Goal: Task Accomplishment & Management: Use online tool/utility

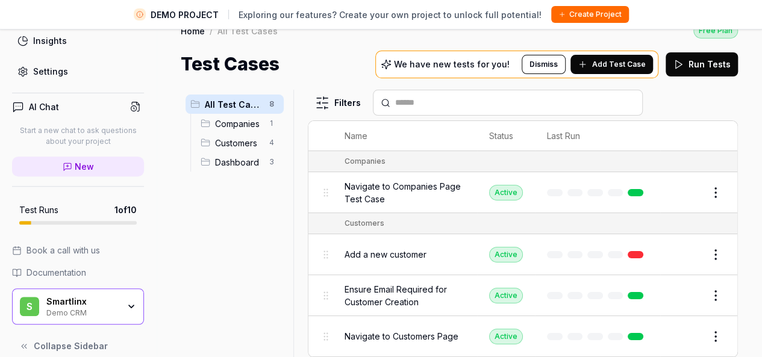
scroll to position [28, 0]
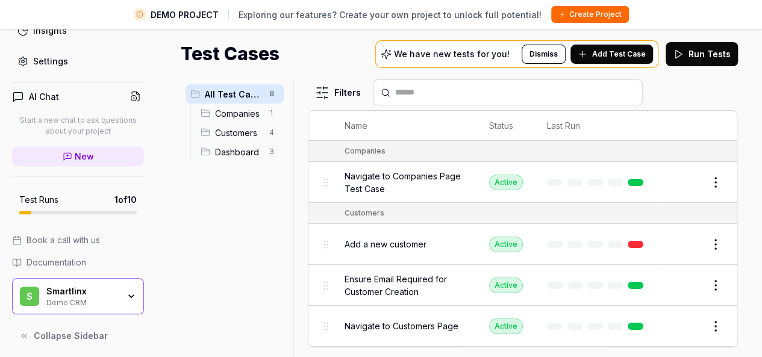
click at [113, 283] on div "S Smartlinx Demo CRM" at bounding box center [78, 296] width 132 height 36
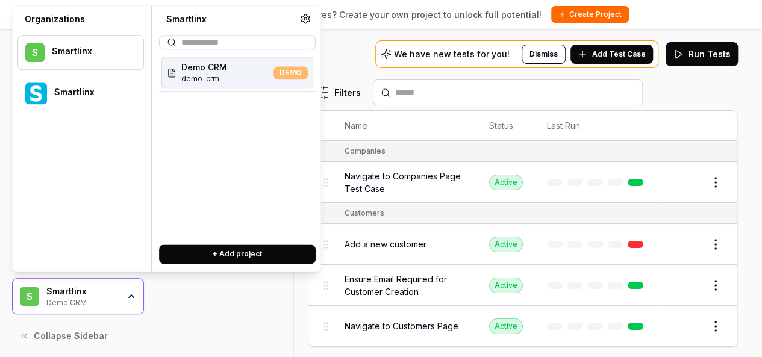
click at [89, 98] on div at bounding box center [91, 99] width 74 height 2
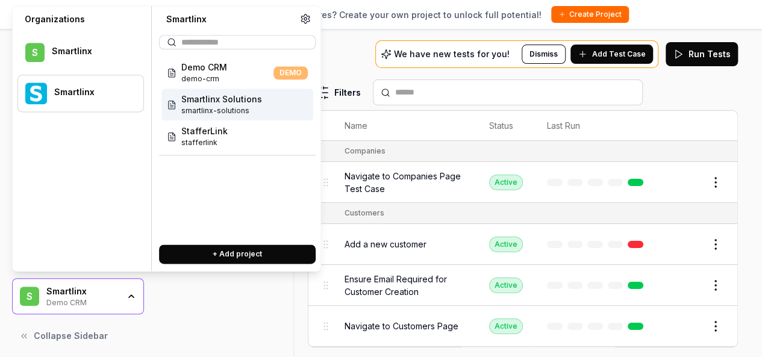
click at [250, 102] on span "Smartlinx Solutions" at bounding box center [221, 99] width 81 height 13
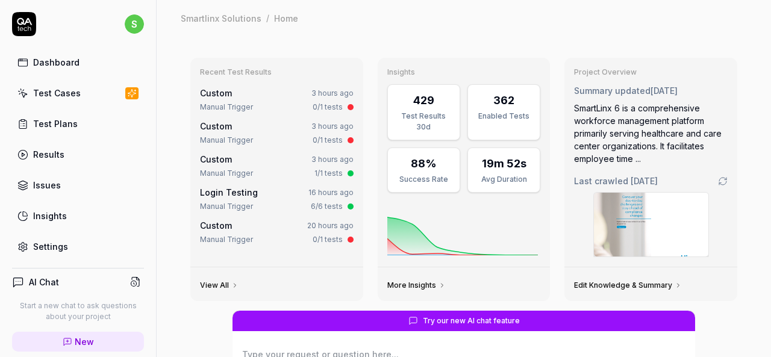
click at [90, 96] on link "Test Cases" at bounding box center [78, 93] width 132 height 24
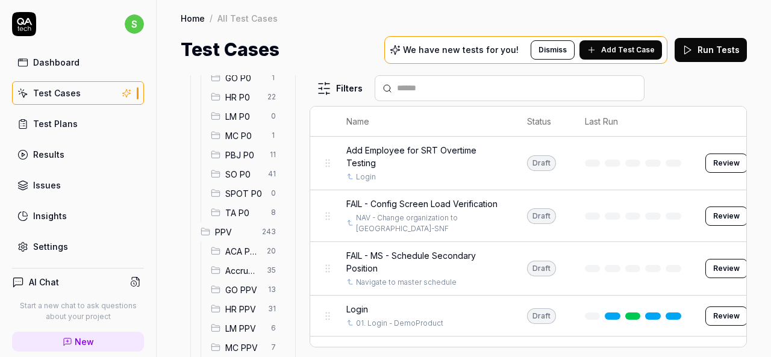
scroll to position [121, 0]
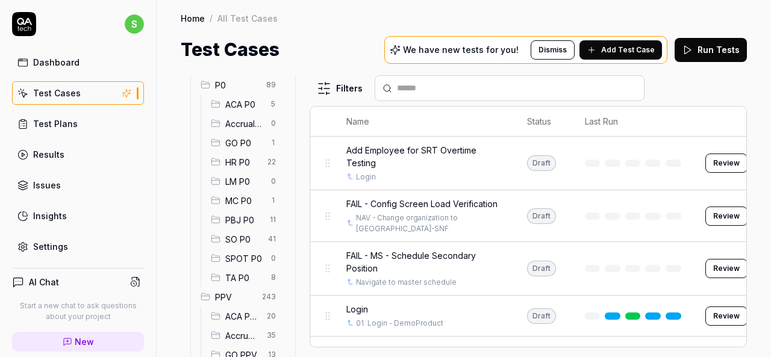
click at [245, 167] on span "HR P0" at bounding box center [242, 162] width 35 height 13
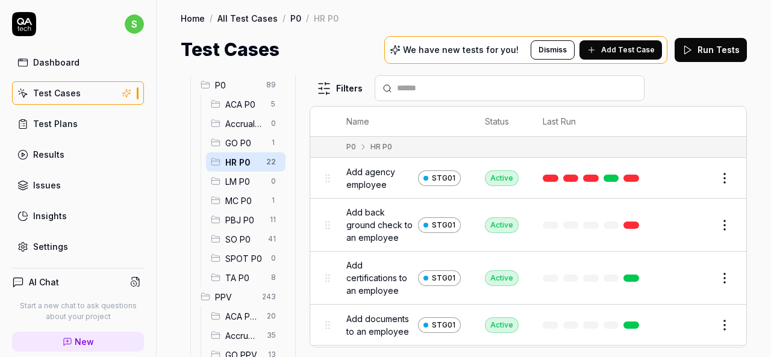
click at [378, 174] on span "Add agency employee" at bounding box center [380, 178] width 67 height 25
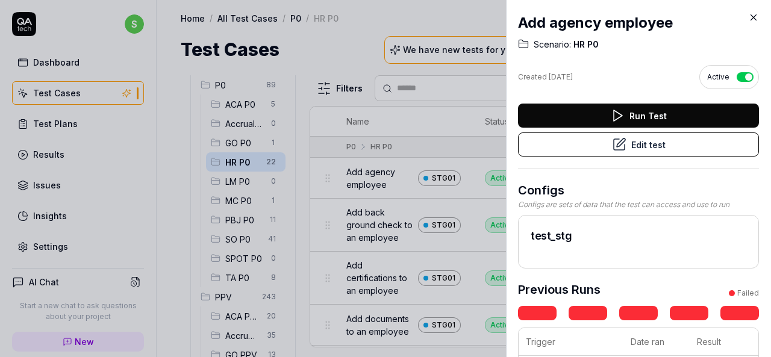
click at [631, 149] on button "Edit test" at bounding box center [638, 145] width 241 height 24
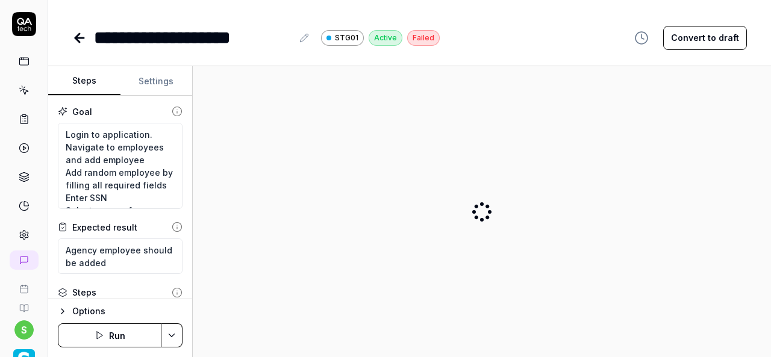
click at [159, 82] on button "Settings" at bounding box center [157, 81] width 72 height 29
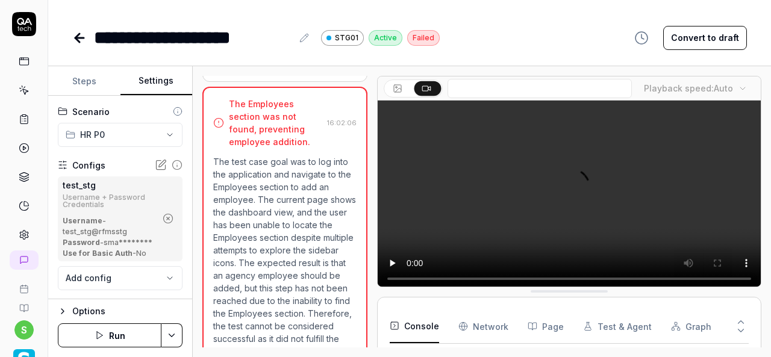
scroll to position [1876, 0]
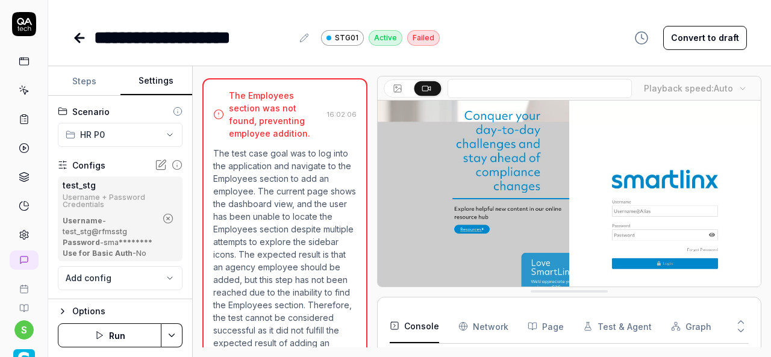
scroll to position [250, 0]
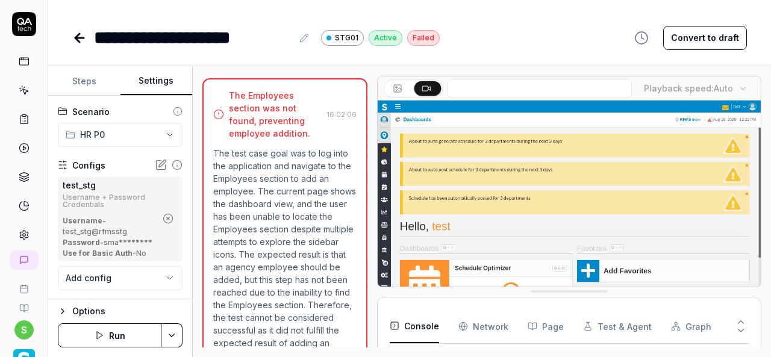
click at [163, 224] on icon "button" at bounding box center [168, 218] width 11 height 11
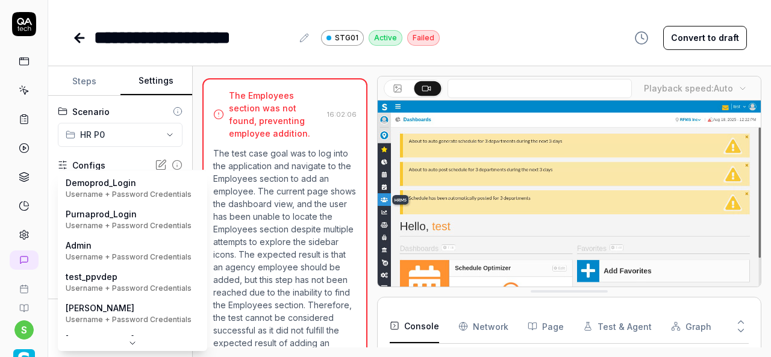
click at [160, 193] on body "**********" at bounding box center [385, 178] width 771 height 357
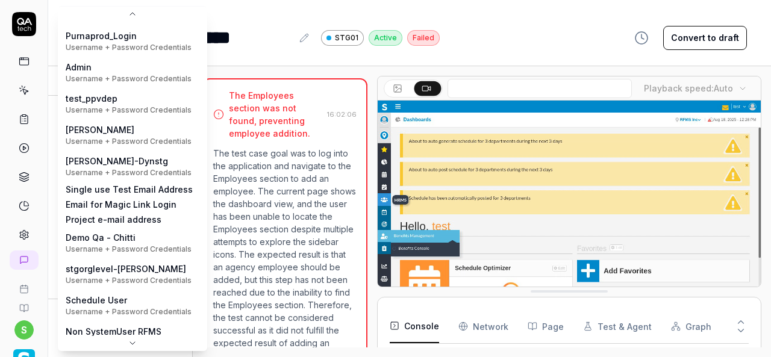
scroll to position [0, 0]
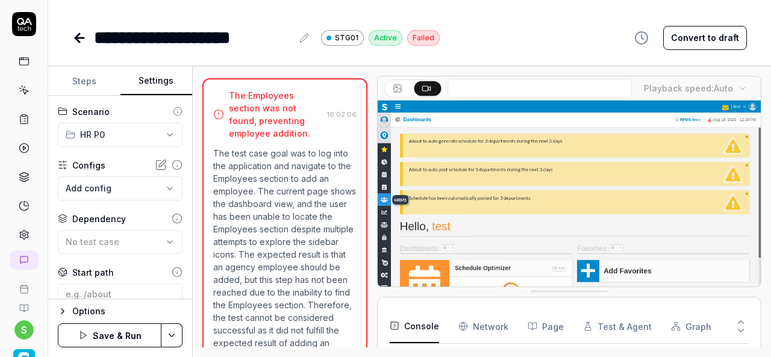
click at [78, 38] on icon at bounding box center [79, 38] width 8 height 0
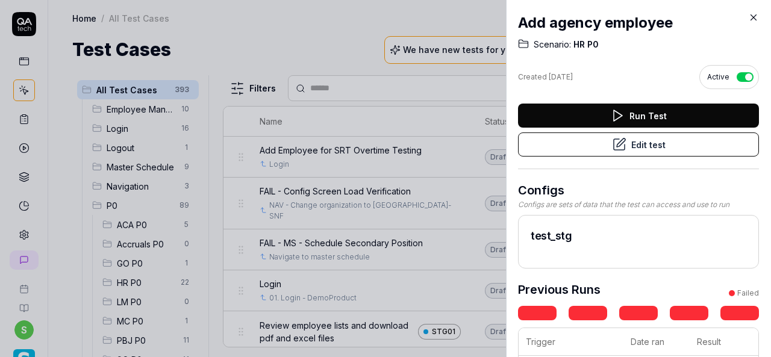
click at [614, 148] on icon at bounding box center [619, 144] width 14 height 14
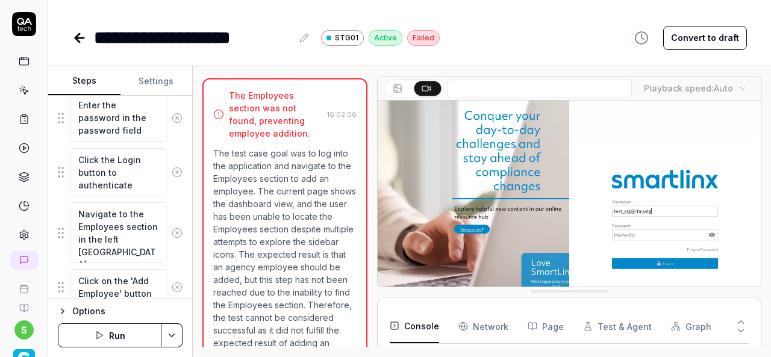
scroll to position [246, 0]
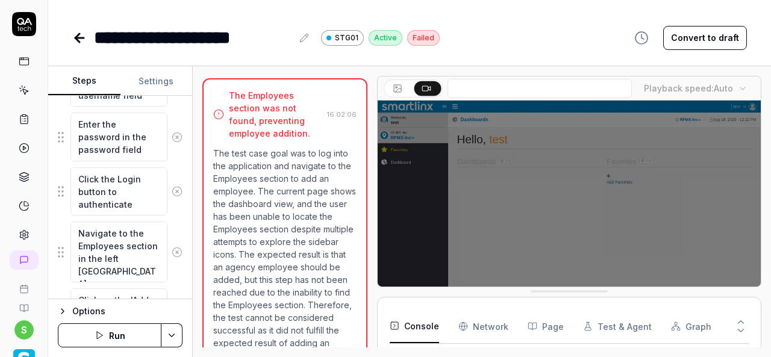
type textarea "*"
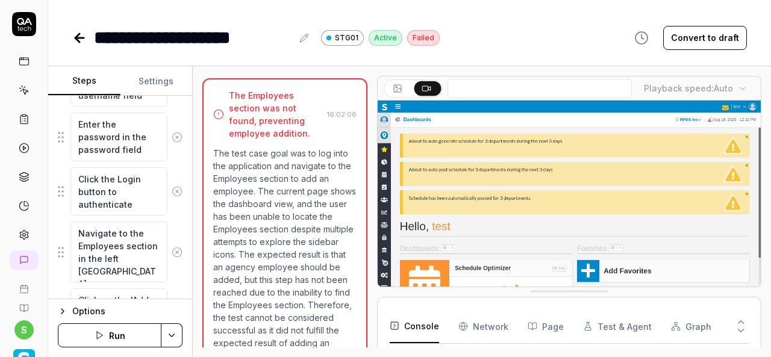
click at [143, 77] on button "Settings" at bounding box center [157, 81] width 72 height 29
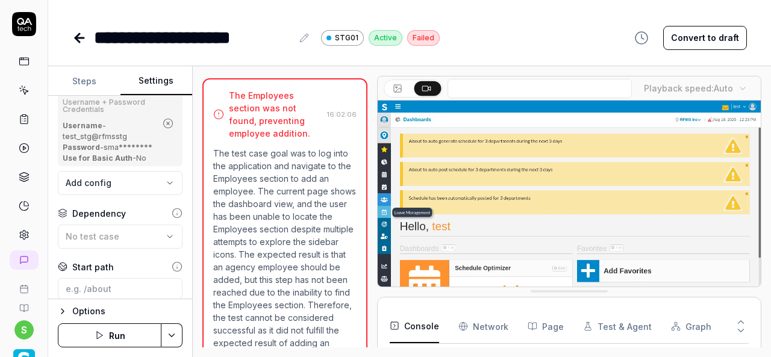
scroll to position [121, 0]
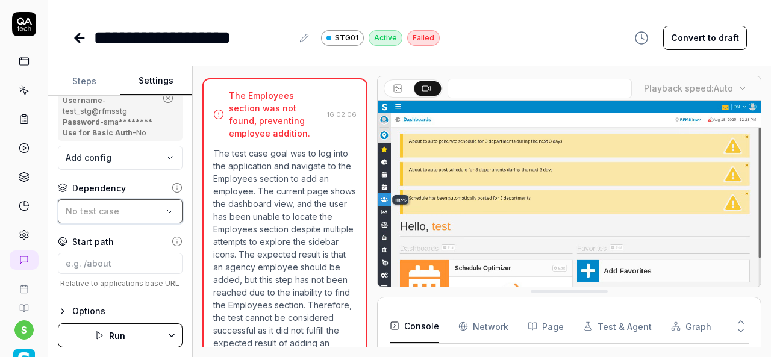
click at [116, 216] on span "No test case" at bounding box center [93, 211] width 54 height 10
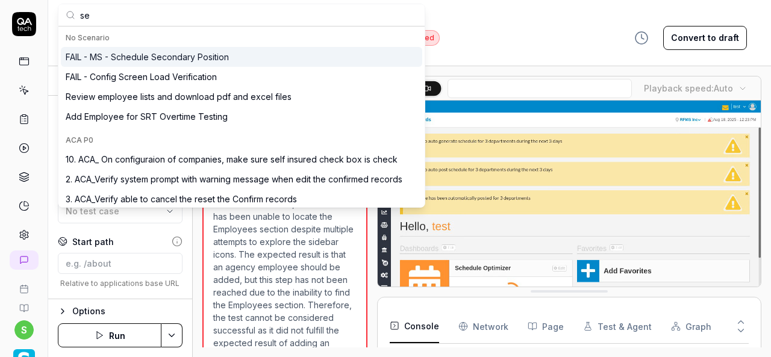
type input "s"
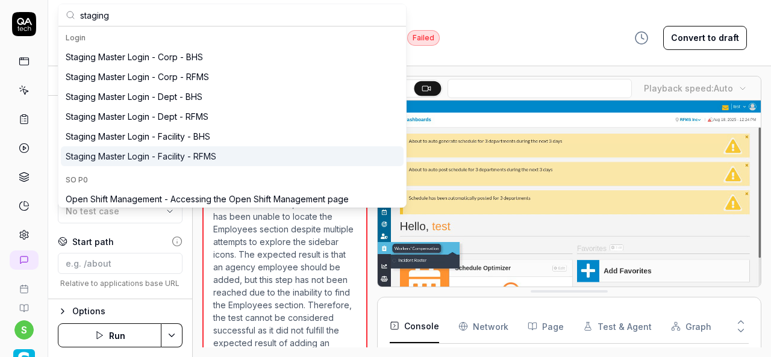
type input "staging"
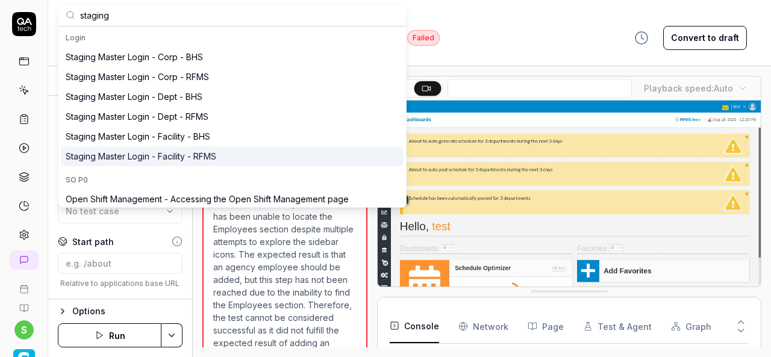
click at [219, 159] on div "Staging Master Login - Facility - RFMS" at bounding box center [232, 156] width 343 height 20
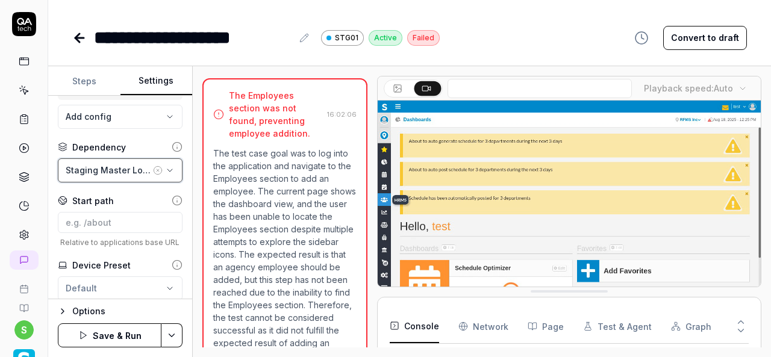
scroll to position [181, 0]
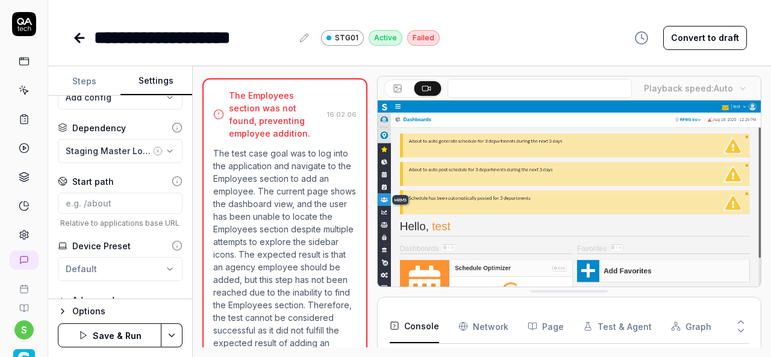
click at [172, 336] on html "**********" at bounding box center [385, 178] width 771 height 357
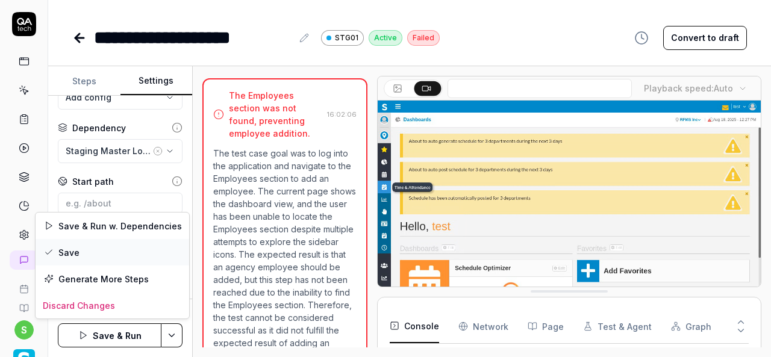
click at [89, 252] on div "Save" at bounding box center [113, 252] width 154 height 27
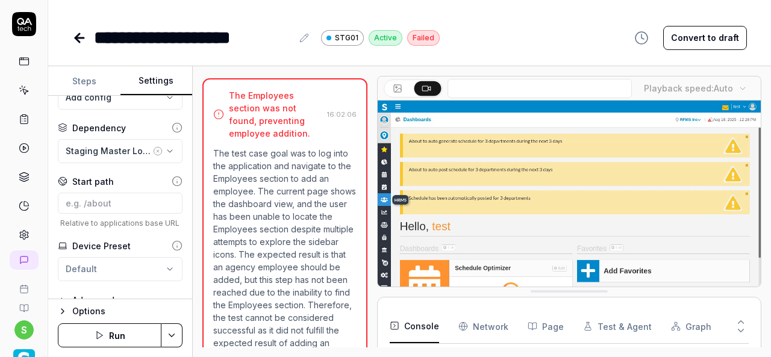
click at [83, 35] on icon at bounding box center [79, 38] width 14 height 14
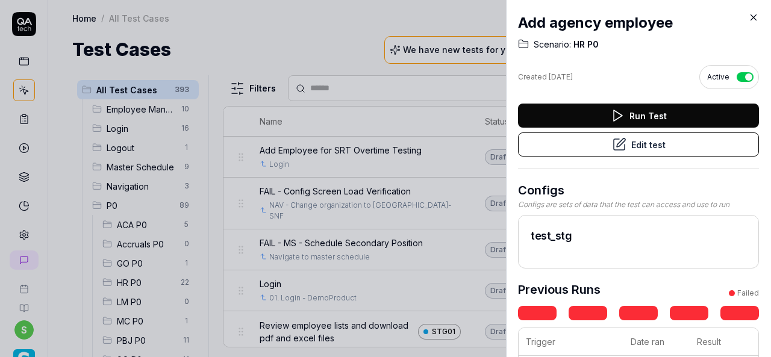
click at [752, 16] on icon at bounding box center [754, 17] width 11 height 11
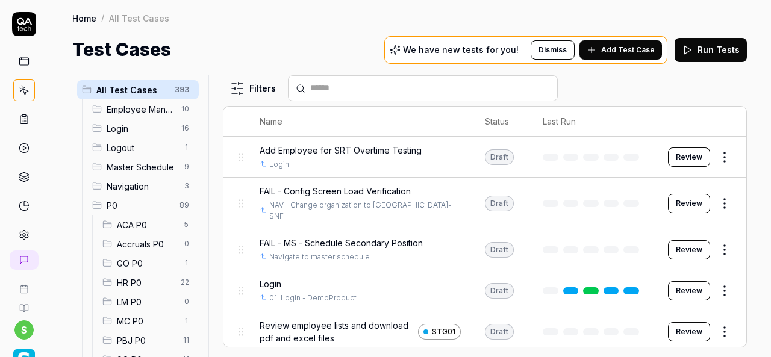
click at [145, 219] on span "ACA P0" at bounding box center [147, 225] width 60 height 13
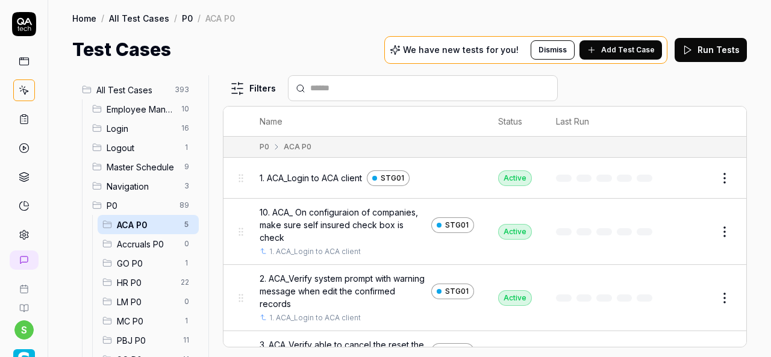
scroll to position [60, 0]
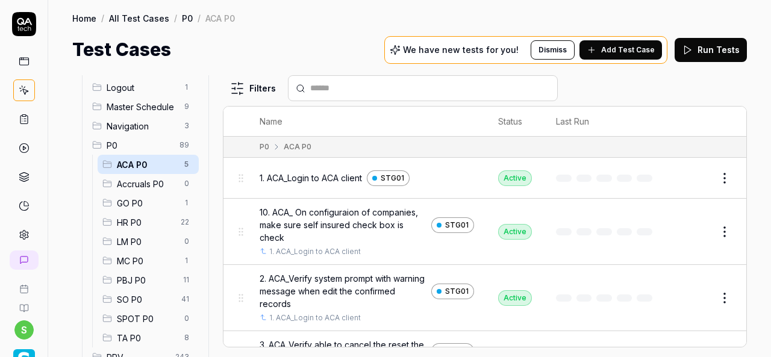
click at [130, 224] on span "HR P0" at bounding box center [145, 222] width 57 height 13
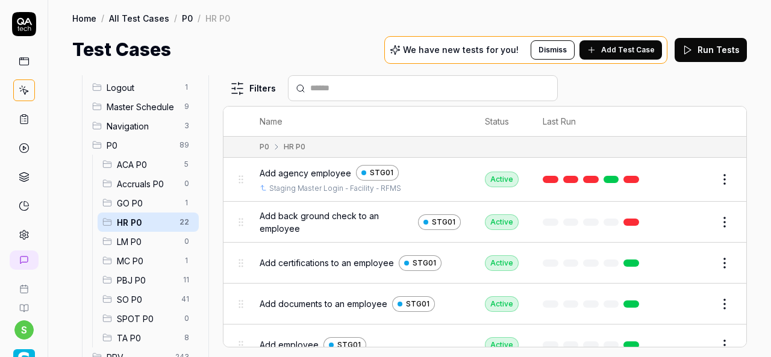
click at [338, 216] on span "Add back ground check to an employee" at bounding box center [337, 222] width 154 height 25
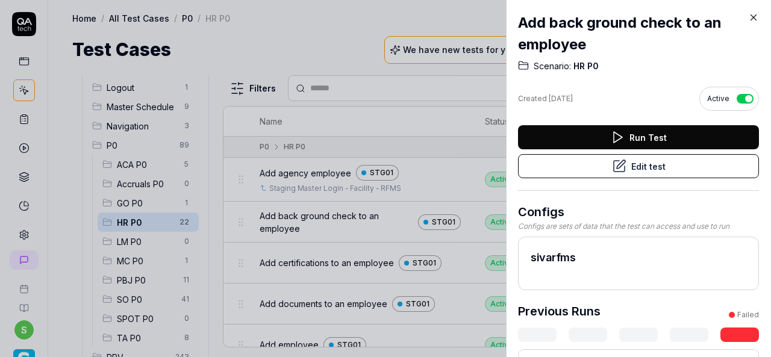
click at [635, 165] on button "Edit test" at bounding box center [638, 166] width 241 height 24
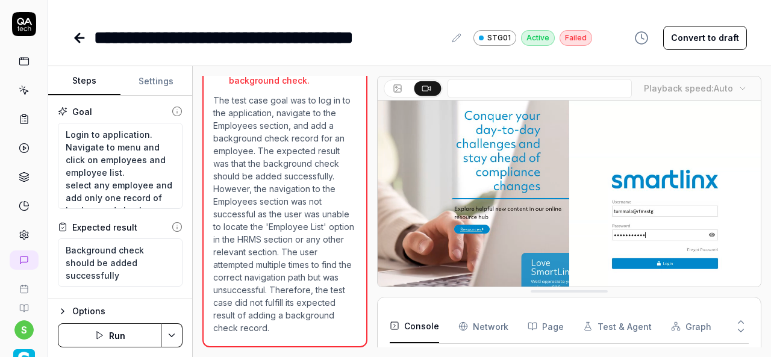
scroll to position [1776, 0]
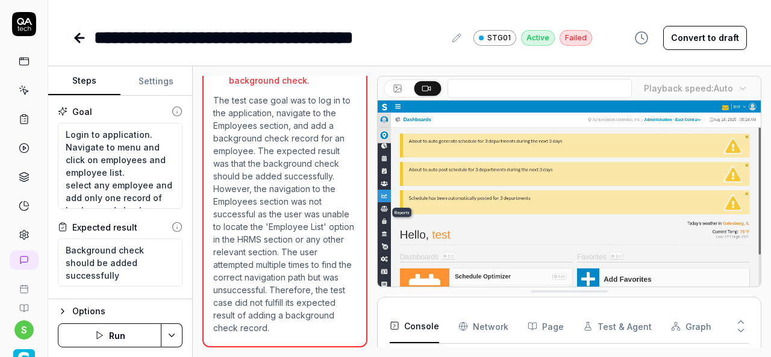
type textarea "*"
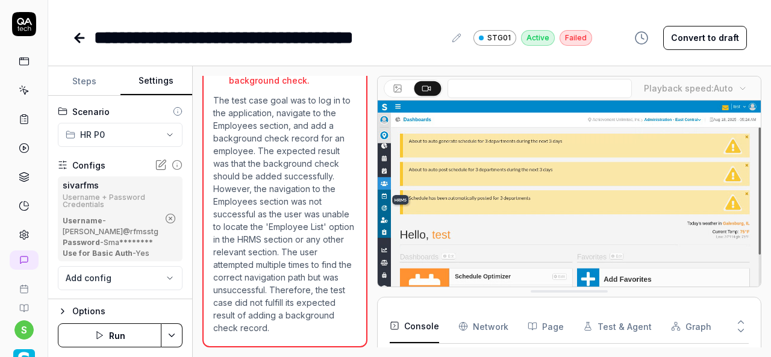
click at [167, 83] on button "Settings" at bounding box center [157, 81] width 72 height 29
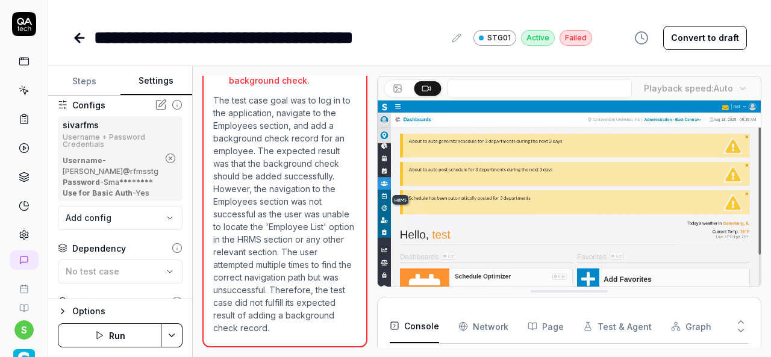
scroll to position [121, 0]
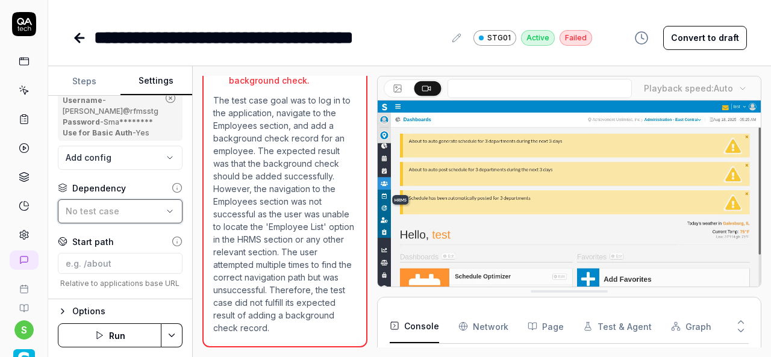
click at [131, 218] on div "No test case" at bounding box center [114, 211] width 97 height 13
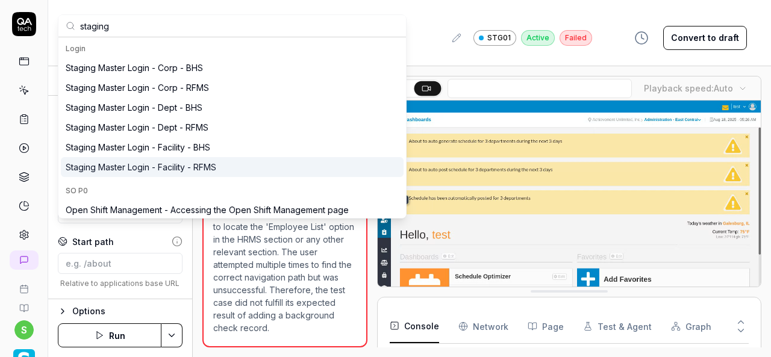
type input "staging"
click at [201, 164] on div "Staging Master Login - Facility - RFMS" at bounding box center [141, 167] width 151 height 13
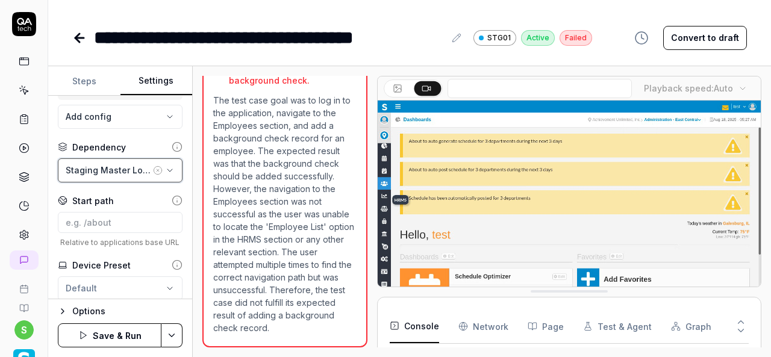
scroll to position [181, 0]
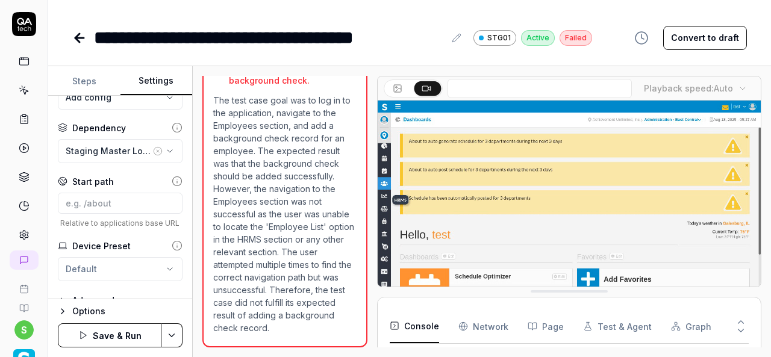
click at [166, 332] on html "**********" at bounding box center [385, 178] width 771 height 357
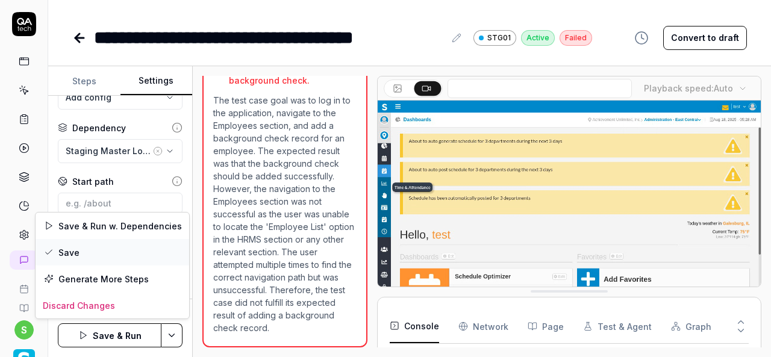
click at [72, 251] on div "Save" at bounding box center [113, 252] width 154 height 27
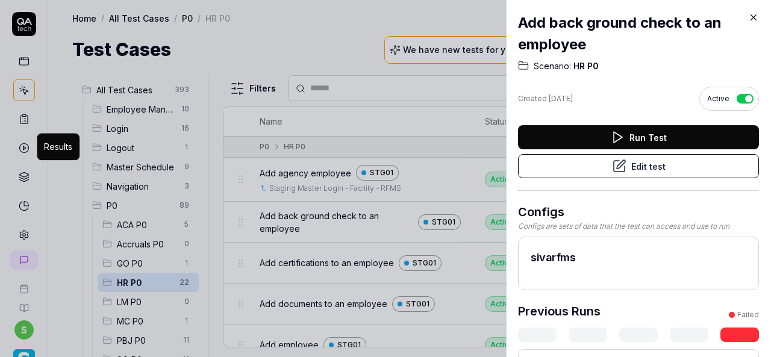
click at [754, 15] on icon at bounding box center [754, 17] width 11 height 11
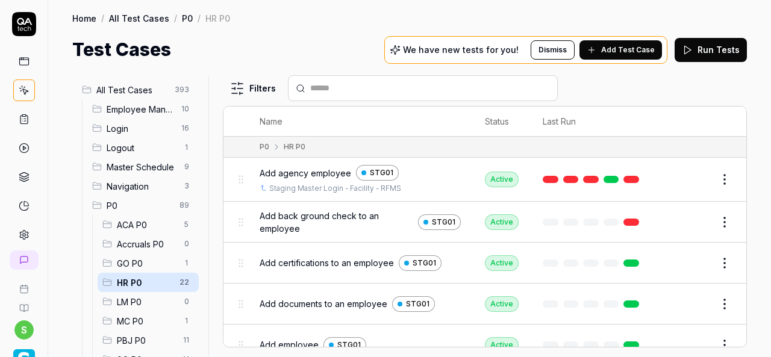
click at [683, 263] on button "Edit" at bounding box center [696, 263] width 29 height 19
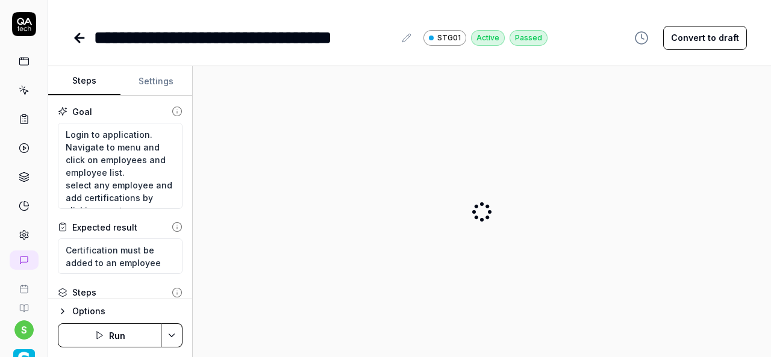
type textarea "*"
click at [145, 76] on button "Settings" at bounding box center [157, 81] width 72 height 29
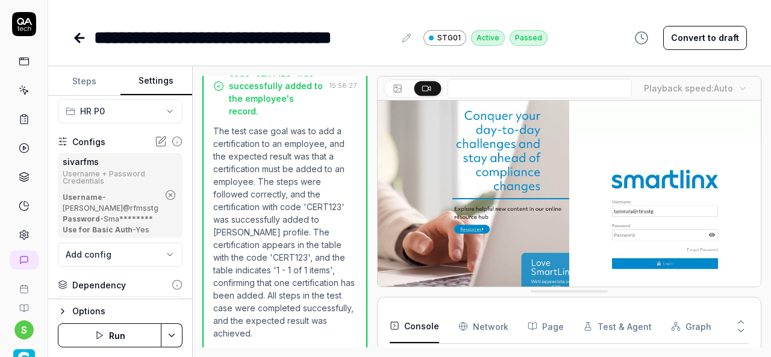
scroll to position [265, 0]
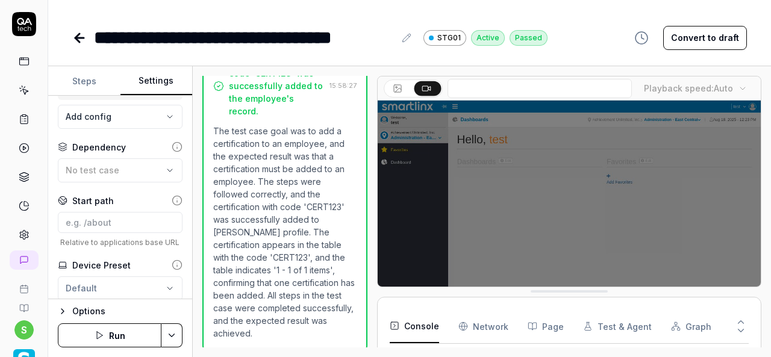
scroll to position [181, 0]
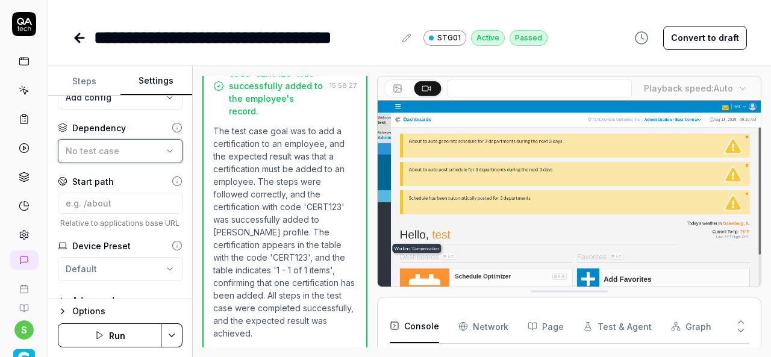
click at [117, 157] on div "No test case" at bounding box center [114, 151] width 97 height 13
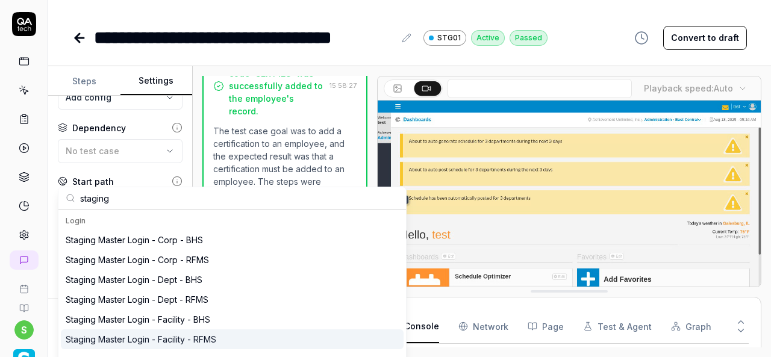
type input "staging"
click at [221, 336] on div "Staging Master Login - Facility - RFMS" at bounding box center [232, 340] width 343 height 20
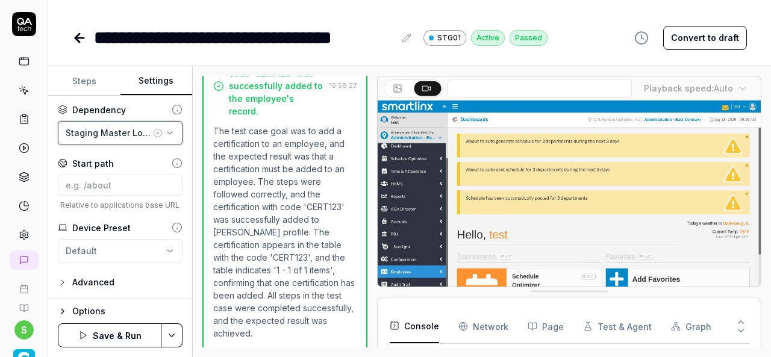
scroll to position [228, 0]
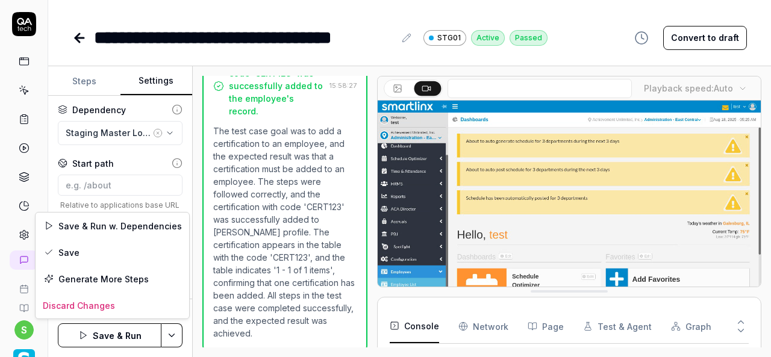
click at [171, 329] on html "**********" at bounding box center [385, 178] width 771 height 357
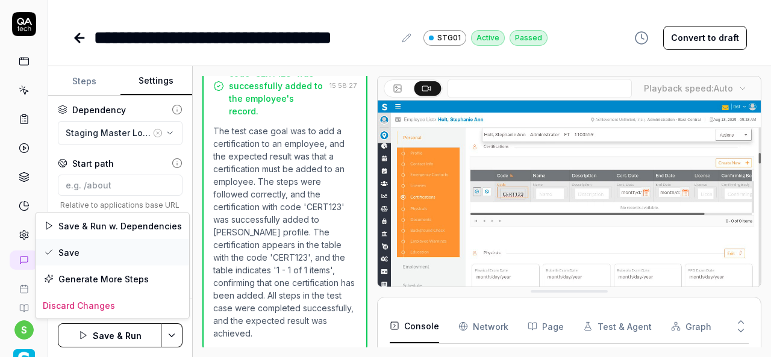
click at [84, 257] on div "Save" at bounding box center [113, 252] width 154 height 27
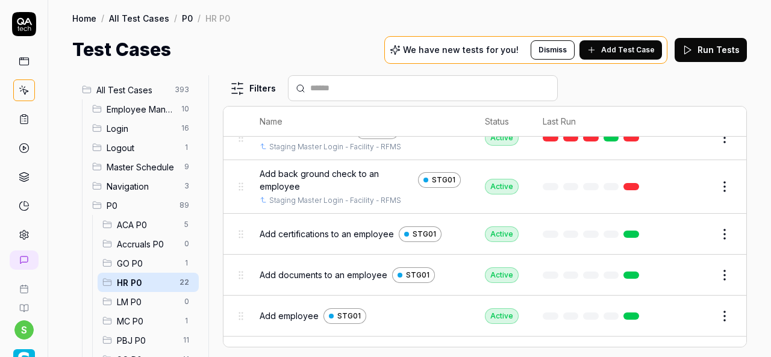
scroll to position [60, 0]
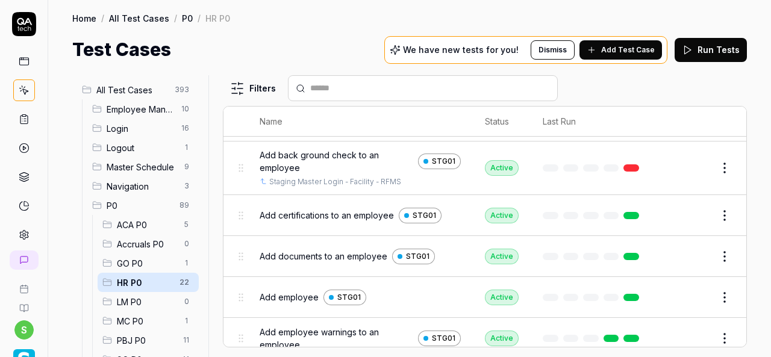
click at [325, 255] on span "Add documents to an employee" at bounding box center [324, 256] width 128 height 13
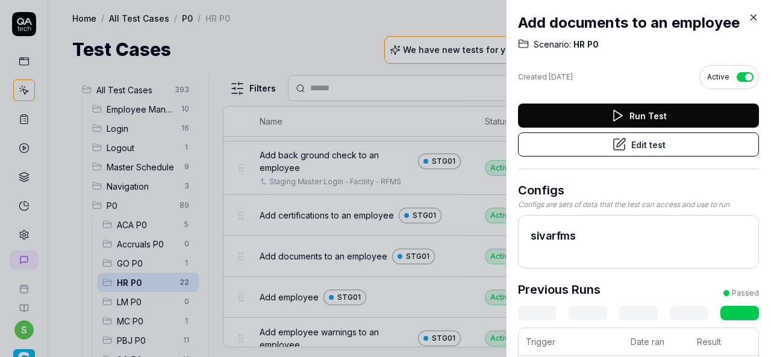
click at [632, 150] on button "Edit test" at bounding box center [638, 145] width 241 height 24
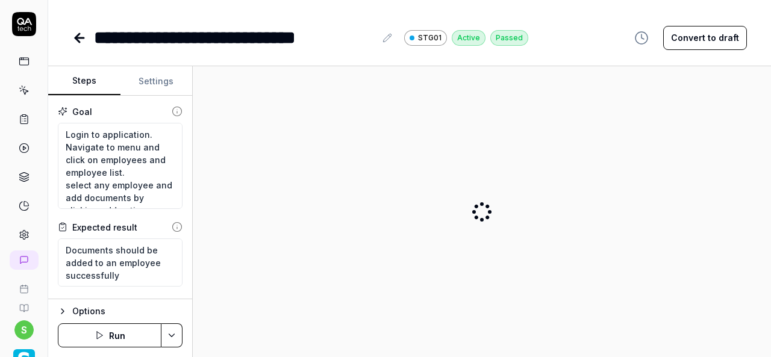
type textarea "*"
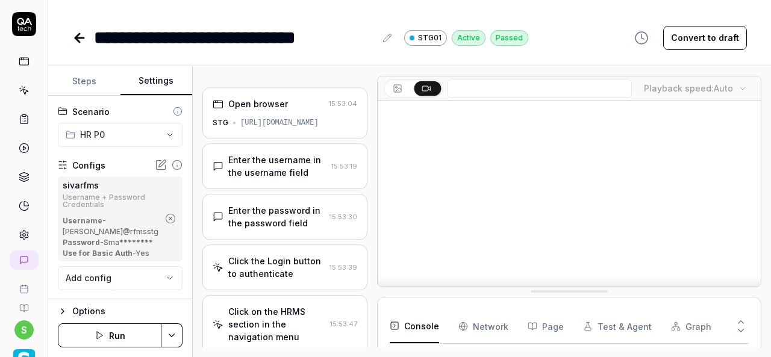
click at [154, 78] on button "Settings" at bounding box center [157, 81] width 72 height 29
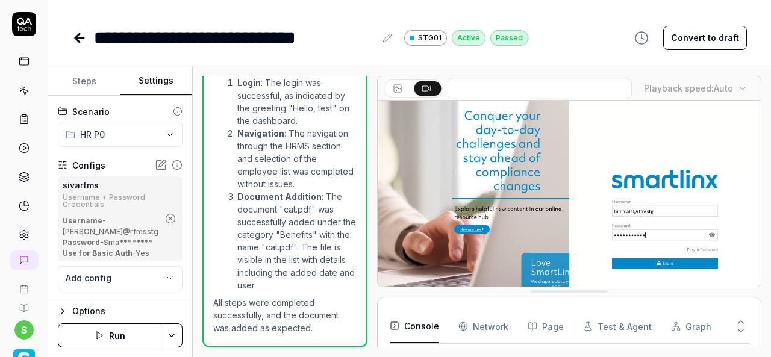
scroll to position [264, 0]
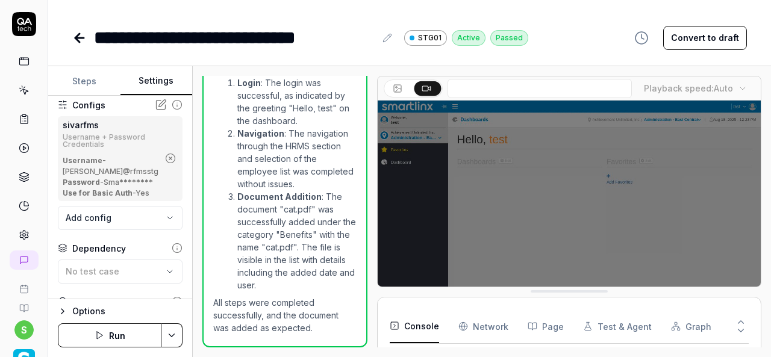
scroll to position [121, 0]
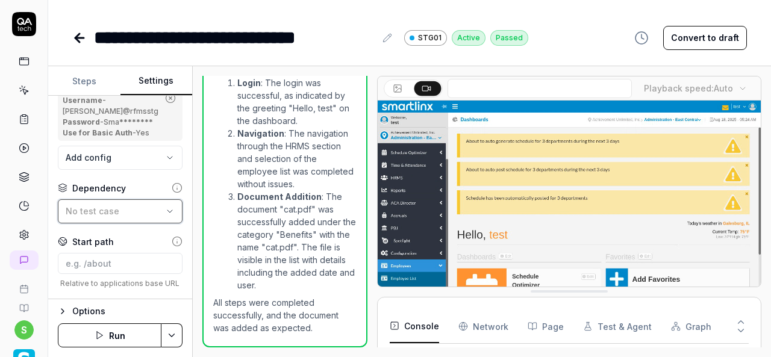
click at [116, 218] on div "No test case" at bounding box center [114, 211] width 97 height 13
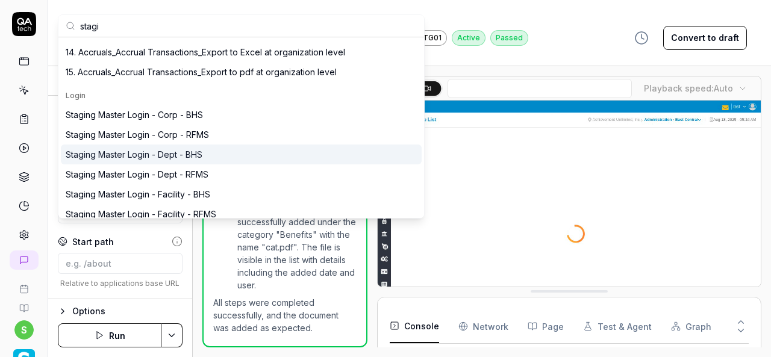
scroll to position [241, 0]
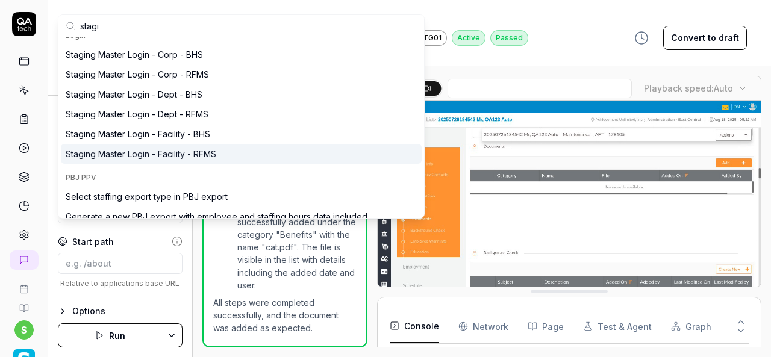
type input "stagi"
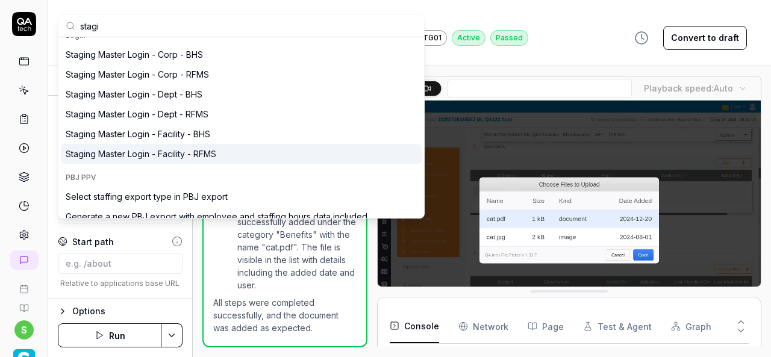
click at [225, 156] on div "Staging Master Login - Facility - RFMS" at bounding box center [241, 154] width 361 height 20
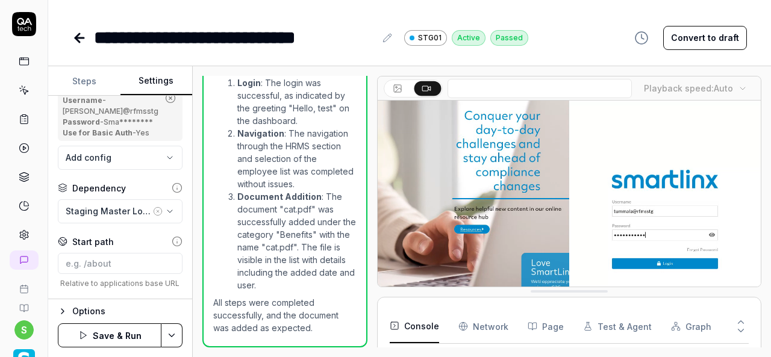
click at [175, 332] on html "**********" at bounding box center [385, 178] width 771 height 357
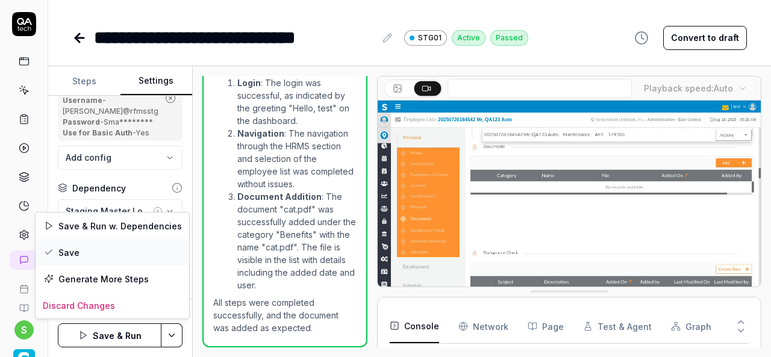
click at [101, 252] on div "Save" at bounding box center [113, 252] width 154 height 27
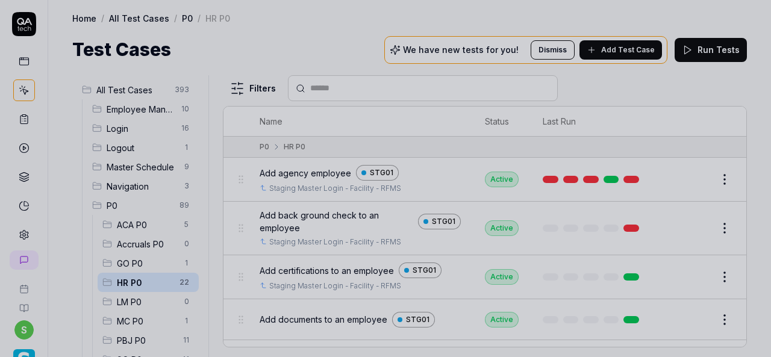
click at [297, 37] on div at bounding box center [385, 178] width 771 height 357
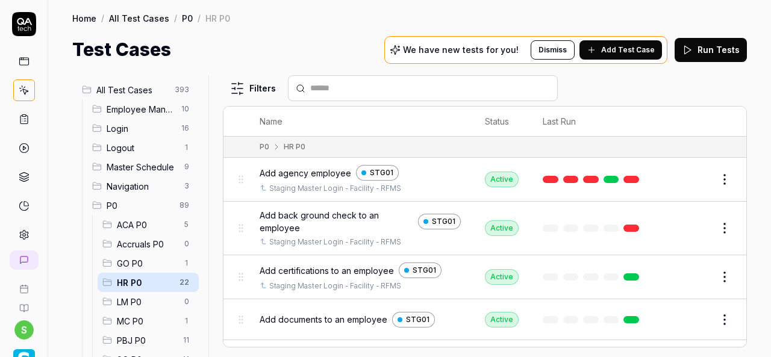
click at [149, 281] on span "HR P0" at bounding box center [144, 283] width 55 height 13
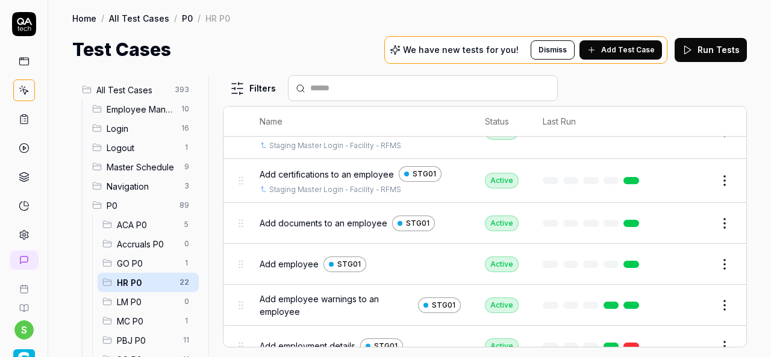
scroll to position [121, 0]
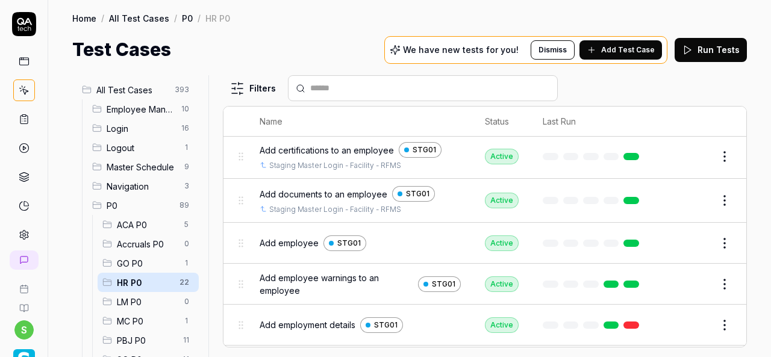
click at [280, 237] on span "Add employee" at bounding box center [289, 243] width 59 height 13
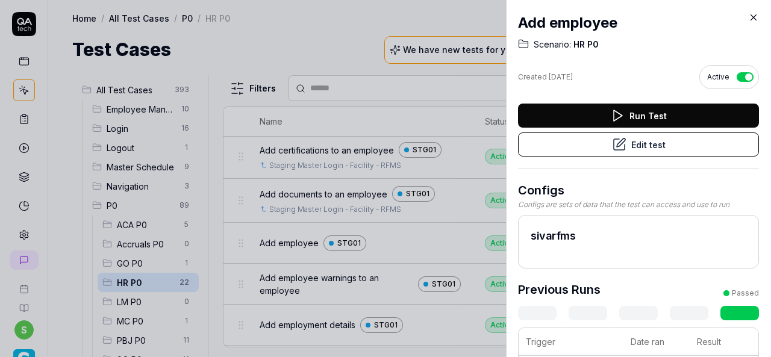
click at [630, 151] on button "Edit test" at bounding box center [638, 145] width 241 height 24
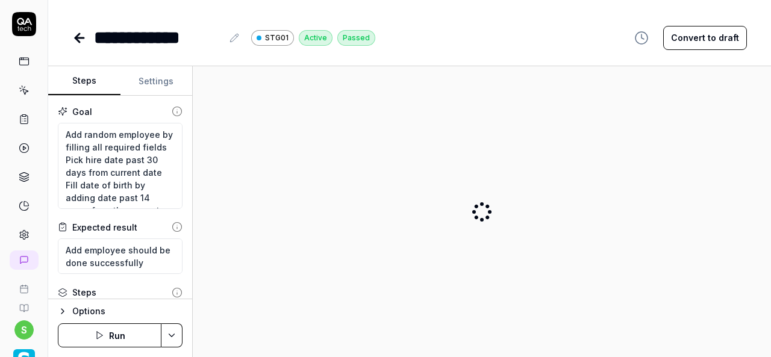
type textarea "*"
click at [154, 80] on button "Settings" at bounding box center [157, 81] width 72 height 29
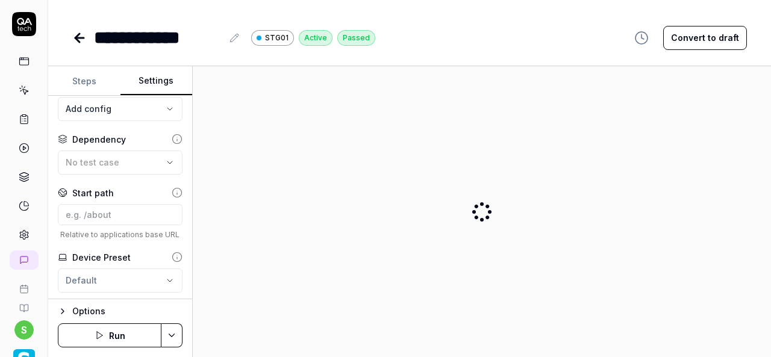
scroll to position [181, 0]
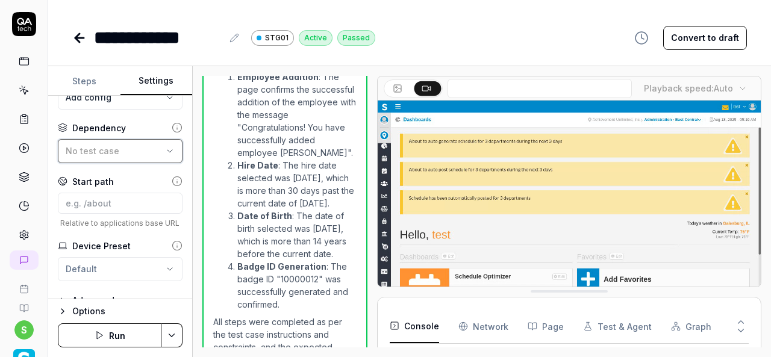
click at [103, 156] on span "No test case" at bounding box center [93, 151] width 54 height 10
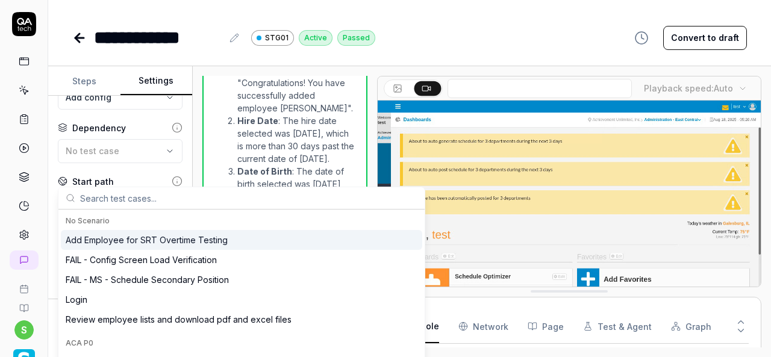
scroll to position [362, 0]
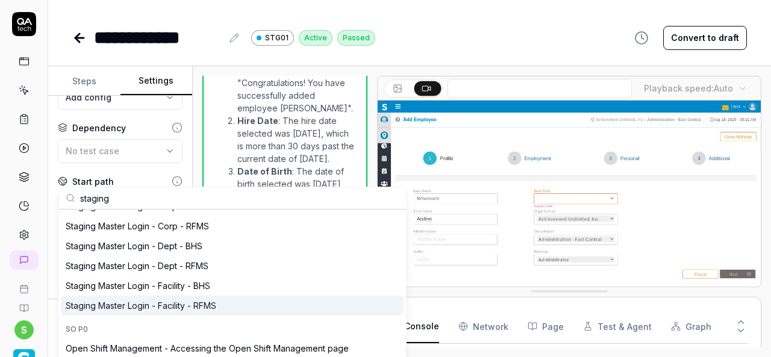
scroll to position [60, 0]
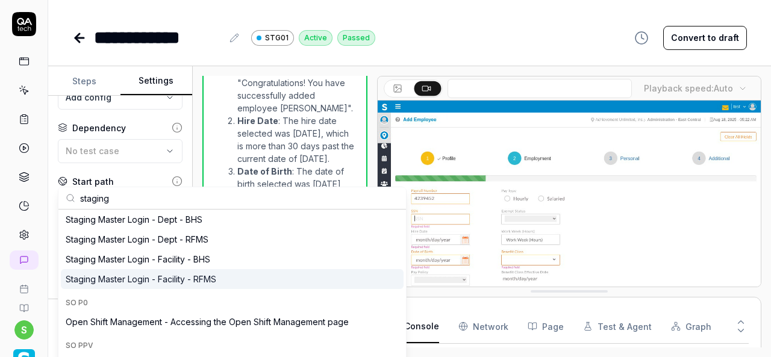
type input "staging"
click at [242, 283] on div "Staging Master Login - Facility - RFMS" at bounding box center [232, 279] width 343 height 20
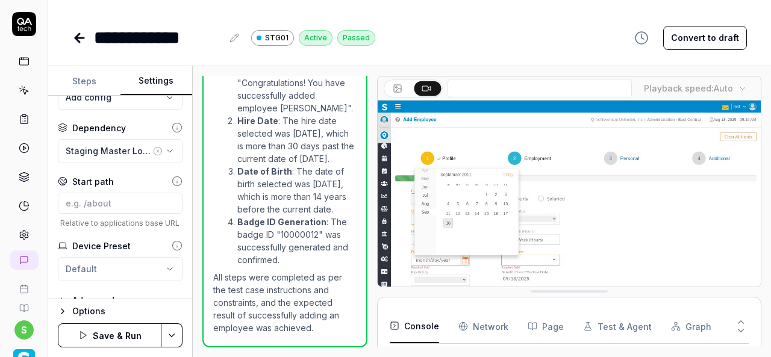
click at [176, 330] on html "**********" at bounding box center [385, 178] width 771 height 357
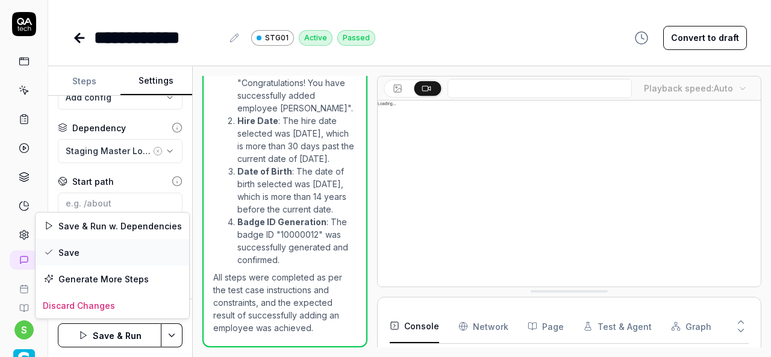
click at [99, 249] on div "Save" at bounding box center [113, 252] width 154 height 27
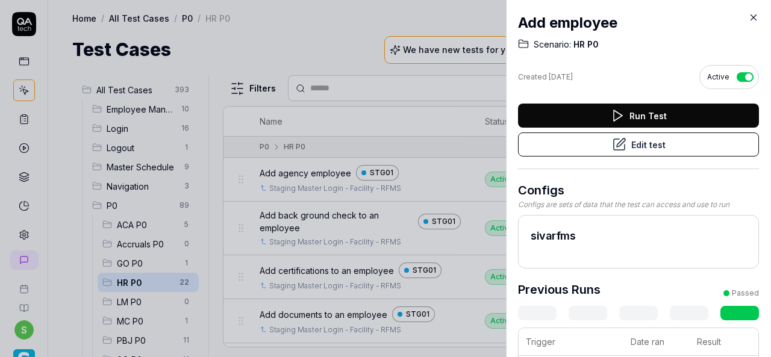
click at [757, 14] on icon at bounding box center [754, 17] width 11 height 11
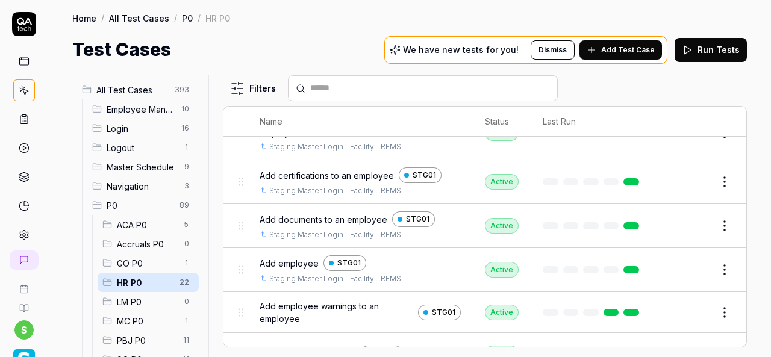
scroll to position [121, 0]
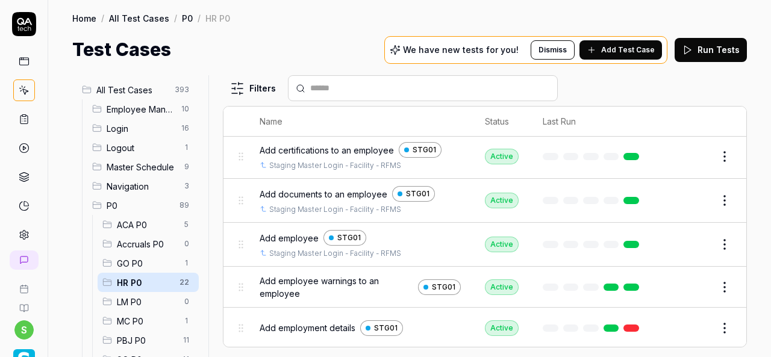
click at [309, 279] on span "Add employee warnings to an employee" at bounding box center [337, 287] width 154 height 25
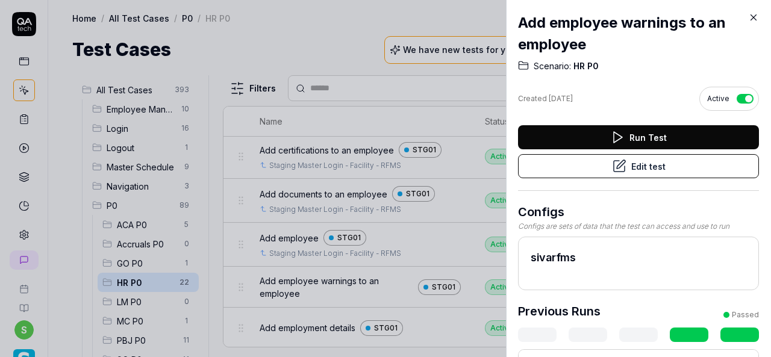
click at [662, 167] on button "Edit test" at bounding box center [638, 166] width 241 height 24
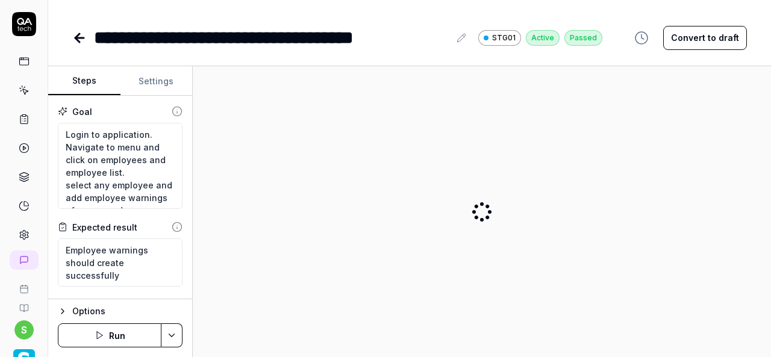
type textarea "*"
click at [167, 82] on button "Settings" at bounding box center [157, 81] width 72 height 29
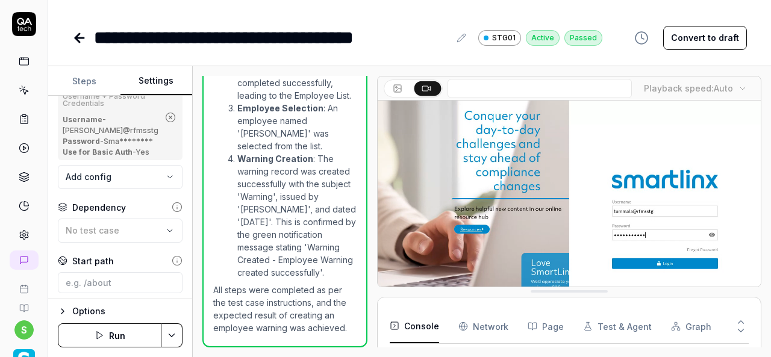
scroll to position [121, 0]
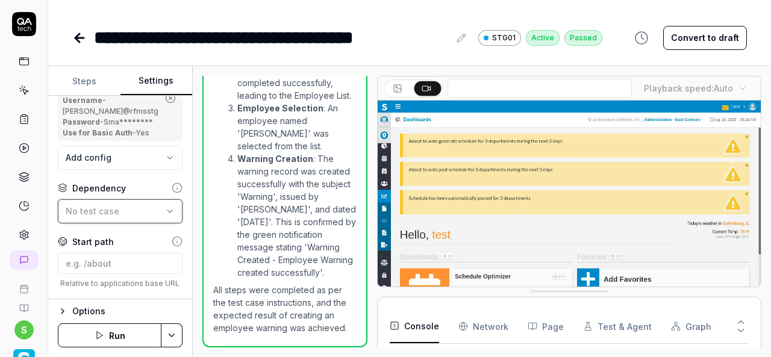
click at [113, 216] on span "No test case" at bounding box center [93, 211] width 54 height 10
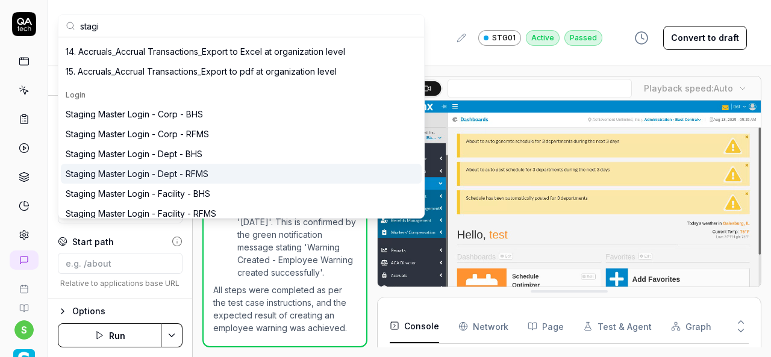
scroll to position [241, 0]
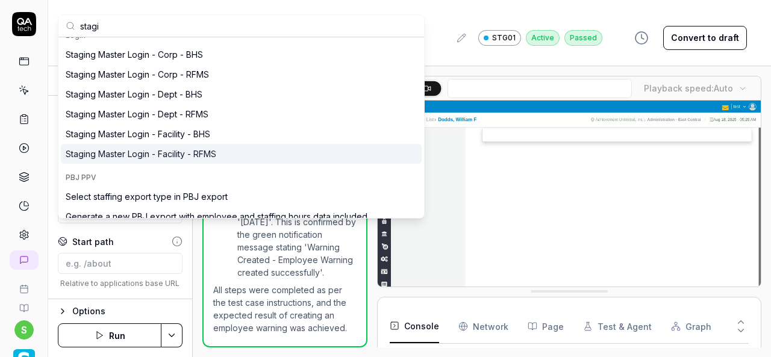
type input "stagi"
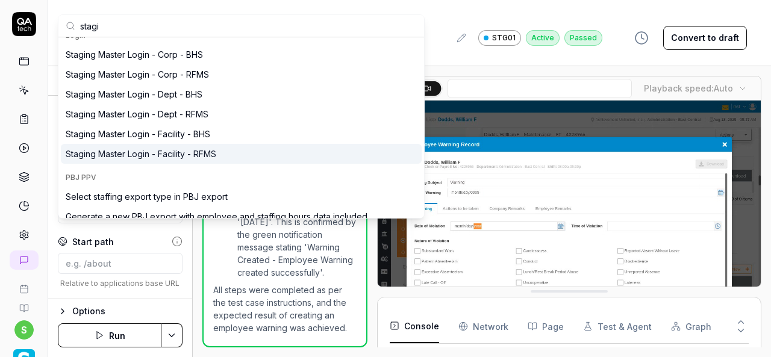
click at [193, 155] on div "Staging Master Login - Facility - RFMS" at bounding box center [141, 154] width 151 height 13
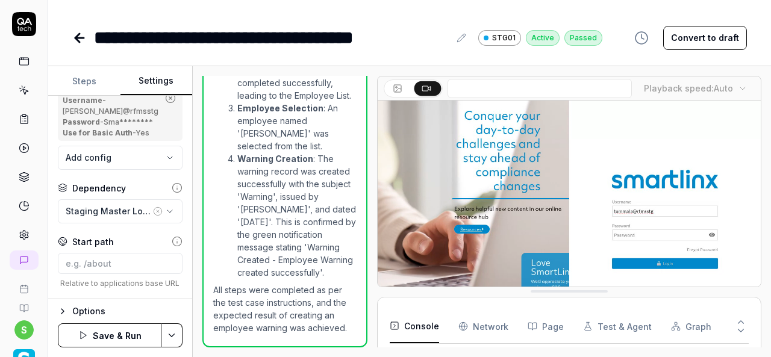
click at [171, 332] on html "**********" at bounding box center [385, 178] width 771 height 357
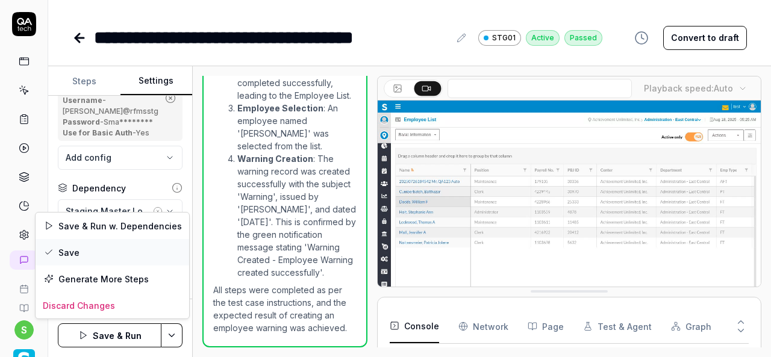
click at [101, 254] on div "Save" at bounding box center [113, 252] width 154 height 27
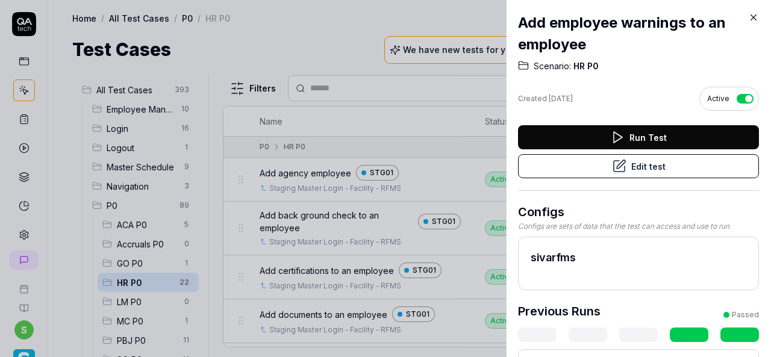
click at [752, 17] on icon at bounding box center [754, 17] width 11 height 11
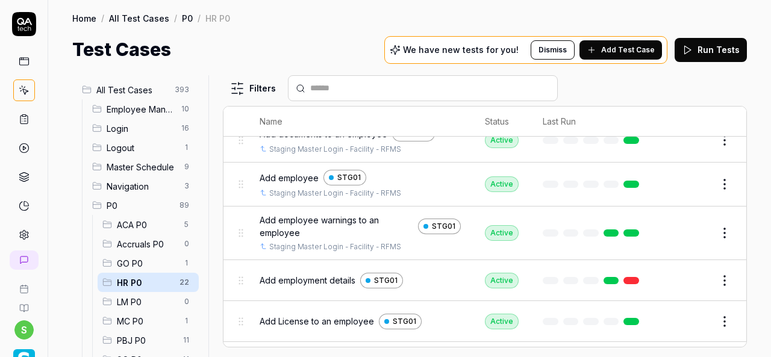
scroll to position [241, 0]
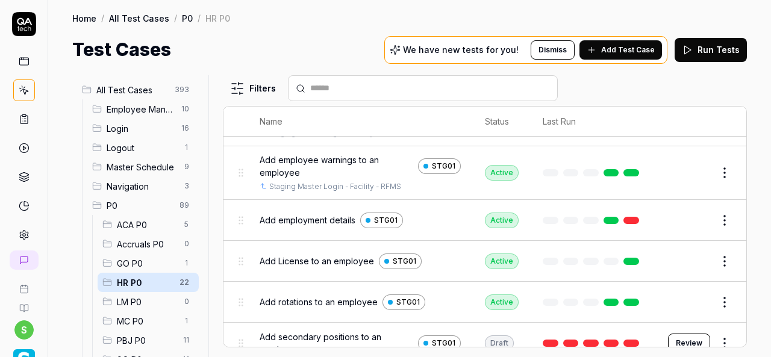
click at [694, 215] on button "Edit" at bounding box center [696, 220] width 29 height 19
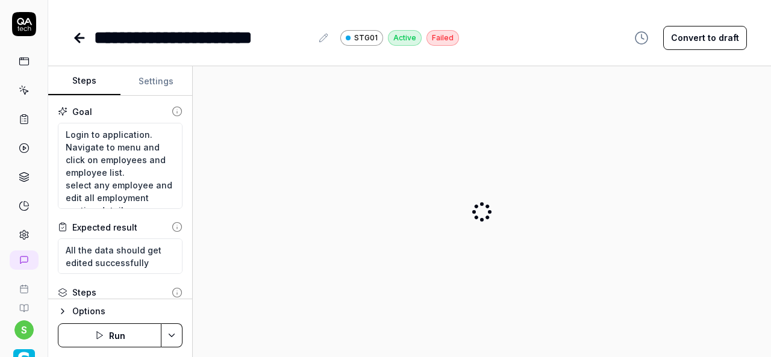
type textarea "*"
click at [163, 84] on button "Settings" at bounding box center [157, 81] width 72 height 29
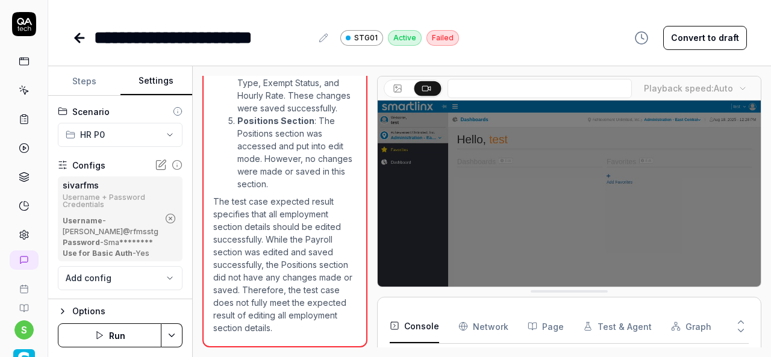
scroll to position [362, 0]
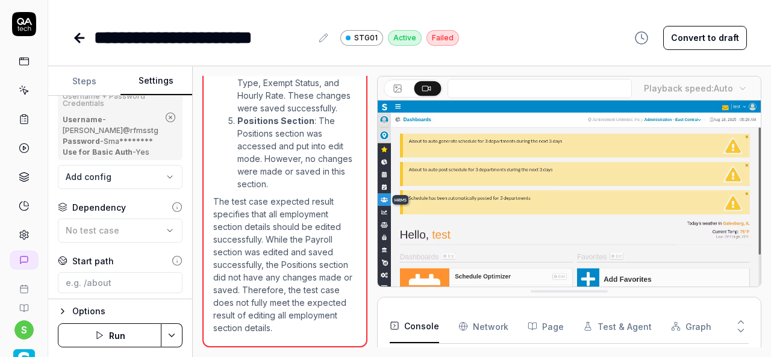
scroll to position [121, 0]
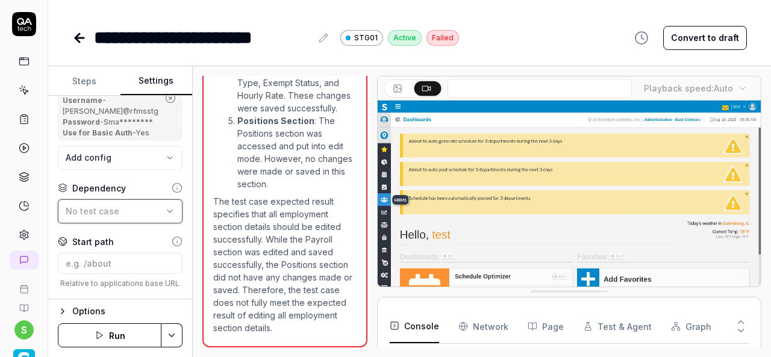
click at [118, 218] on div "No test case" at bounding box center [114, 211] width 97 height 13
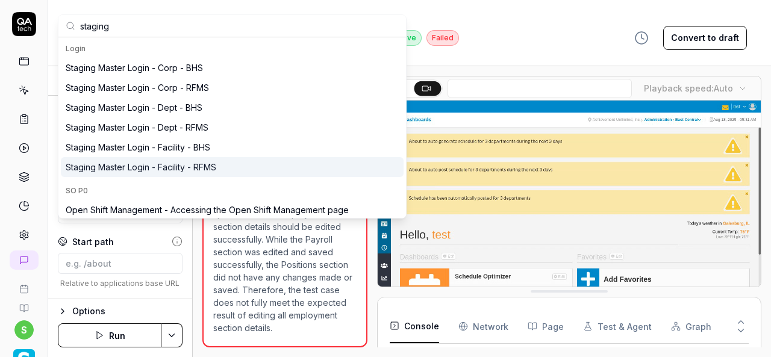
type input "staging"
click at [210, 166] on div "Staging Master Login - Facility - RFMS" at bounding box center [141, 167] width 151 height 13
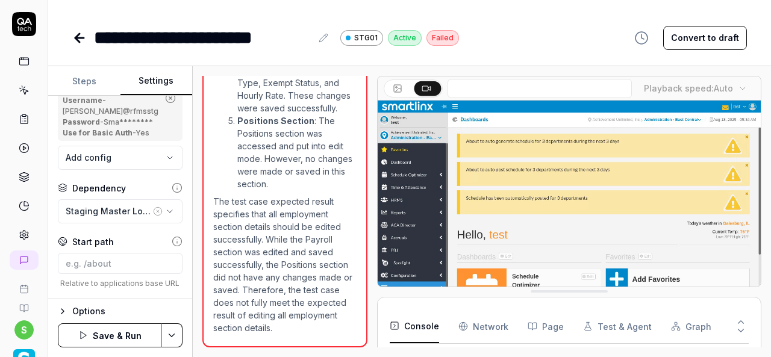
click at [169, 332] on html "**********" at bounding box center [385, 178] width 771 height 357
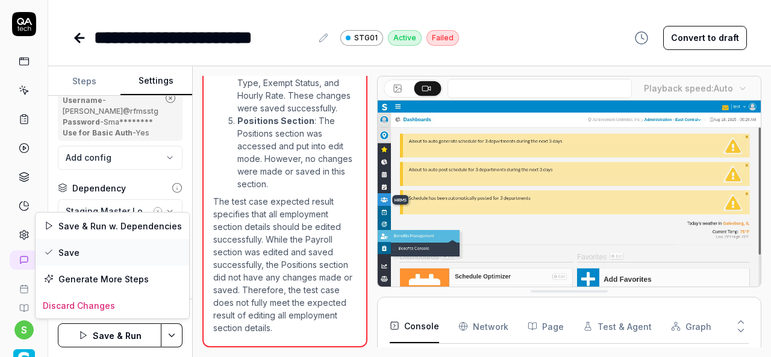
click at [97, 244] on div "Save" at bounding box center [113, 252] width 154 height 27
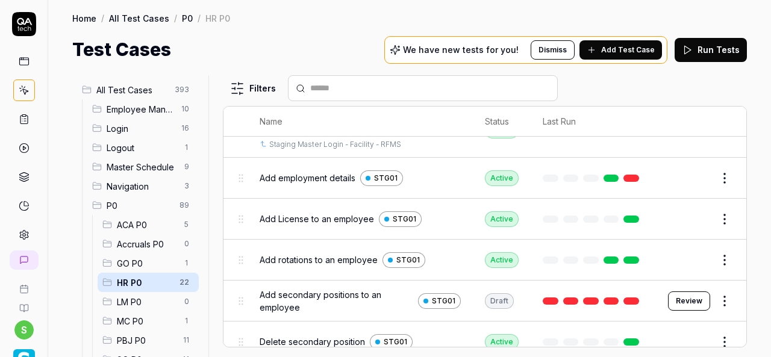
scroll to position [301, 0]
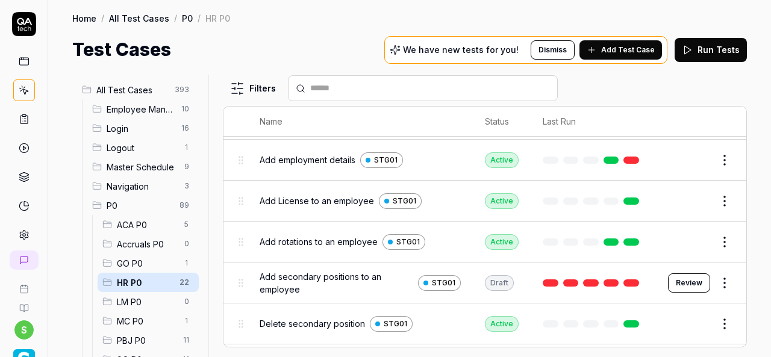
click at [685, 196] on button "Edit" at bounding box center [696, 201] width 29 height 19
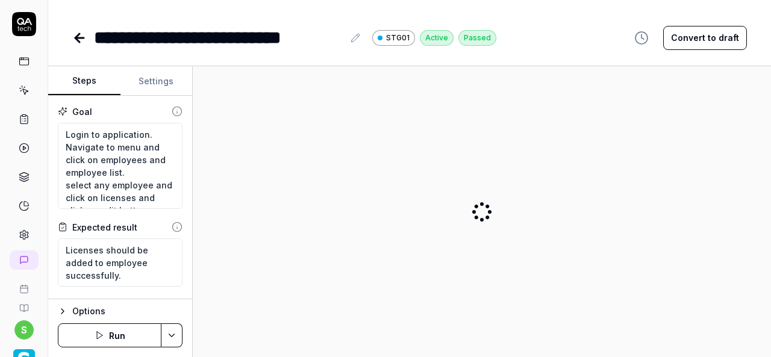
type textarea "*"
click at [154, 86] on button "Settings" at bounding box center [157, 81] width 72 height 29
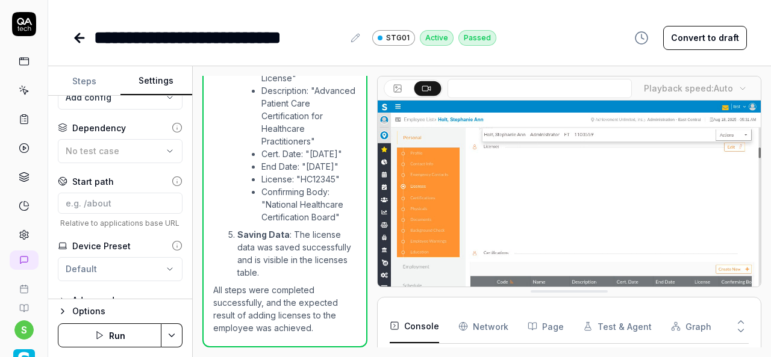
scroll to position [1588, 0]
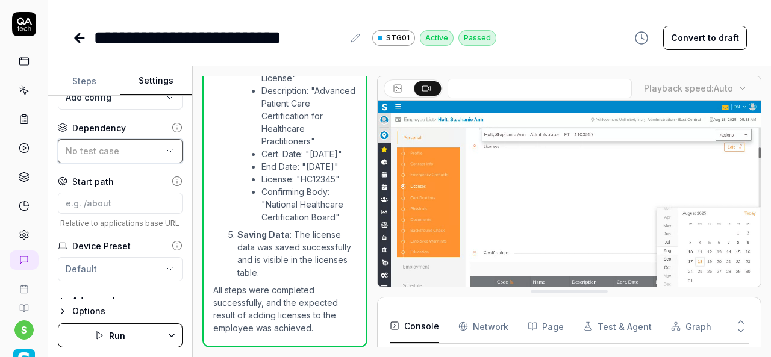
click at [131, 157] on div "No test case" at bounding box center [114, 151] width 97 height 13
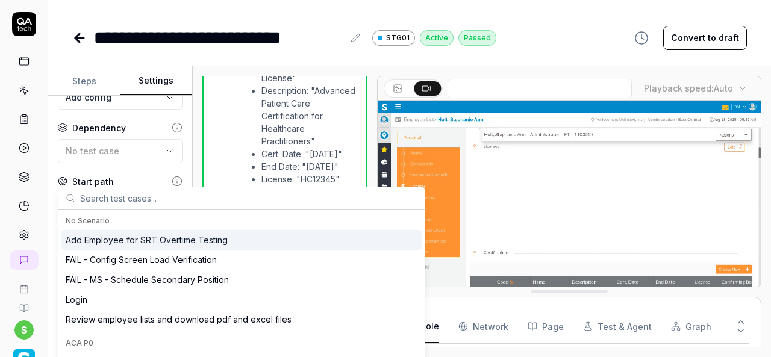
scroll to position [265, 0]
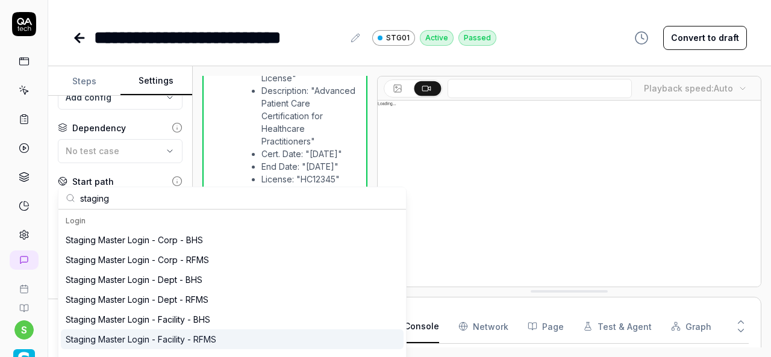
type input "staging"
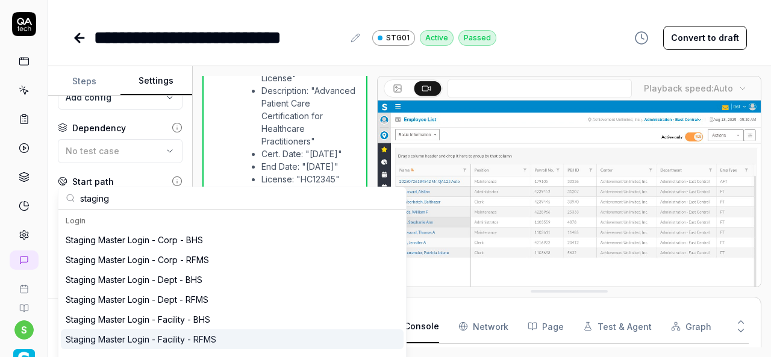
click at [158, 336] on div "Staging Master Login - Facility - RFMS" at bounding box center [141, 339] width 151 height 13
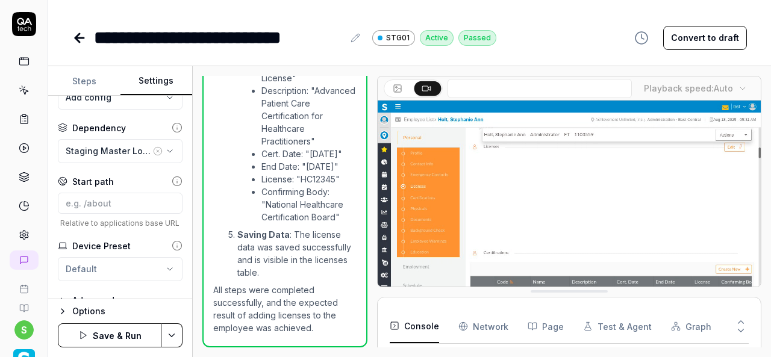
click at [180, 331] on html "**********" at bounding box center [385, 178] width 771 height 357
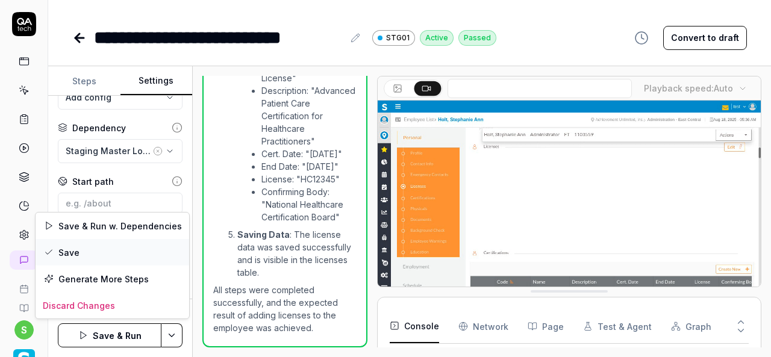
click at [104, 252] on div "Save" at bounding box center [113, 252] width 154 height 27
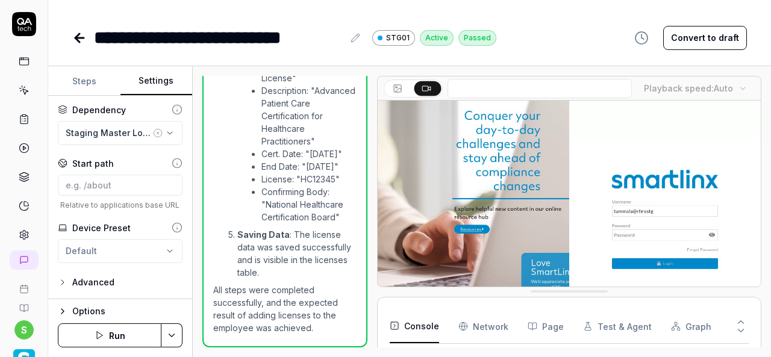
scroll to position [168, 0]
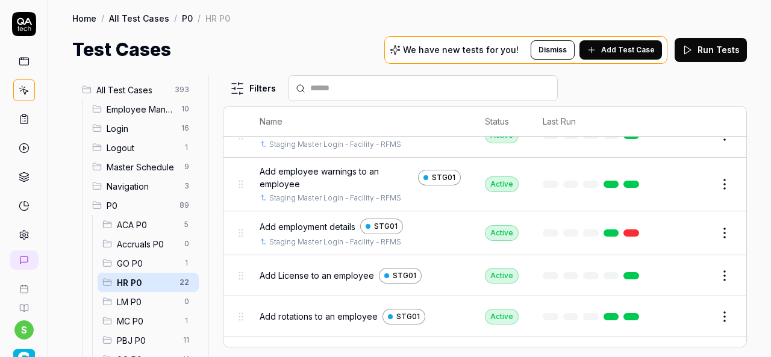
scroll to position [241, 0]
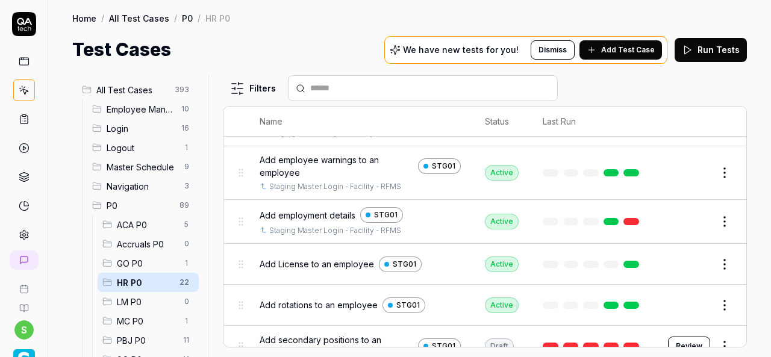
click at [685, 296] on button "Edit" at bounding box center [696, 305] width 29 height 19
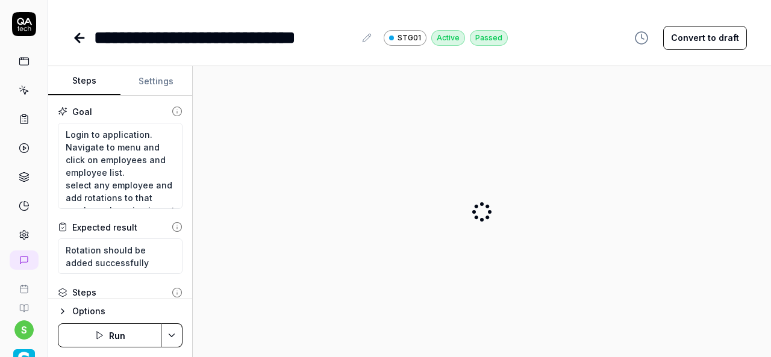
type textarea "*"
click at [162, 75] on button "Settings" at bounding box center [157, 81] width 72 height 29
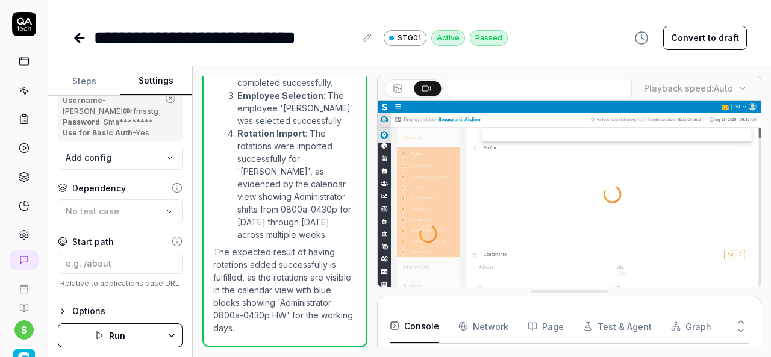
scroll to position [264, 0]
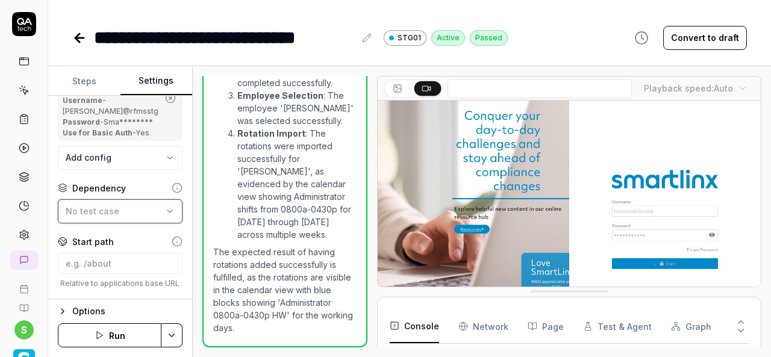
click at [127, 218] on div "No test case" at bounding box center [114, 211] width 97 height 13
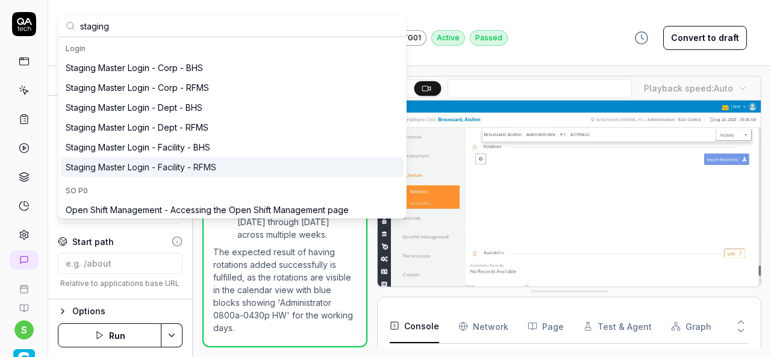
type input "staging"
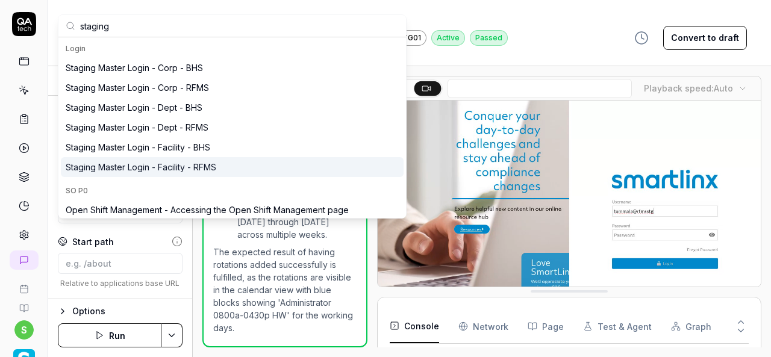
click at [186, 169] on div "Staging Master Login - Facility - RFMS" at bounding box center [141, 167] width 151 height 13
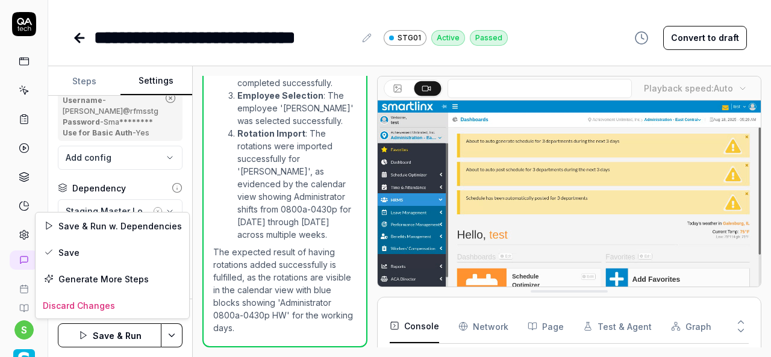
click at [173, 333] on html "**********" at bounding box center [385, 178] width 771 height 357
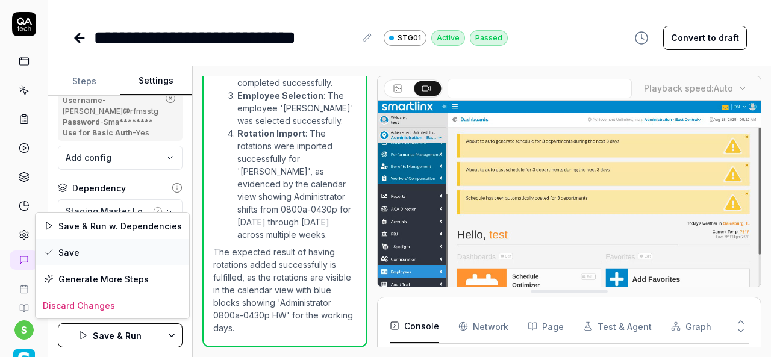
click at [95, 254] on div "Save" at bounding box center [113, 252] width 154 height 27
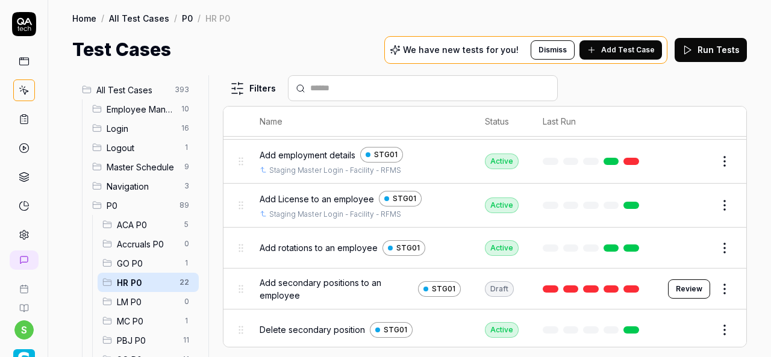
scroll to position [362, 0]
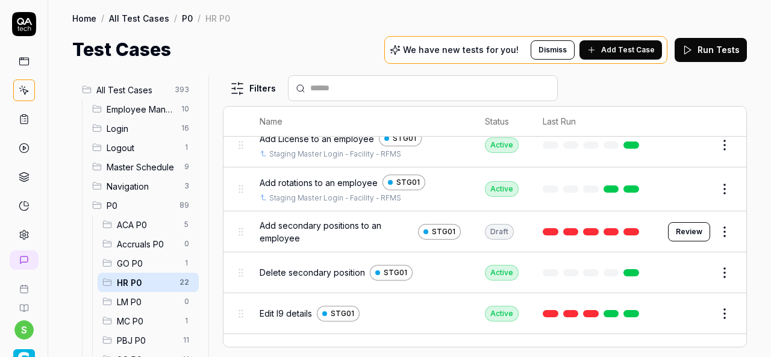
click at [685, 225] on button "Review" at bounding box center [689, 231] width 42 height 19
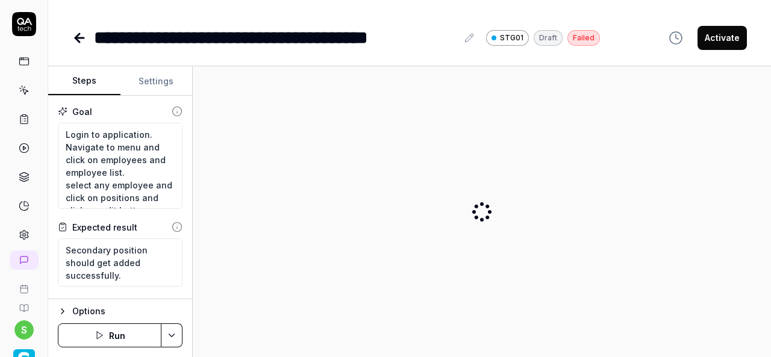
type textarea "*"
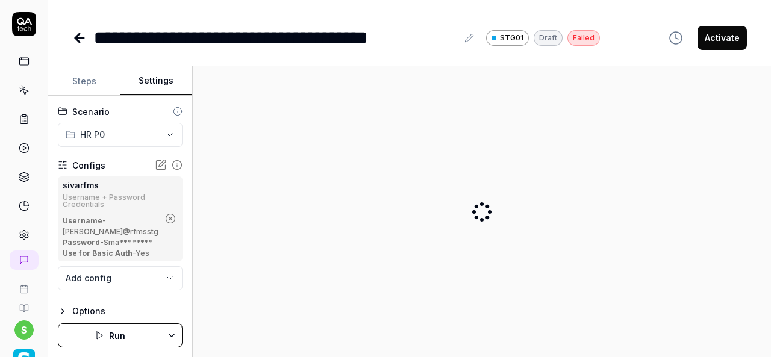
click at [168, 77] on button "Settings" at bounding box center [157, 81] width 72 height 29
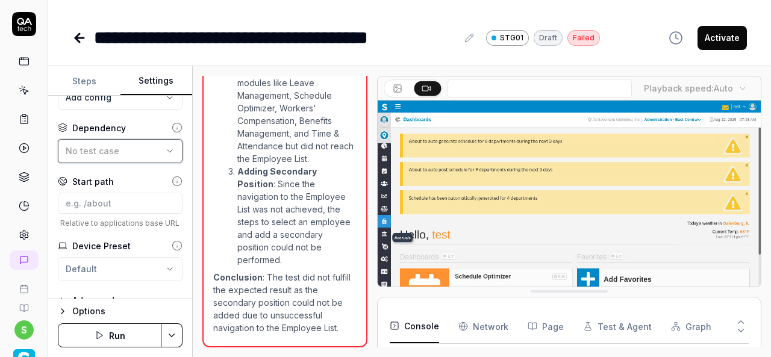
scroll to position [2115, 0]
click at [121, 157] on div "No test case" at bounding box center [114, 151] width 97 height 13
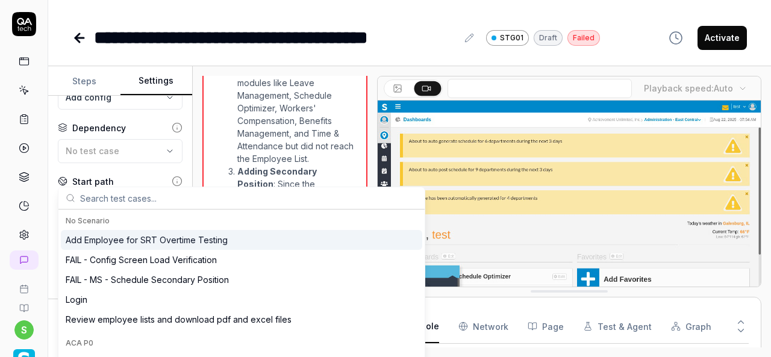
scroll to position [181, 0]
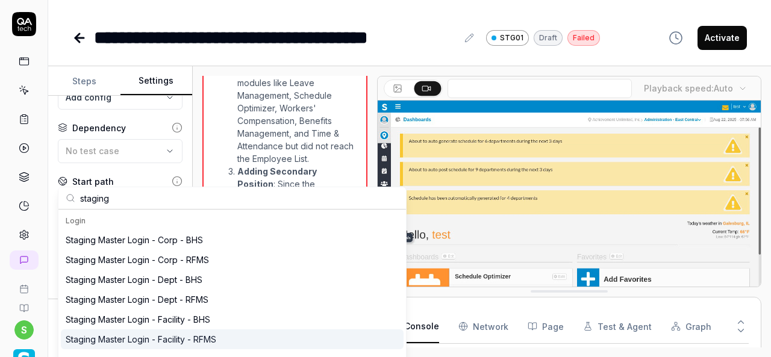
type input "staging"
click at [185, 336] on div "Staging Master Login - Facility - RFMS" at bounding box center [141, 339] width 151 height 13
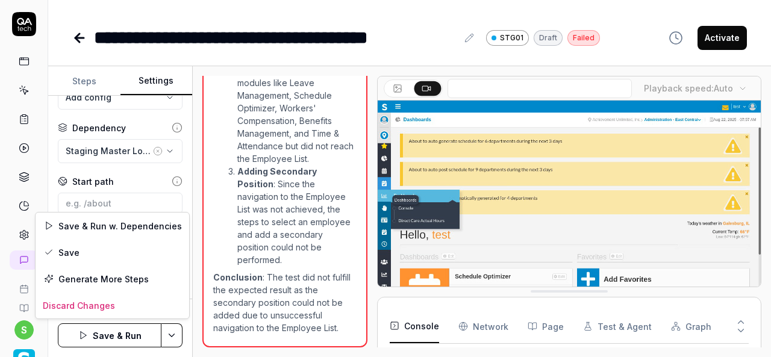
click at [171, 335] on html "**********" at bounding box center [385, 178] width 771 height 357
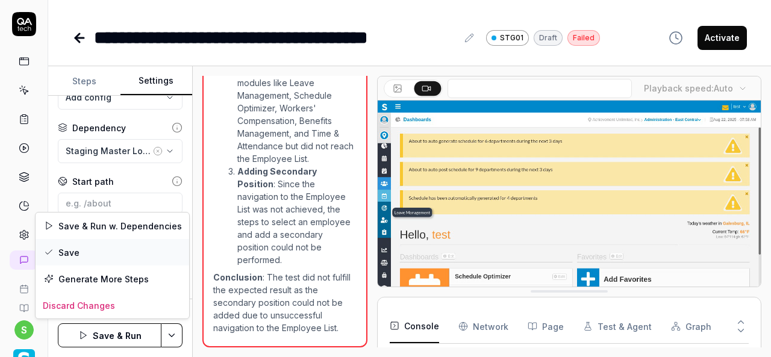
click at [93, 249] on div "Save" at bounding box center [113, 252] width 154 height 27
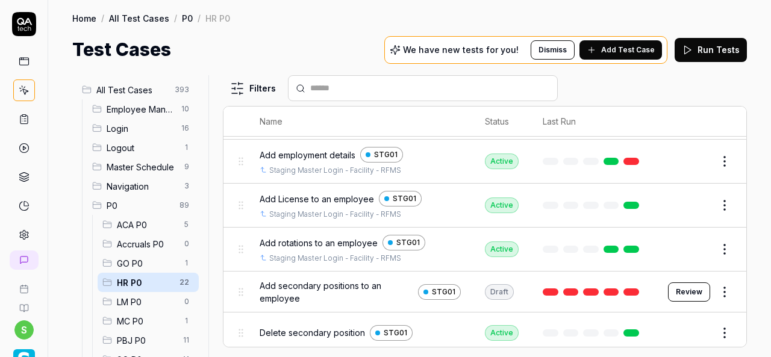
scroll to position [362, 0]
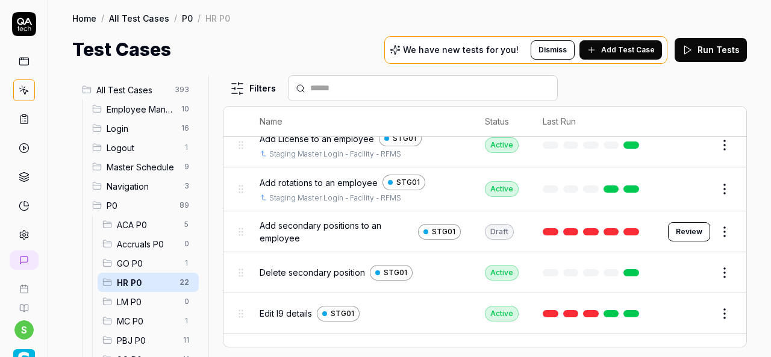
click at [690, 274] on button "Edit" at bounding box center [696, 272] width 29 height 19
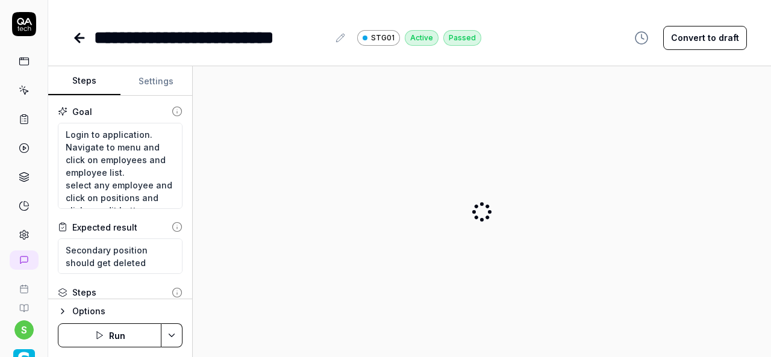
type textarea "*"
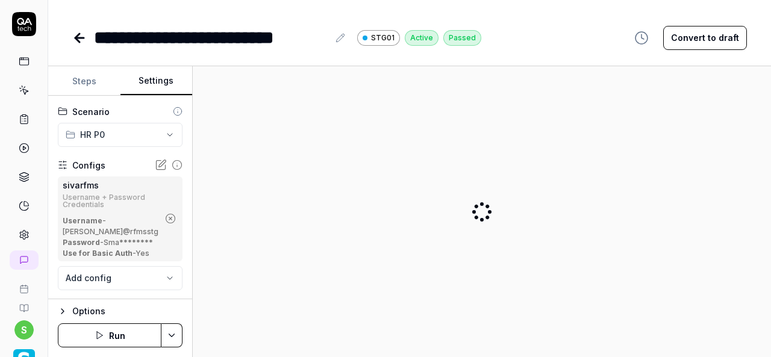
click at [157, 81] on button "Settings" at bounding box center [157, 81] width 72 height 29
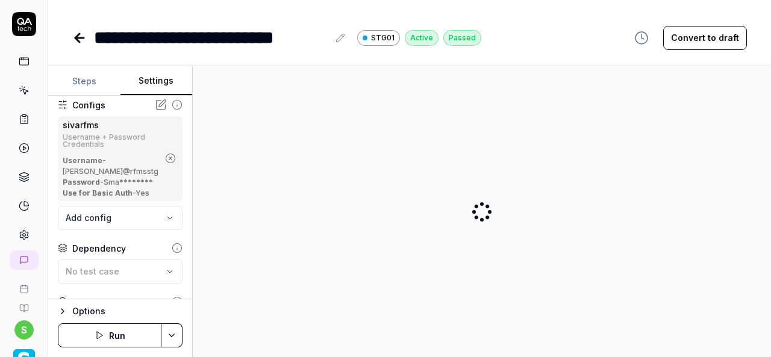
scroll to position [121, 0]
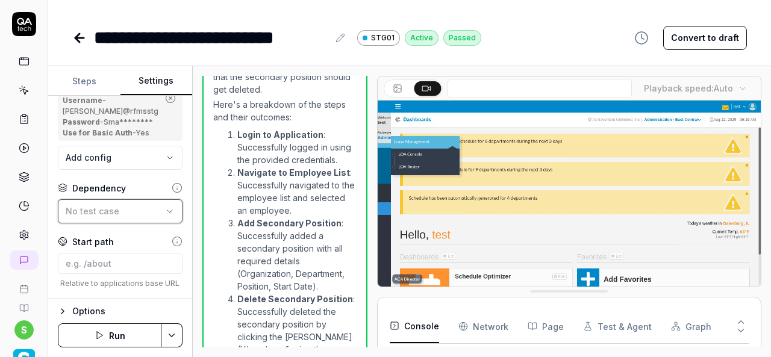
click at [129, 224] on button "No test case" at bounding box center [120, 212] width 125 height 24
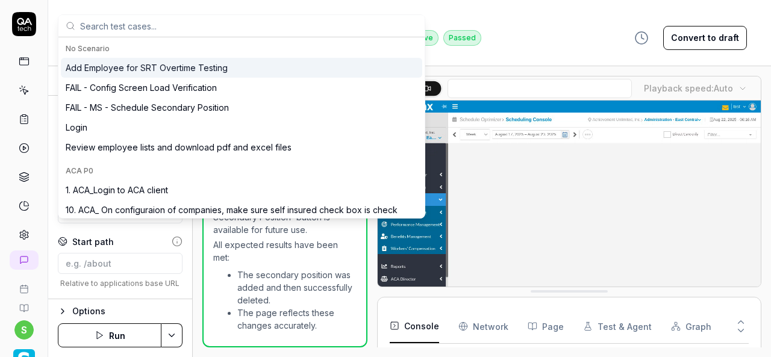
scroll to position [386, 0]
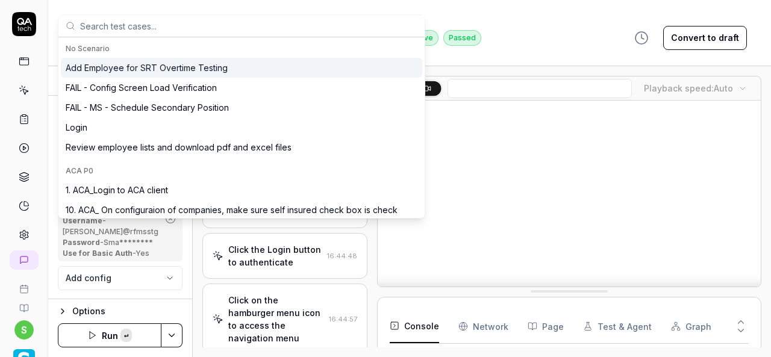
scroll to position [386, 0]
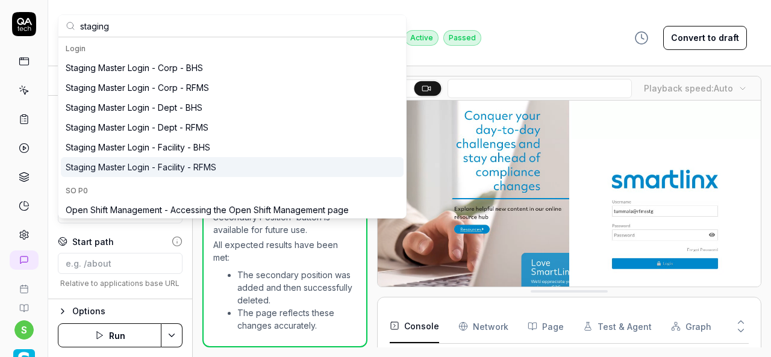
type input "staging"
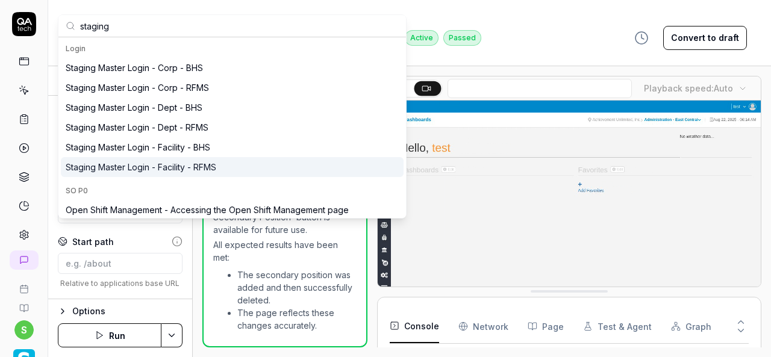
click at [193, 167] on div "Staging Master Login - Facility - RFMS" at bounding box center [141, 167] width 151 height 13
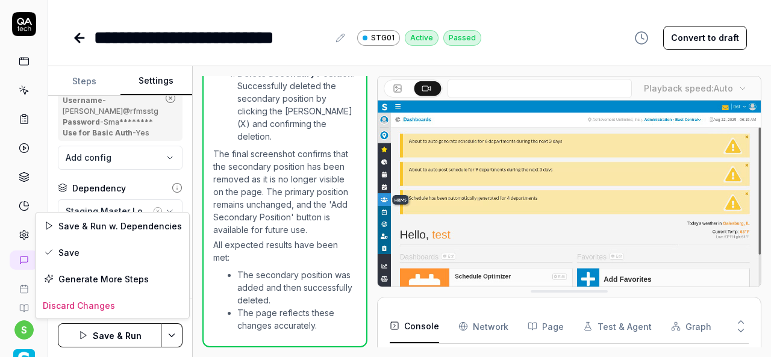
click at [178, 333] on html "**********" at bounding box center [385, 178] width 771 height 357
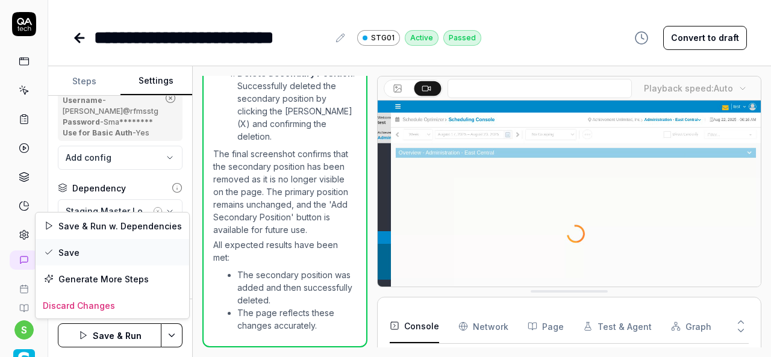
click at [85, 248] on div "Save" at bounding box center [113, 252] width 154 height 27
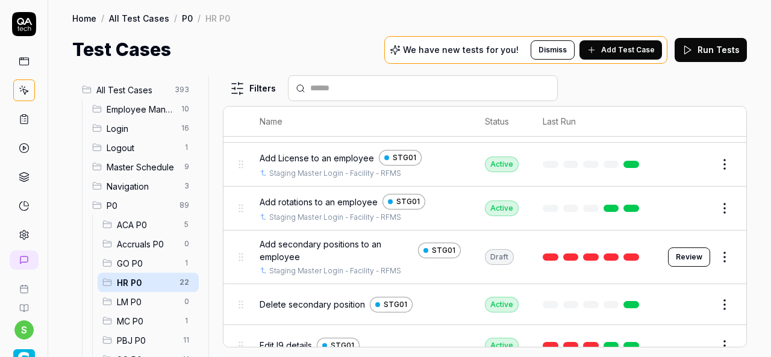
scroll to position [362, 0]
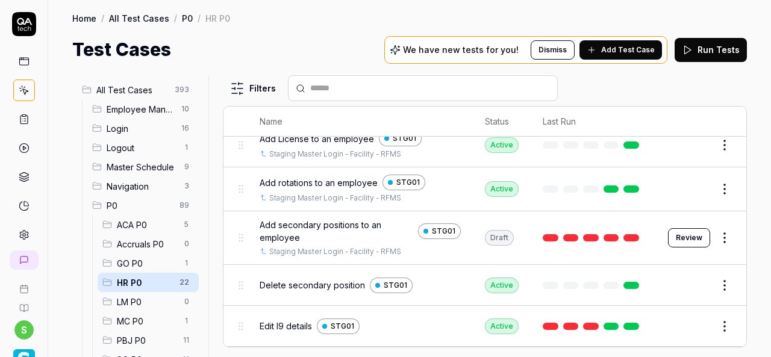
click at [694, 278] on button "Edit" at bounding box center [696, 285] width 29 height 19
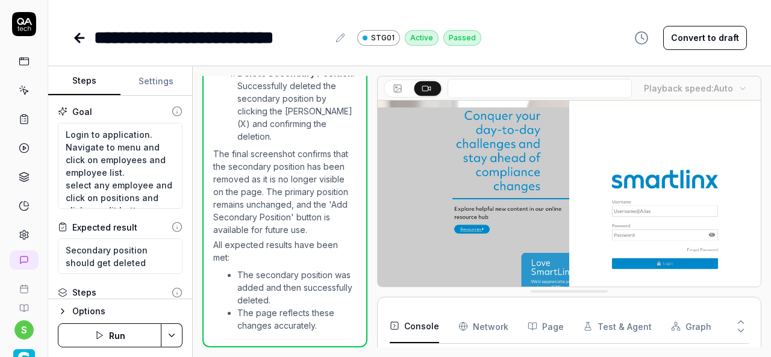
scroll to position [2530, 0]
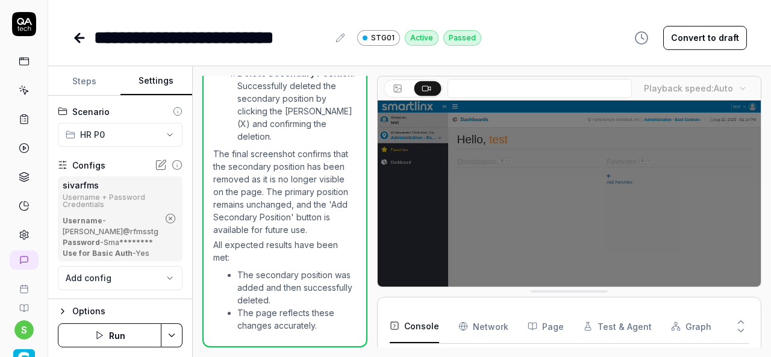
click at [150, 85] on button "Settings" at bounding box center [157, 81] width 72 height 29
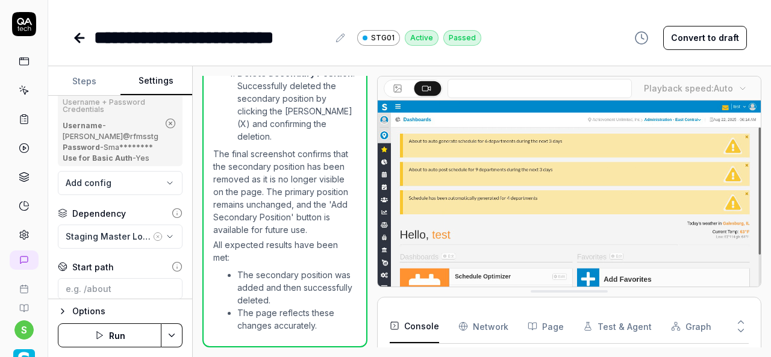
scroll to position [121, 0]
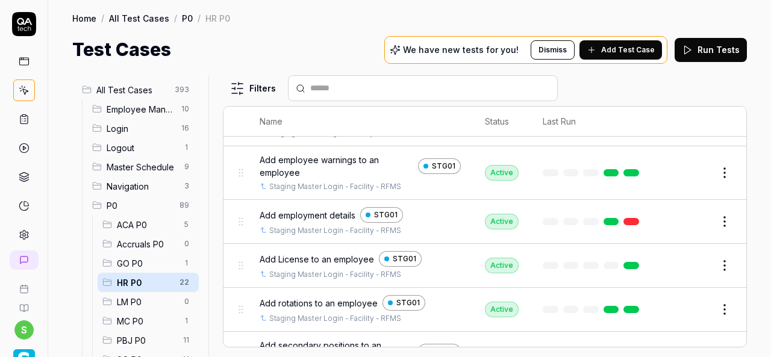
scroll to position [301, 0]
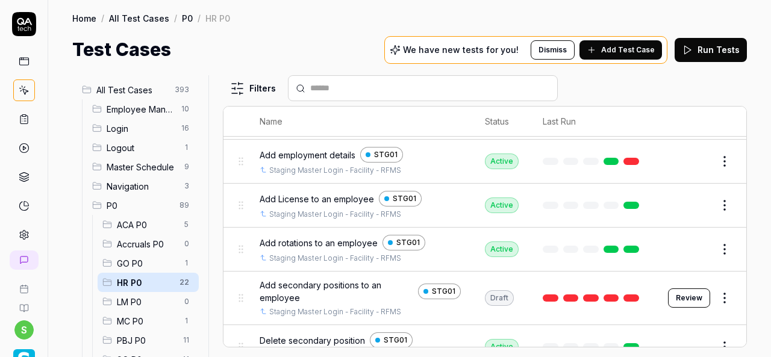
click at [687, 244] on button "Edit" at bounding box center [696, 249] width 29 height 19
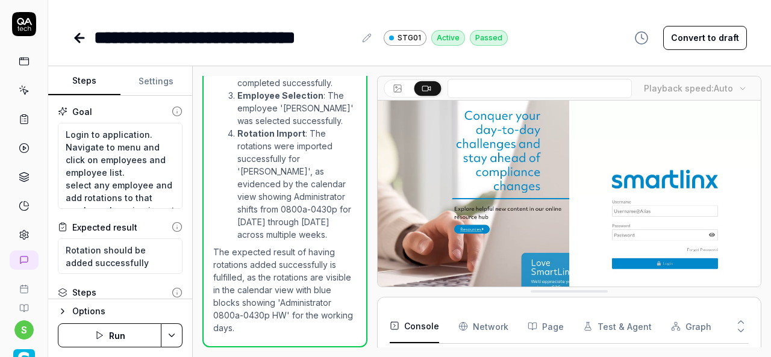
scroll to position [1285, 0]
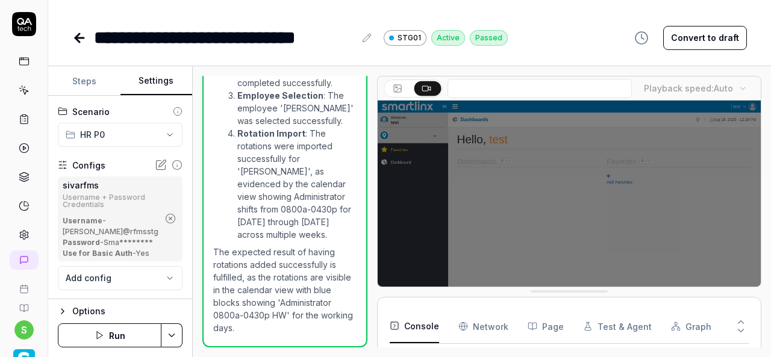
click at [154, 74] on button "Settings" at bounding box center [157, 81] width 72 height 29
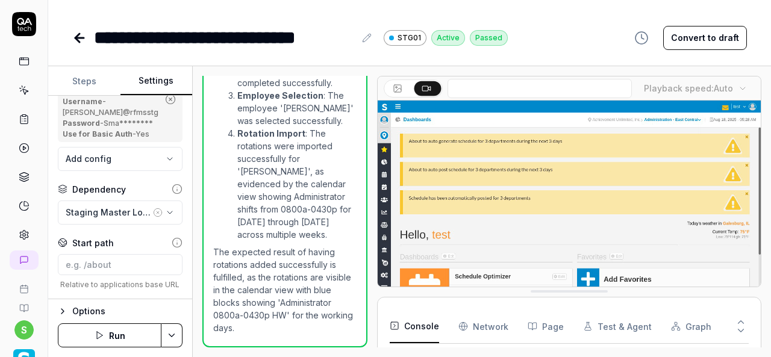
scroll to position [121, 0]
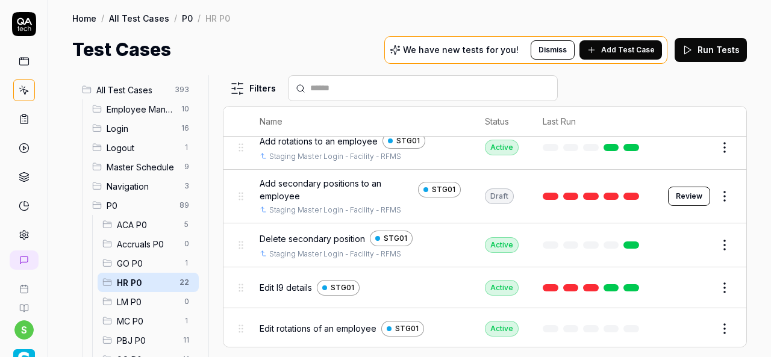
scroll to position [422, 0]
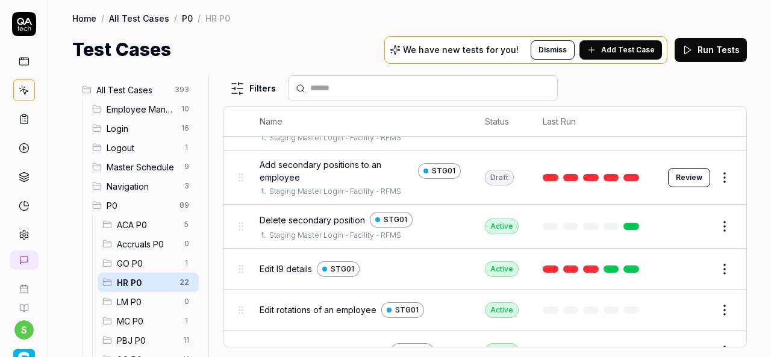
click at [685, 263] on button "Edit" at bounding box center [696, 269] width 29 height 19
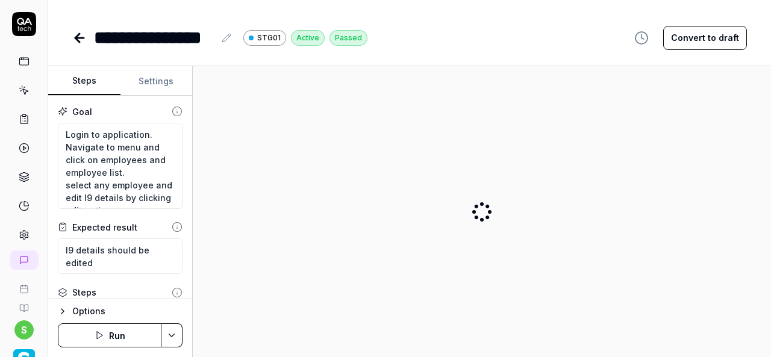
type textarea "*"
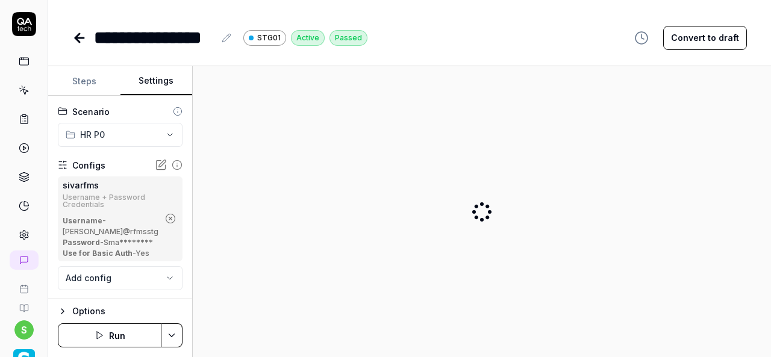
click at [146, 84] on button "Settings" at bounding box center [157, 81] width 72 height 29
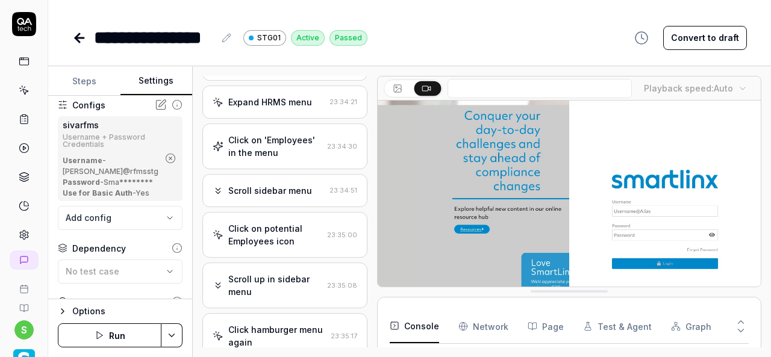
scroll to position [121, 0]
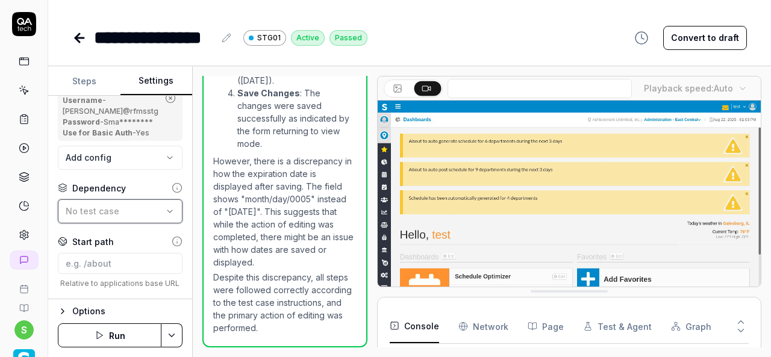
click at [101, 216] on span "No test case" at bounding box center [93, 211] width 54 height 10
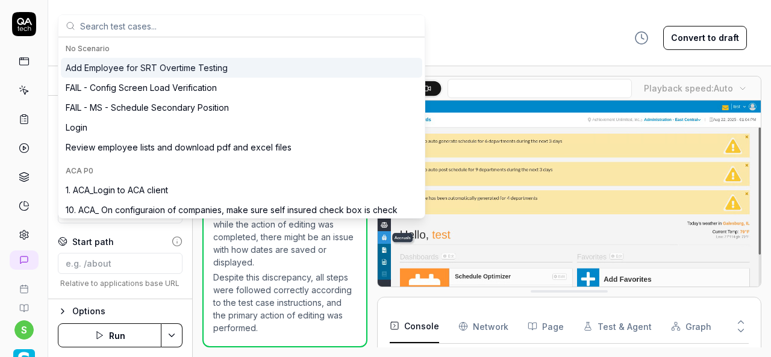
scroll to position [362, 0]
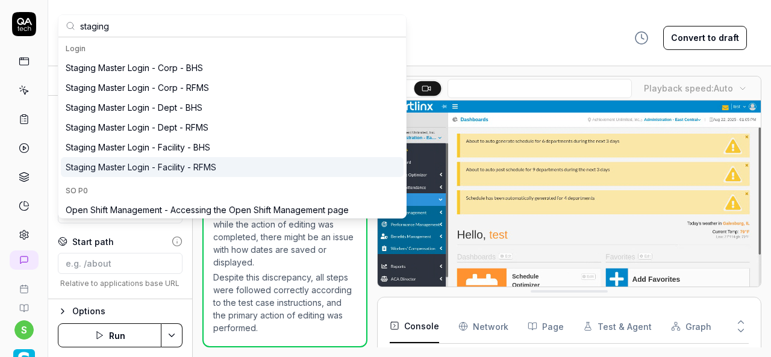
type input "staging"
click at [228, 171] on div "Staging Master Login - Facility - RFMS" at bounding box center [232, 167] width 343 height 20
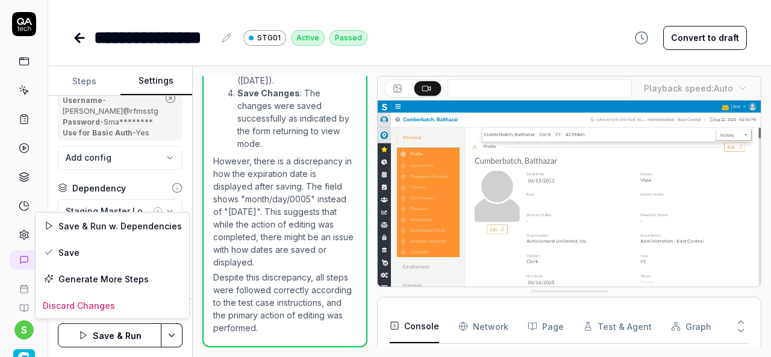
click at [175, 338] on html "**********" at bounding box center [385, 178] width 771 height 357
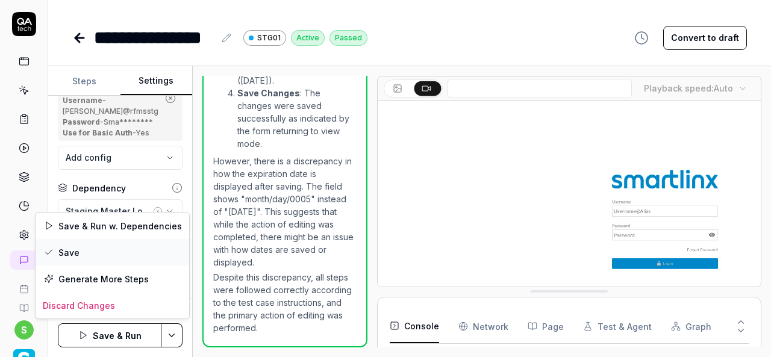
click at [101, 256] on div "Save" at bounding box center [113, 252] width 154 height 27
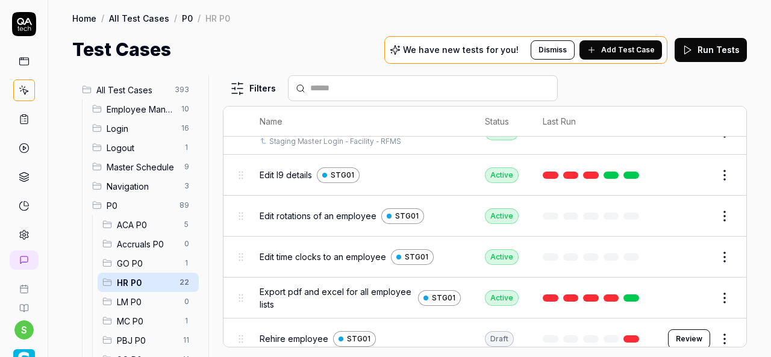
scroll to position [542, 0]
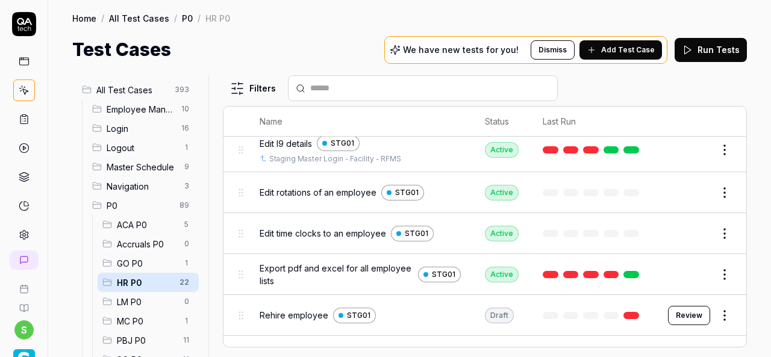
click at [682, 228] on button "Edit" at bounding box center [696, 233] width 29 height 19
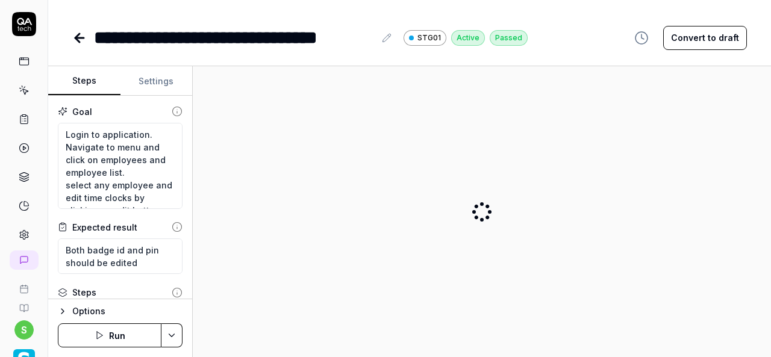
type textarea "*"
click at [172, 77] on button "Settings" at bounding box center [157, 81] width 72 height 29
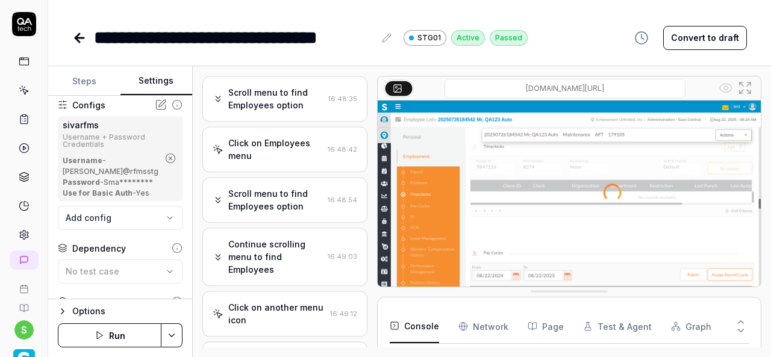
scroll to position [121, 0]
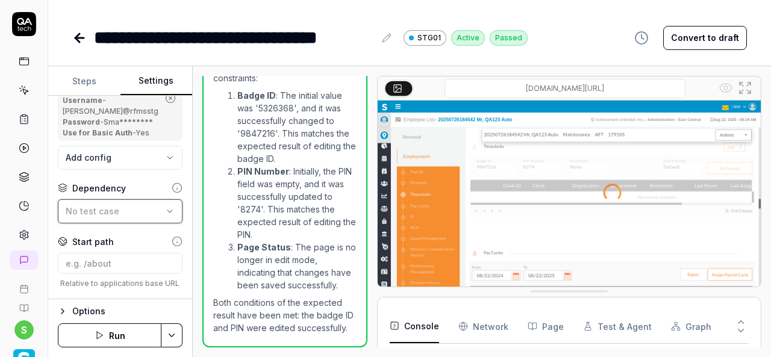
click at [143, 218] on div "No test case" at bounding box center [114, 211] width 97 height 13
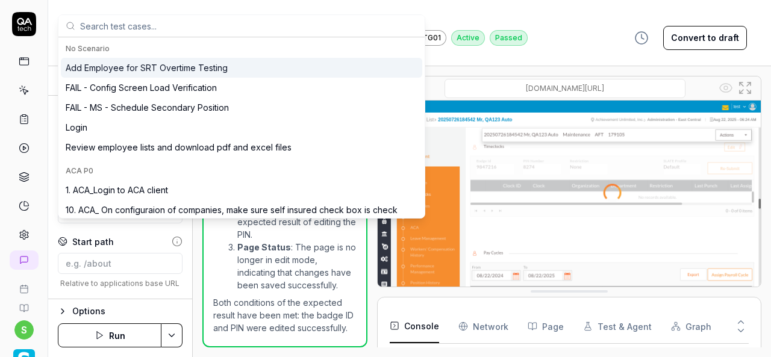
scroll to position [362, 0]
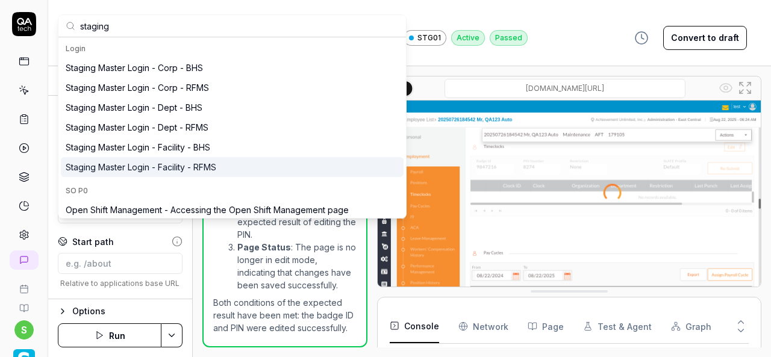
type input "staging"
click at [176, 165] on div "Staging Master Login - Facility - RFMS" at bounding box center [141, 167] width 151 height 13
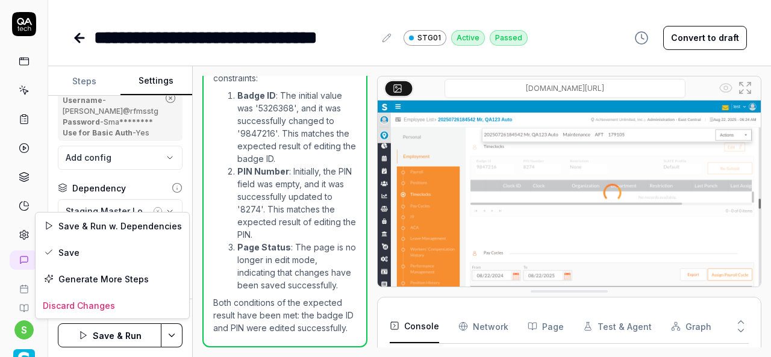
click at [168, 337] on html "**********" at bounding box center [385, 178] width 771 height 357
click at [100, 253] on div "Save" at bounding box center [113, 252] width 154 height 27
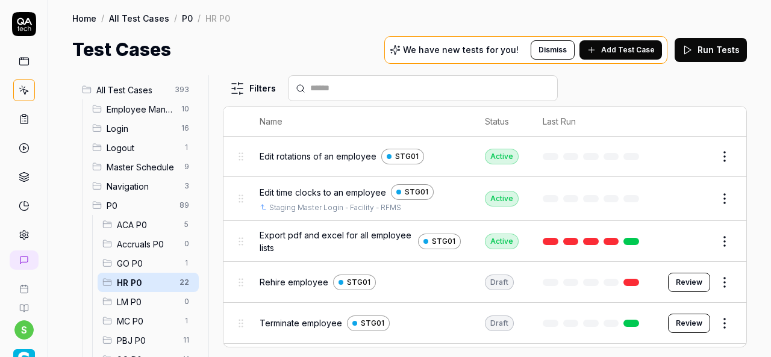
scroll to position [603, 0]
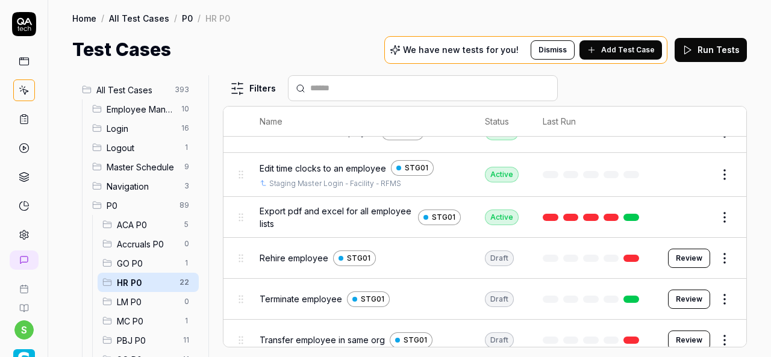
click at [682, 208] on button "Edit" at bounding box center [696, 217] width 29 height 19
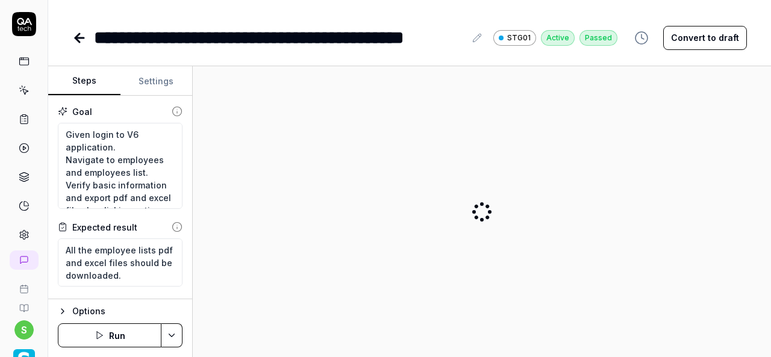
type textarea "*"
click at [148, 75] on button "Settings" at bounding box center [157, 81] width 72 height 29
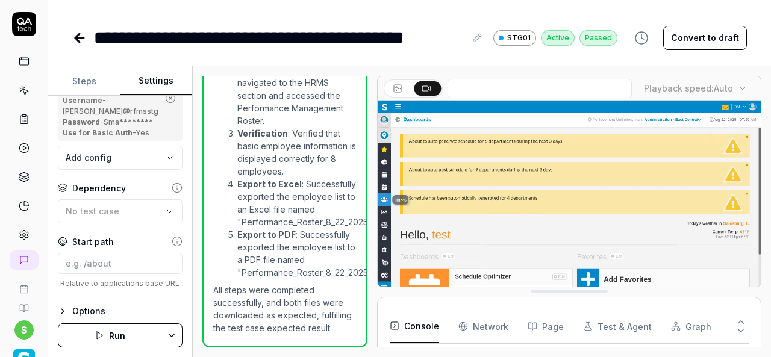
scroll to position [1257, 0]
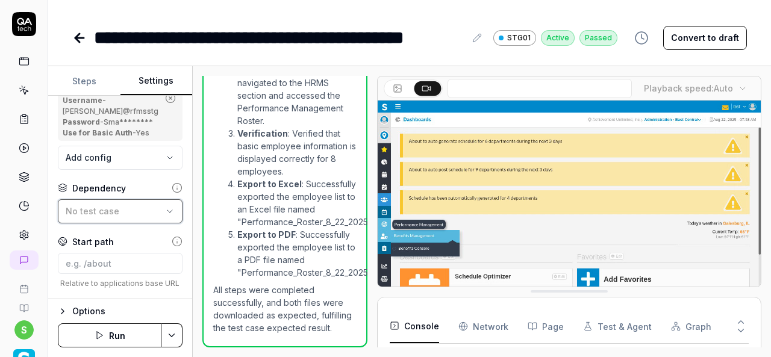
click at [129, 218] on div "No test case" at bounding box center [114, 211] width 97 height 13
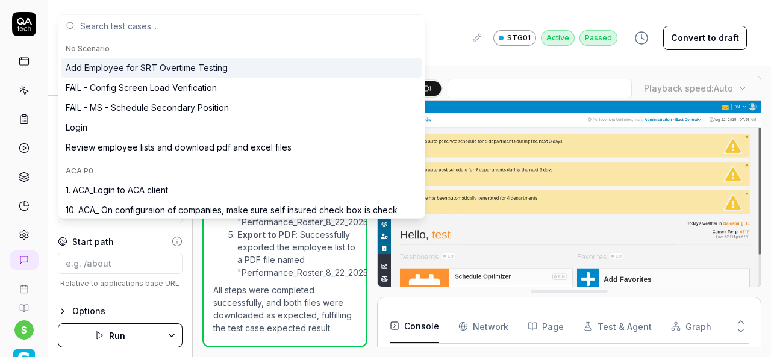
scroll to position [313, 0]
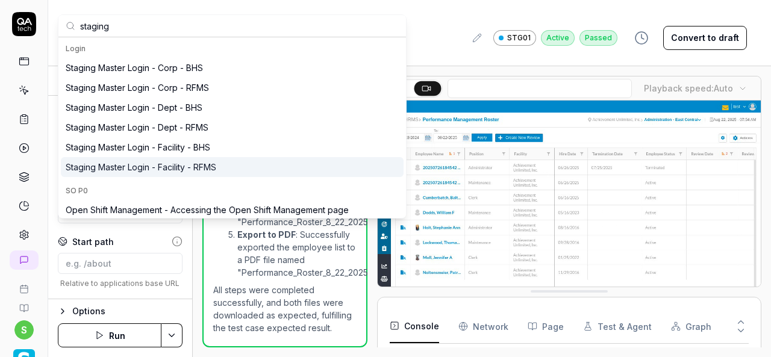
type input "staging"
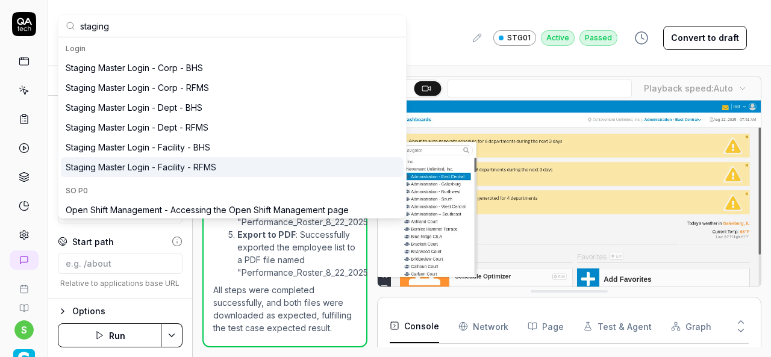
click at [198, 166] on div "Staging Master Login - Facility - RFMS" at bounding box center [141, 167] width 151 height 13
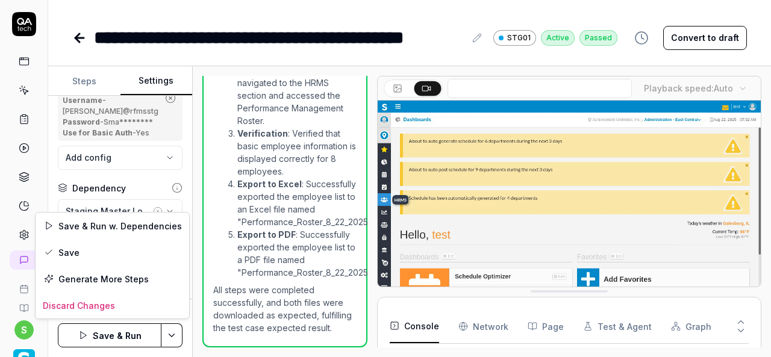
click at [176, 331] on html "**********" at bounding box center [385, 178] width 771 height 357
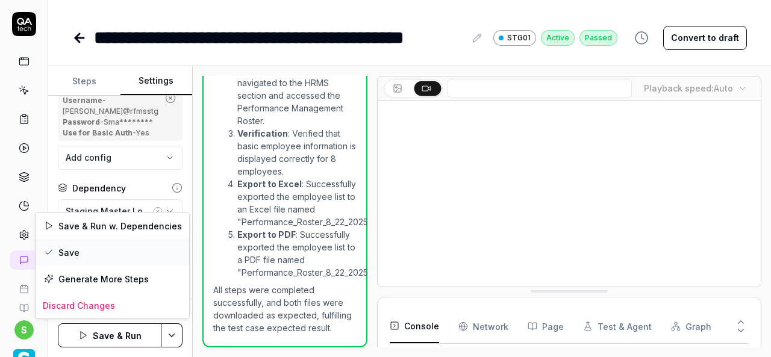
click at [110, 253] on div "Save" at bounding box center [113, 252] width 154 height 27
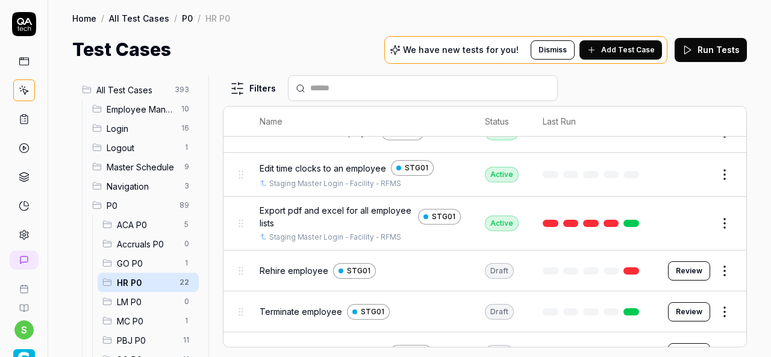
scroll to position [663, 0]
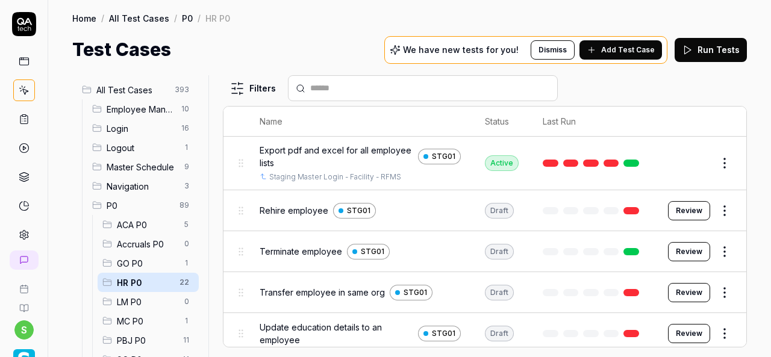
click at [677, 201] on button "Review" at bounding box center [689, 210] width 42 height 19
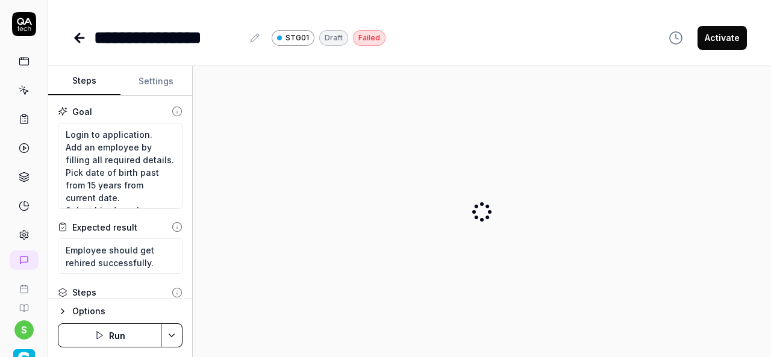
type textarea "*"
click at [174, 84] on button "Settings" at bounding box center [157, 81] width 72 height 29
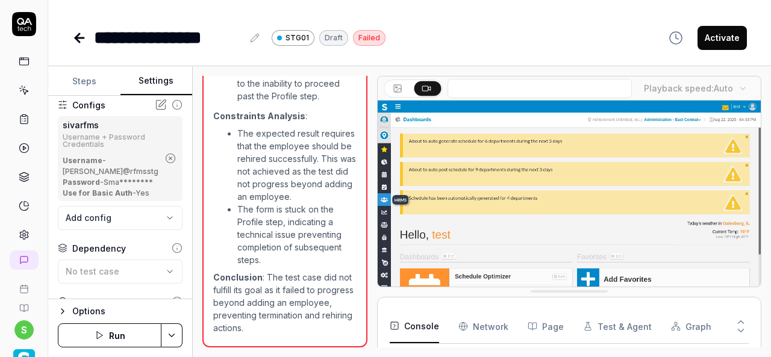
scroll to position [121, 0]
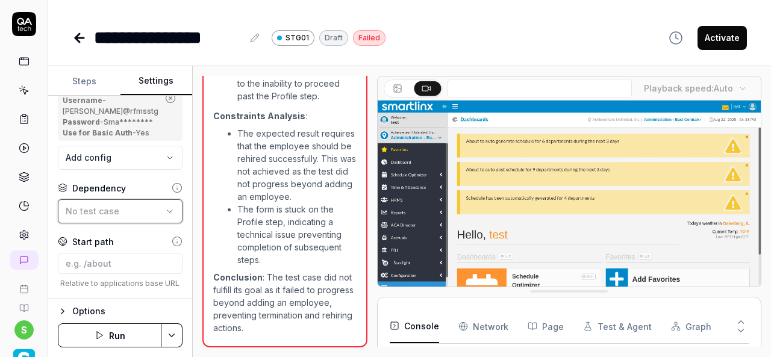
click at [107, 218] on div "No test case" at bounding box center [114, 211] width 97 height 13
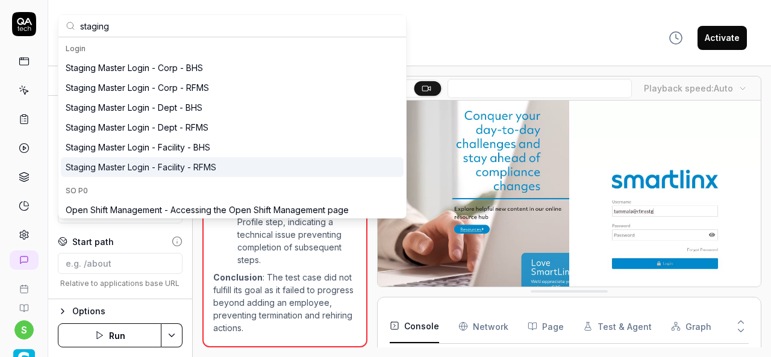
type input "staging"
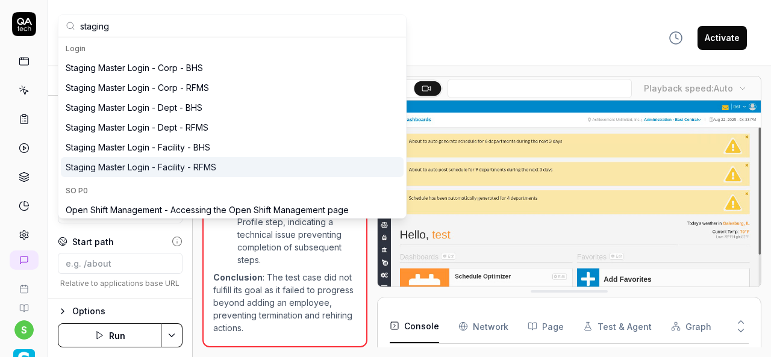
click at [222, 166] on div "Staging Master Login - Facility - RFMS" at bounding box center [232, 167] width 343 height 20
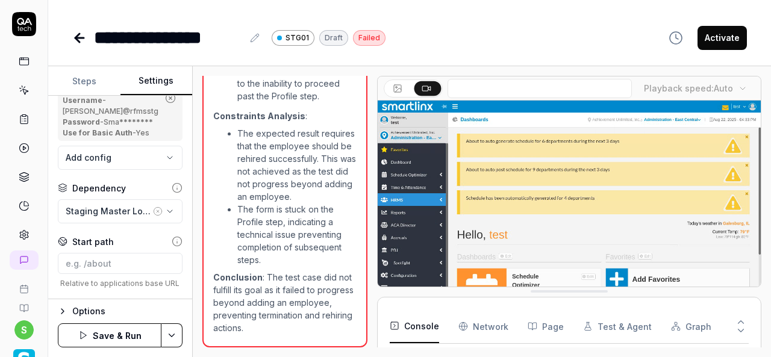
click at [174, 327] on html "**********" at bounding box center [385, 178] width 771 height 357
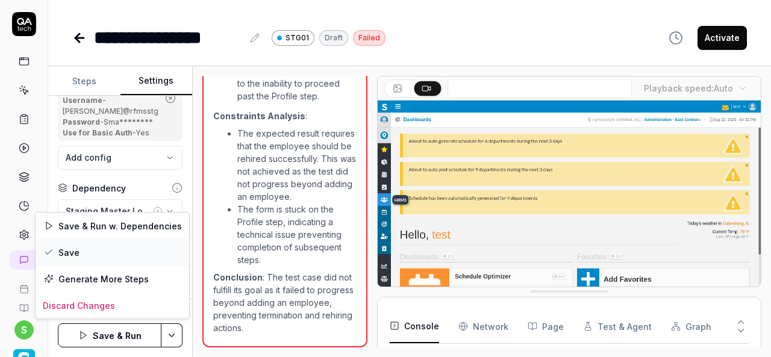
click at [96, 256] on div "Save" at bounding box center [113, 252] width 154 height 27
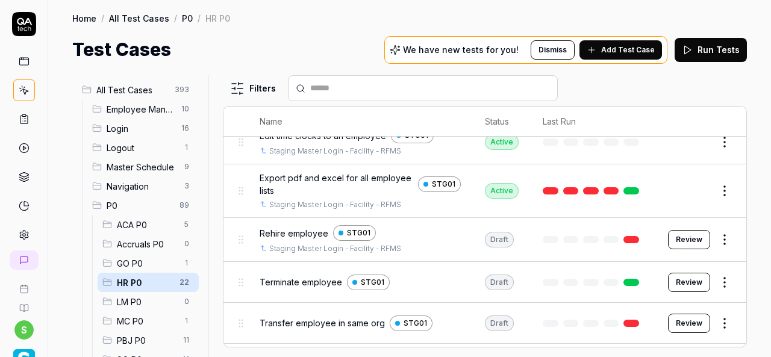
scroll to position [663, 0]
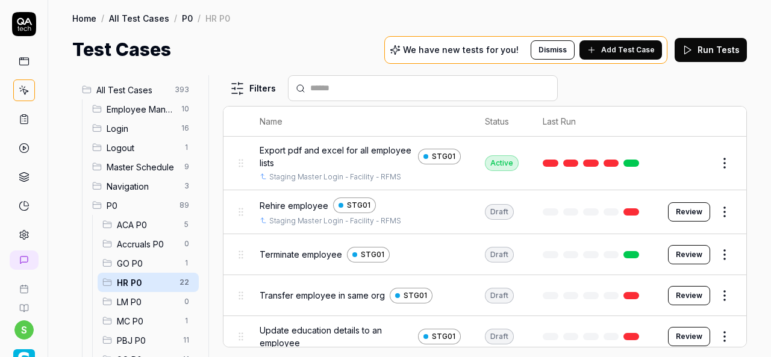
click at [693, 248] on button "Review" at bounding box center [689, 254] width 42 height 19
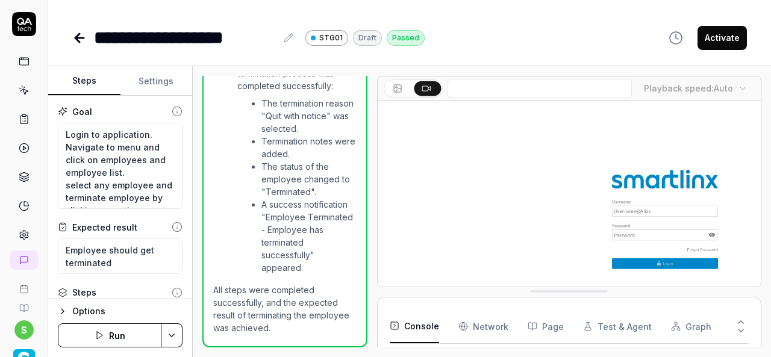
scroll to position [289, 0]
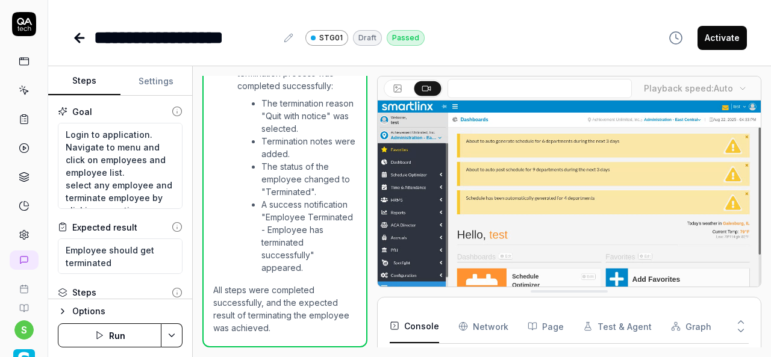
click at [712, 40] on button "Activate" at bounding box center [722, 38] width 49 height 24
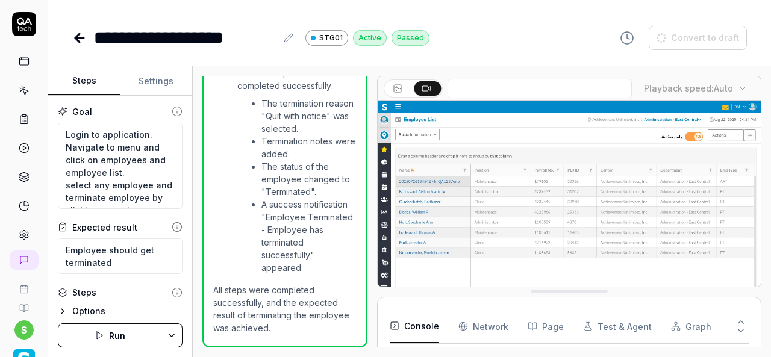
click at [171, 328] on html "**********" at bounding box center [385, 178] width 771 height 357
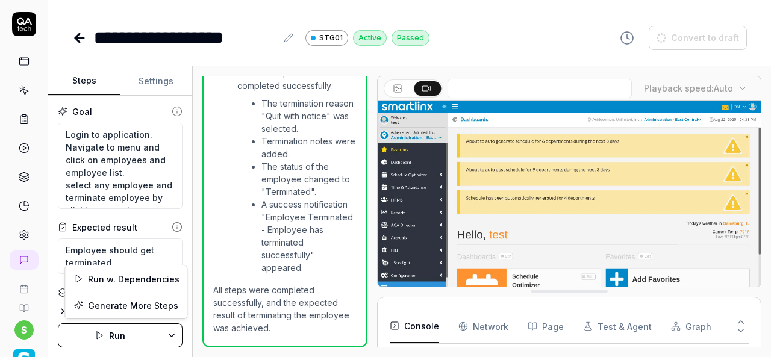
click at [160, 77] on html "**********" at bounding box center [385, 178] width 771 height 357
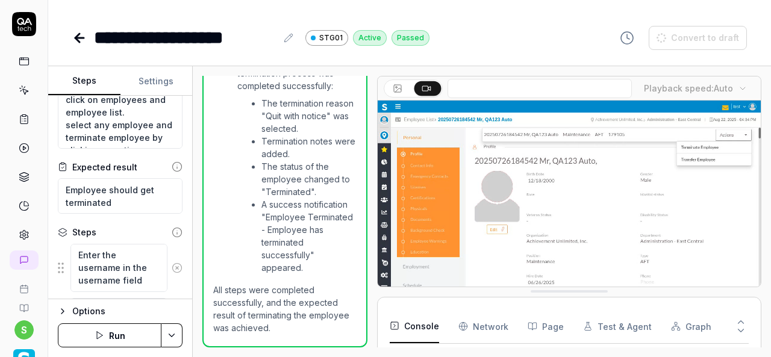
scroll to position [12, 0]
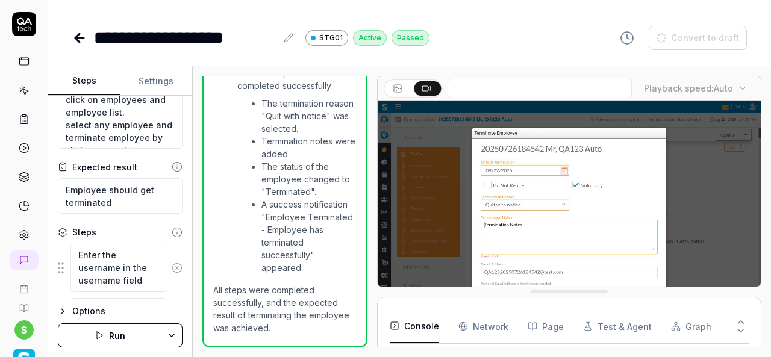
type textarea "*"
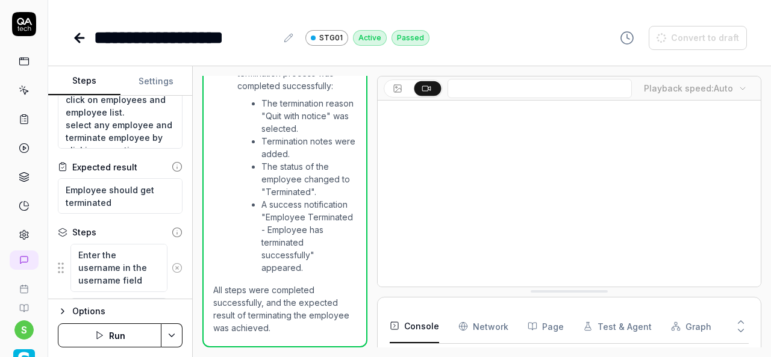
click at [159, 71] on button "Settings" at bounding box center [157, 81] width 72 height 29
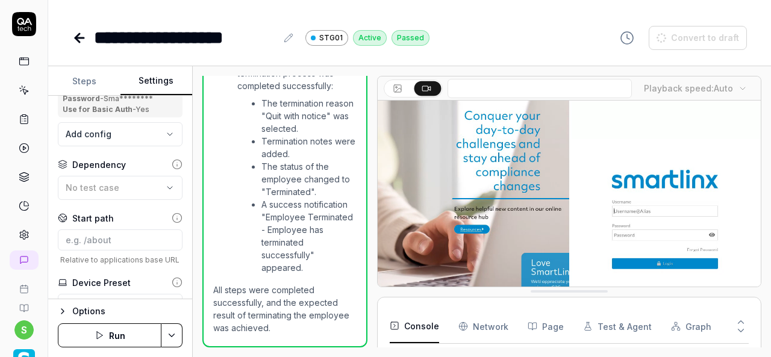
scroll to position [181, 0]
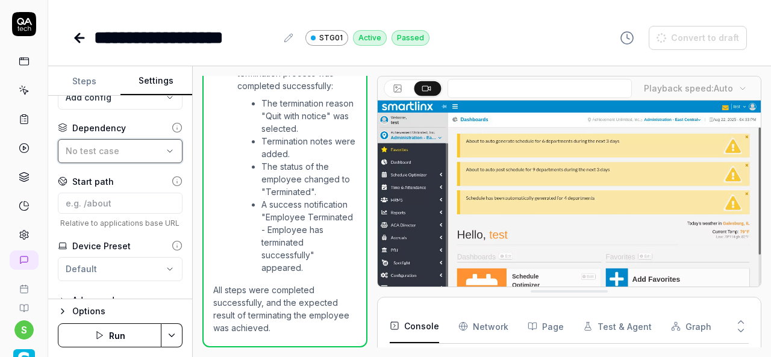
click at [108, 156] on span "No test case" at bounding box center [93, 151] width 54 height 10
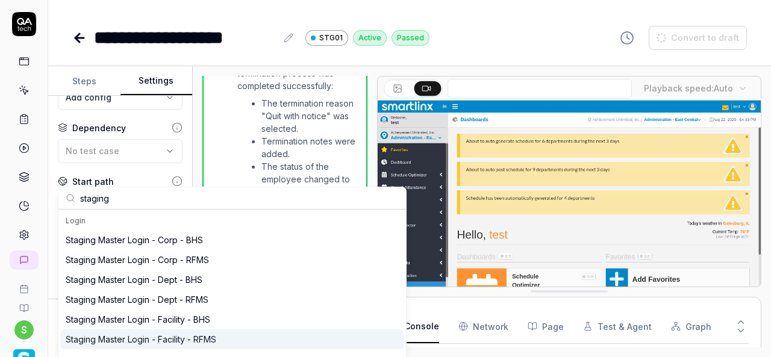
type input "staging"
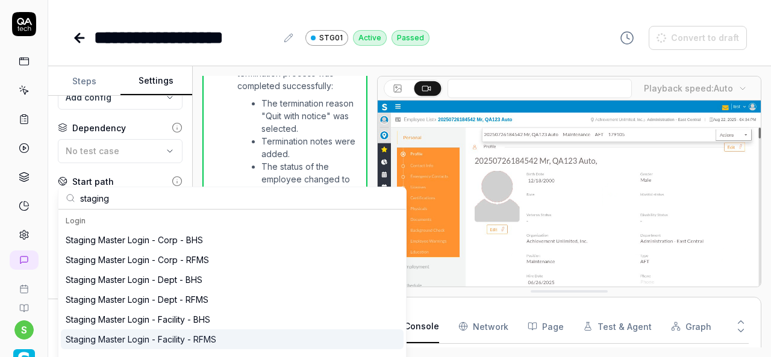
click at [180, 338] on div "Staging Master Login - Facility - RFMS" at bounding box center [141, 339] width 151 height 13
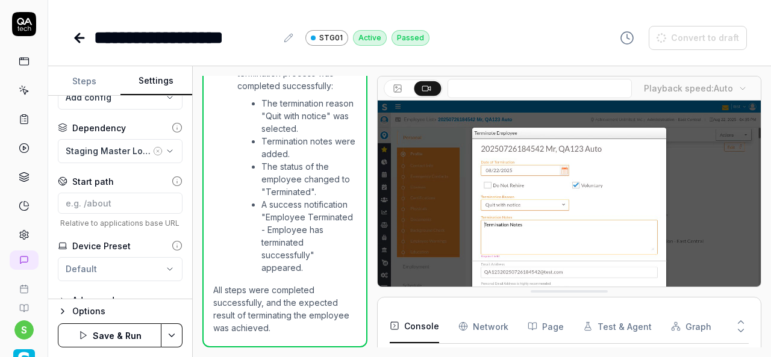
click at [169, 328] on html "**********" at bounding box center [385, 178] width 771 height 357
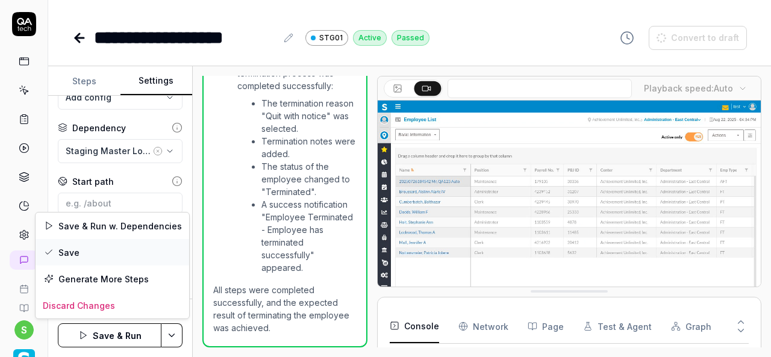
click at [100, 250] on div "Save" at bounding box center [113, 252] width 154 height 27
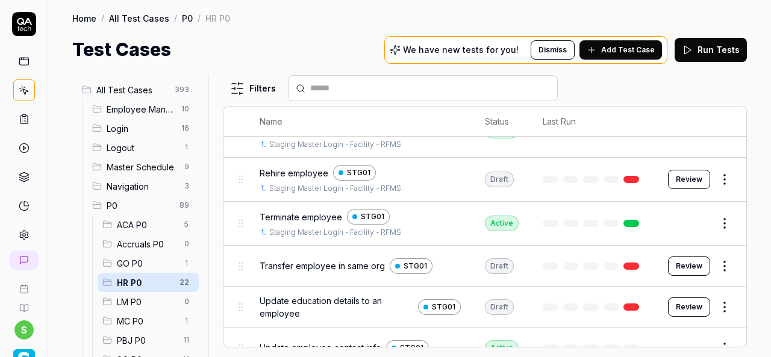
scroll to position [723, 0]
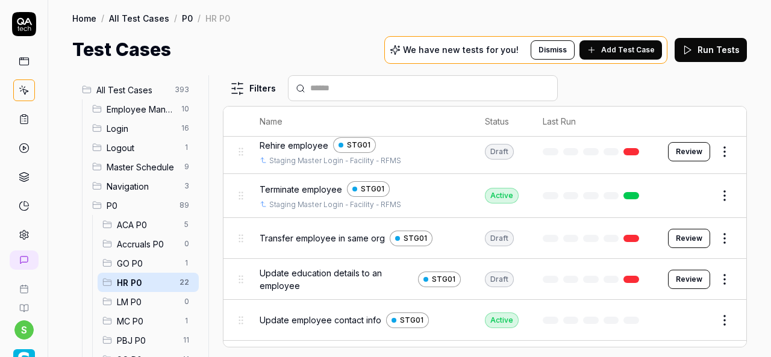
click at [681, 233] on button "Review" at bounding box center [689, 238] width 42 height 19
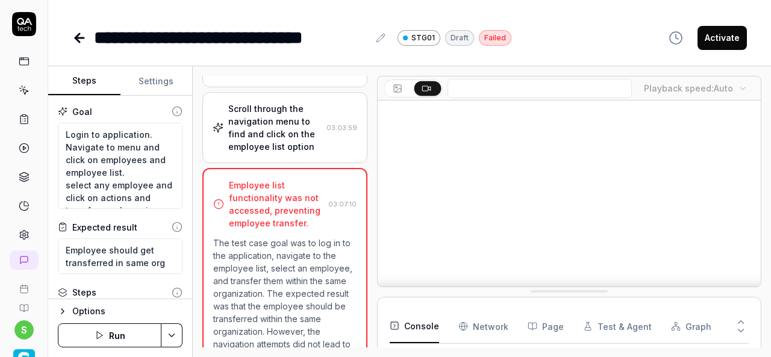
scroll to position [457, 0]
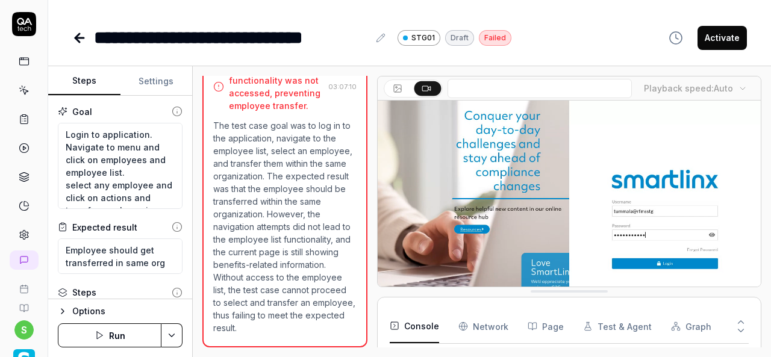
type textarea "*"
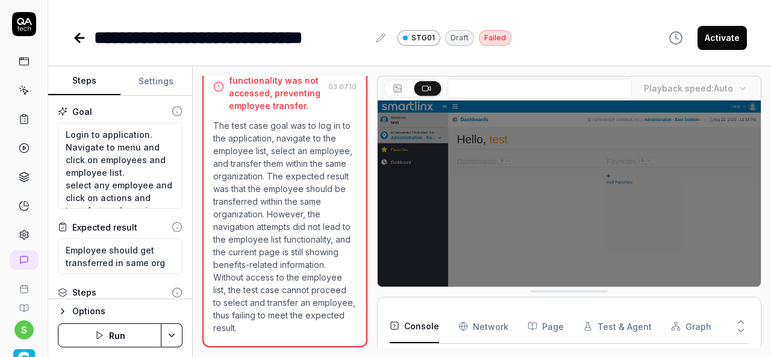
click at [161, 77] on button "Settings" at bounding box center [157, 81] width 72 height 29
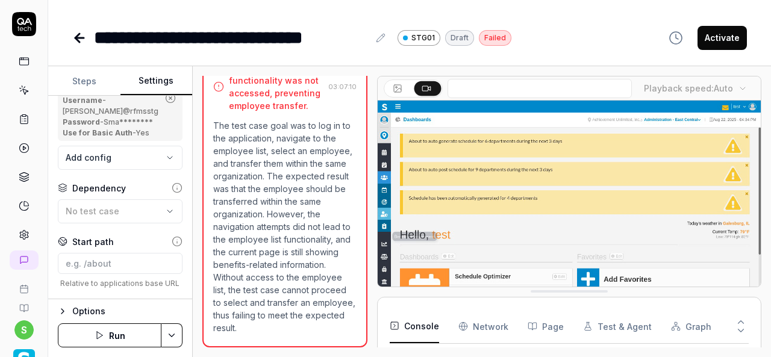
scroll to position [181, 0]
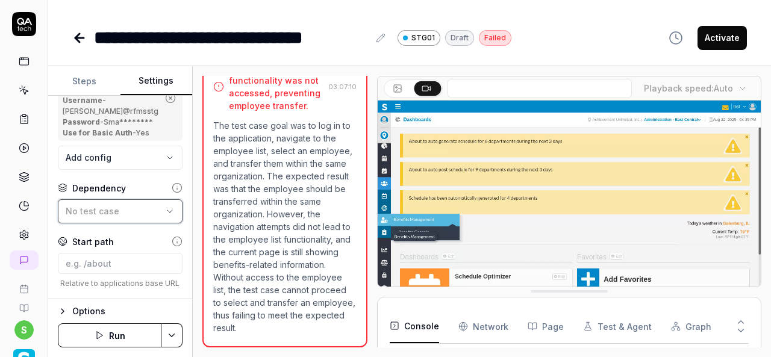
click at [119, 218] on div "No test case" at bounding box center [114, 211] width 97 height 13
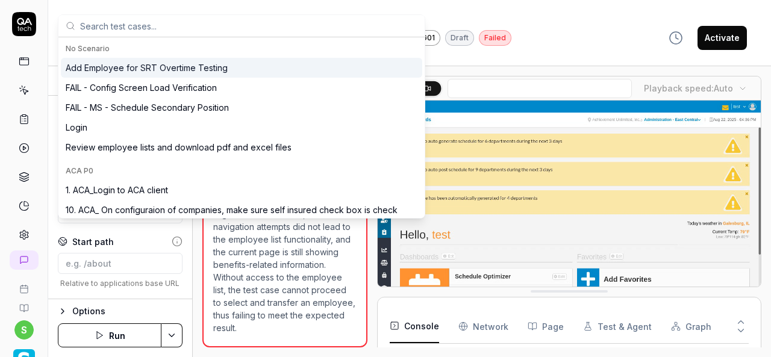
type input "v"
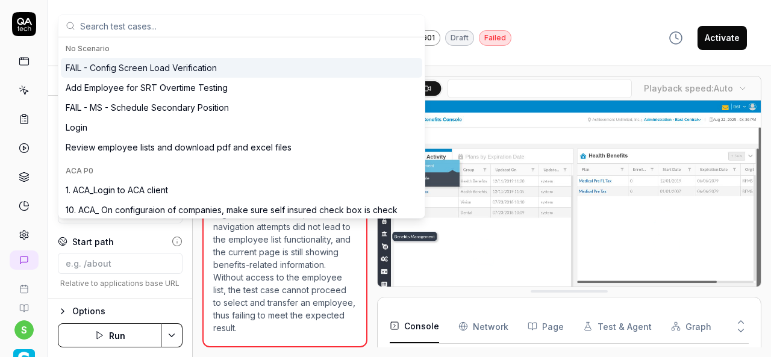
scroll to position [22, 0]
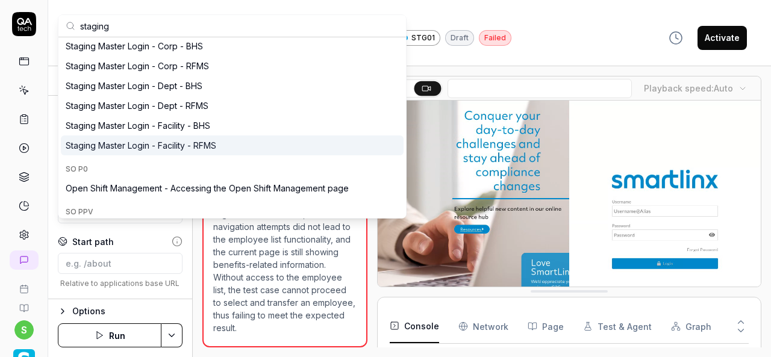
type input "staging"
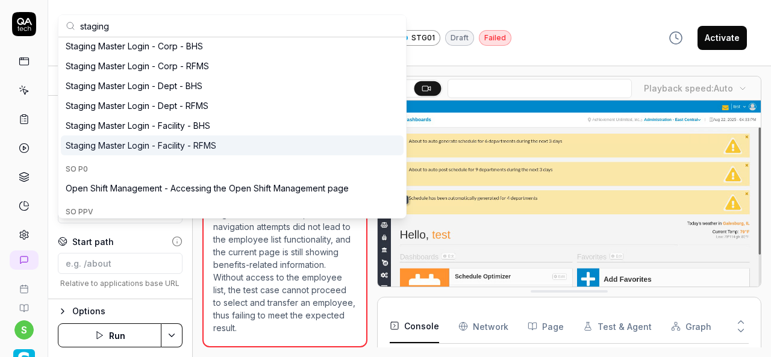
click at [181, 148] on div "Staging Master Login - Facility - RFMS" at bounding box center [141, 145] width 151 height 13
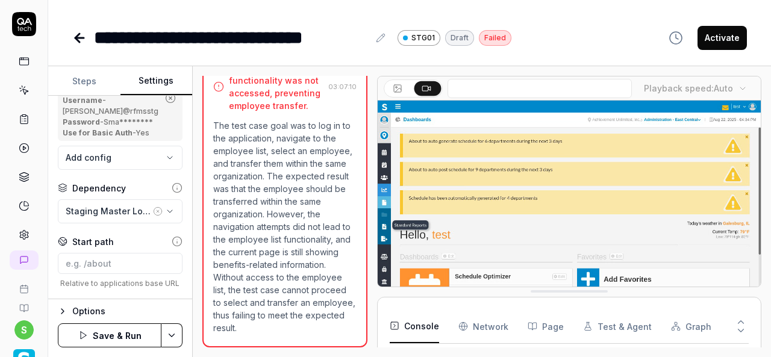
click at [175, 336] on html "**********" at bounding box center [385, 178] width 771 height 357
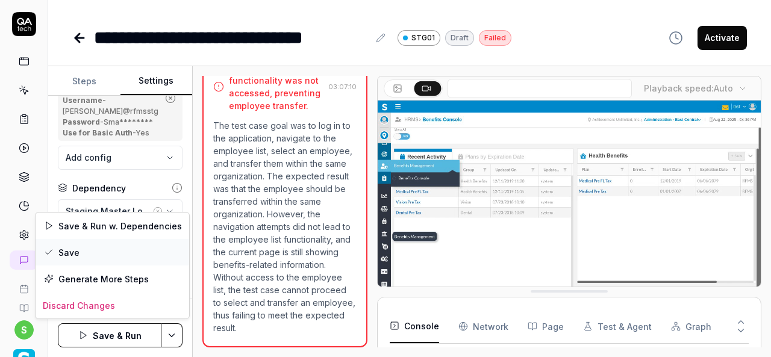
click at [86, 257] on div "Save" at bounding box center [113, 252] width 154 height 27
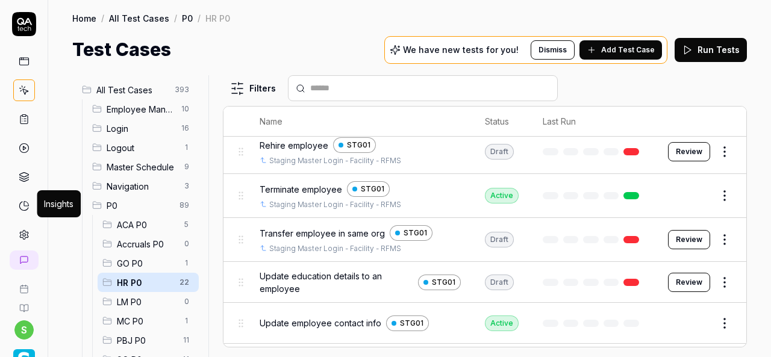
scroll to position [784, 0]
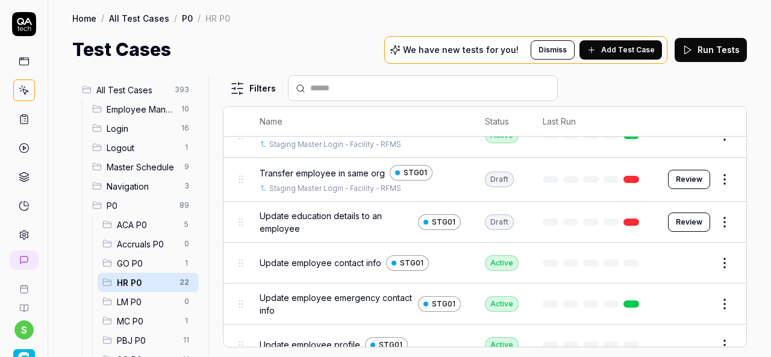
click at [685, 213] on button "Review" at bounding box center [689, 222] width 42 height 19
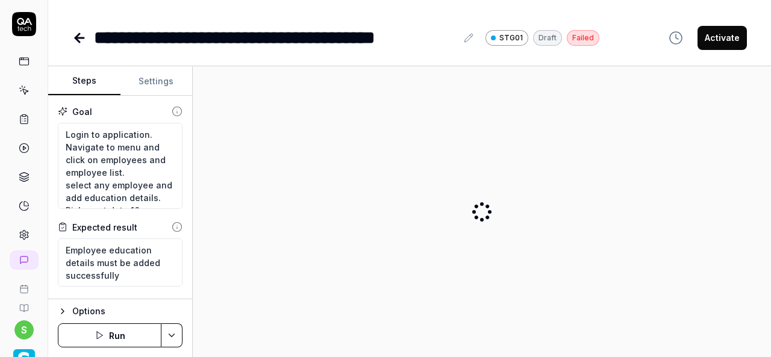
type textarea "*"
click at [154, 78] on button "Settings" at bounding box center [157, 81] width 72 height 29
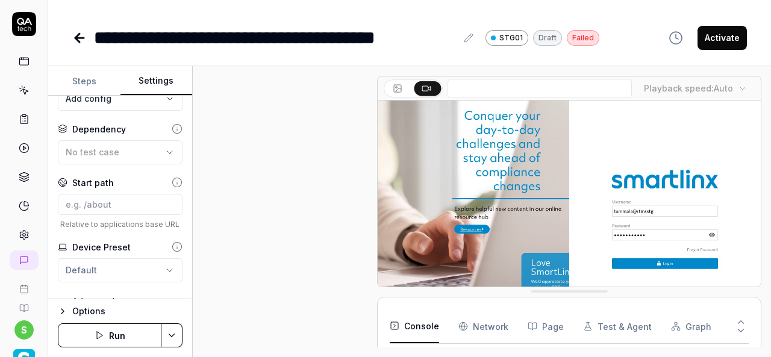
scroll to position [168, 0]
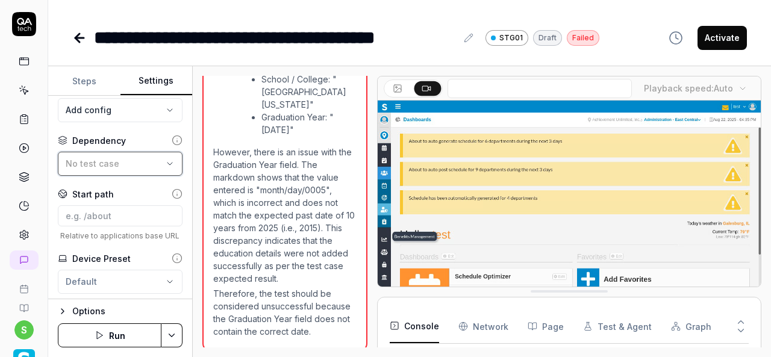
click at [110, 169] on span "No test case" at bounding box center [93, 164] width 54 height 10
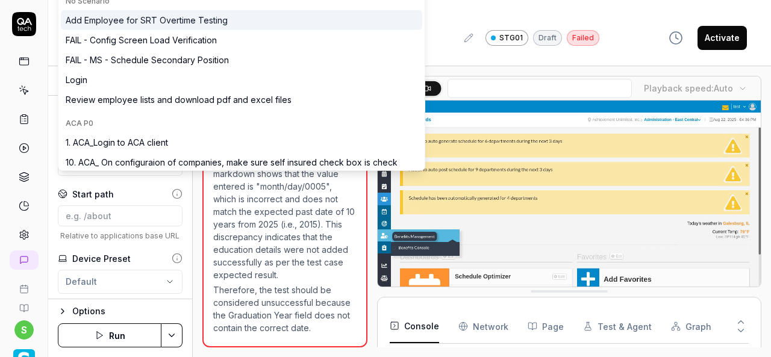
scroll to position [362, 0]
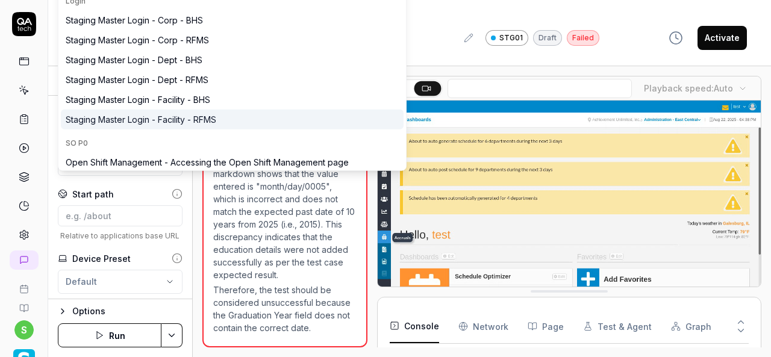
type input "staging"
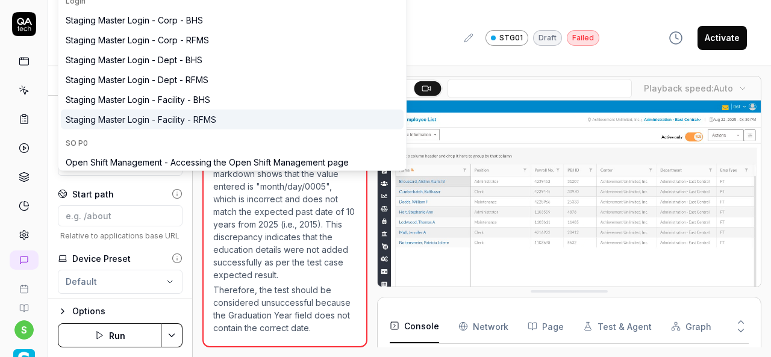
click at [145, 124] on div "Staging Master Login - Facility - RFMS" at bounding box center [141, 119] width 151 height 13
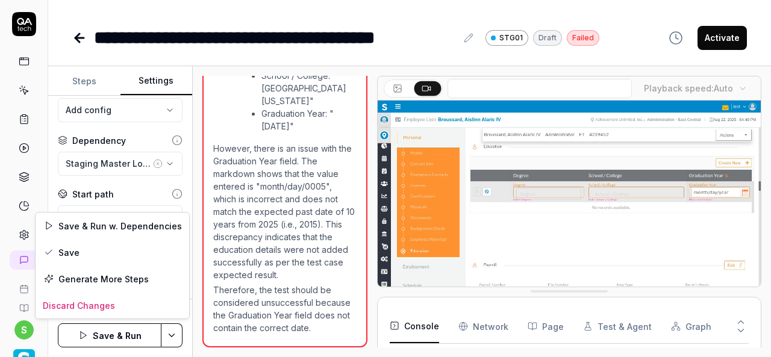
click at [170, 335] on html "**********" at bounding box center [385, 178] width 771 height 357
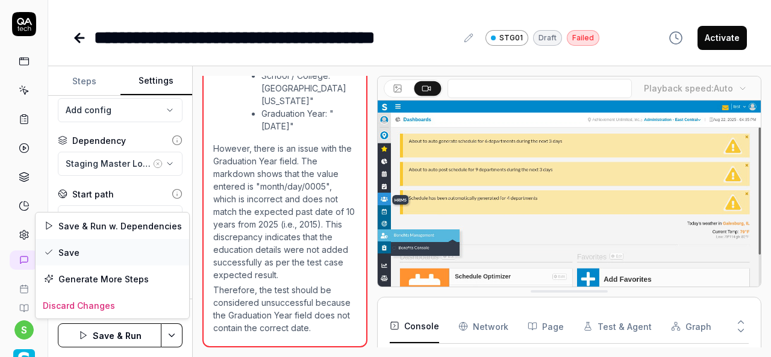
click at [87, 251] on div "Save" at bounding box center [113, 252] width 154 height 27
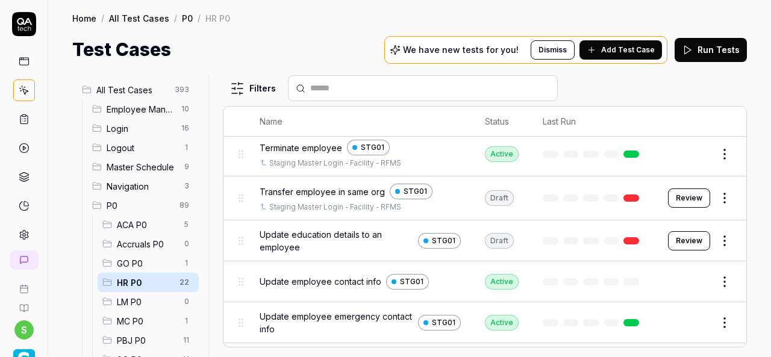
scroll to position [784, 0]
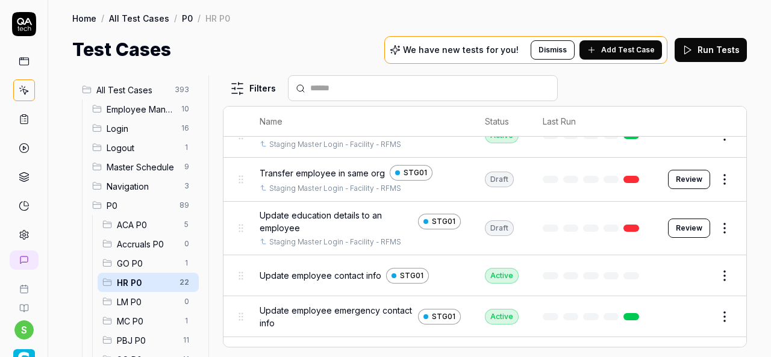
click at [692, 256] on td "Edit" at bounding box center [701, 276] width 90 height 41
click at [682, 266] on button "Edit" at bounding box center [696, 275] width 29 height 19
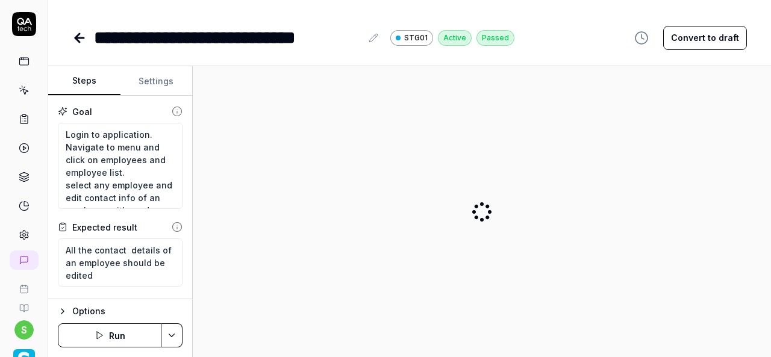
type textarea "*"
click at [152, 72] on button "Settings" at bounding box center [157, 81] width 72 height 29
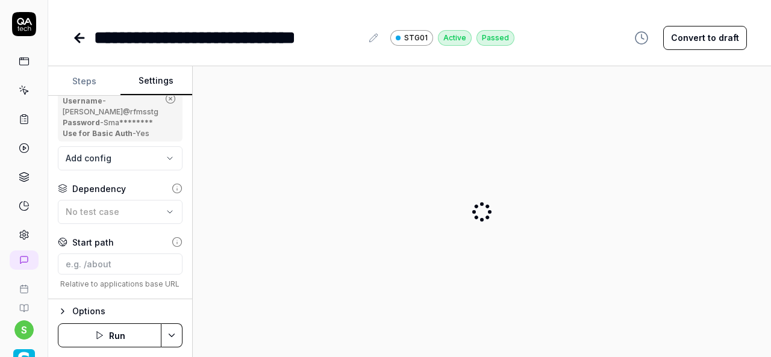
scroll to position [121, 0]
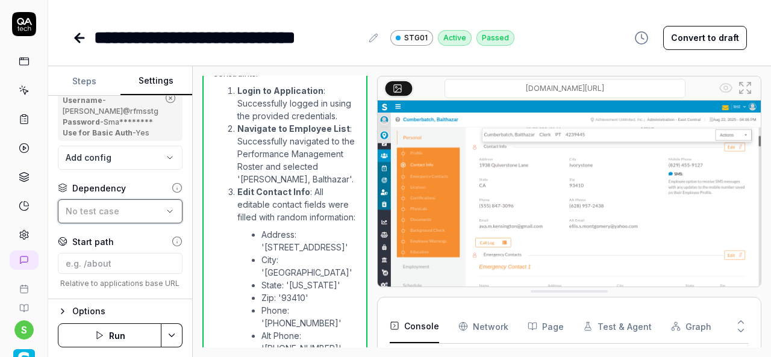
click at [110, 218] on div "No test case" at bounding box center [114, 211] width 97 height 13
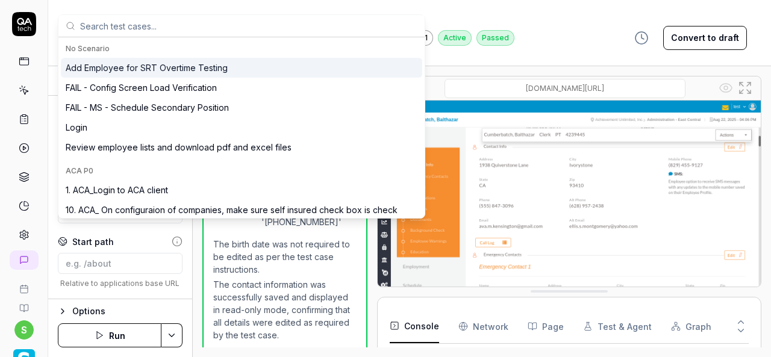
scroll to position [265, 0]
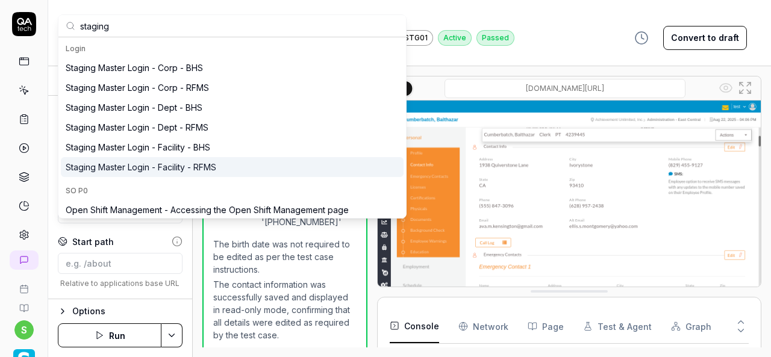
type input "staging"
click at [132, 165] on div "Staging Master Login - Facility - RFMS" at bounding box center [141, 167] width 151 height 13
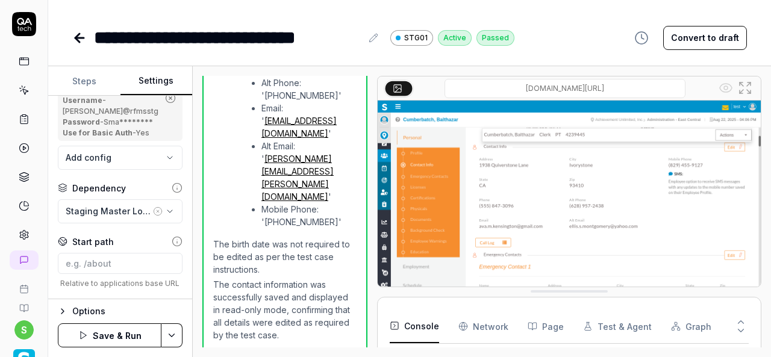
click at [174, 333] on html "**********" at bounding box center [385, 178] width 771 height 357
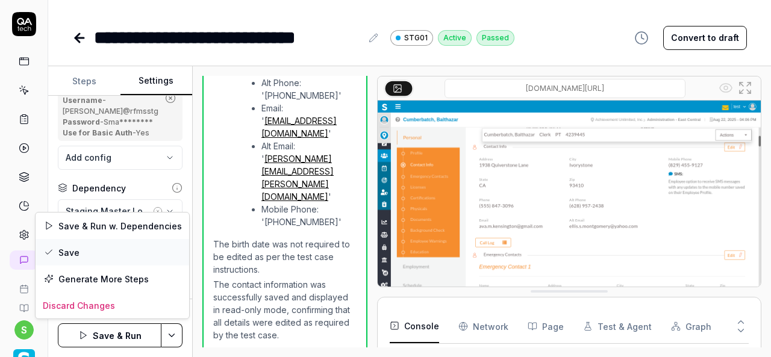
click at [88, 250] on div "Save" at bounding box center [113, 252] width 154 height 27
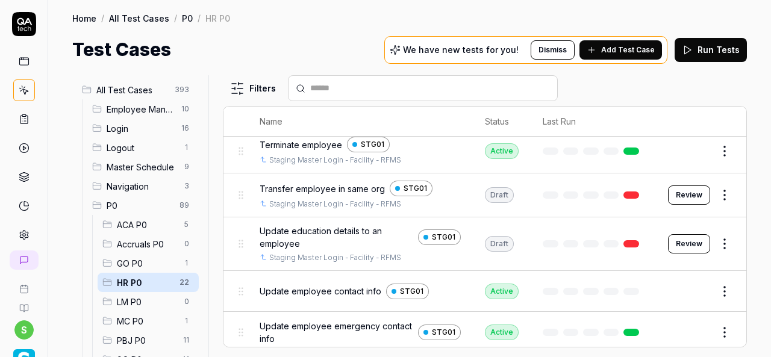
scroll to position [803, 0]
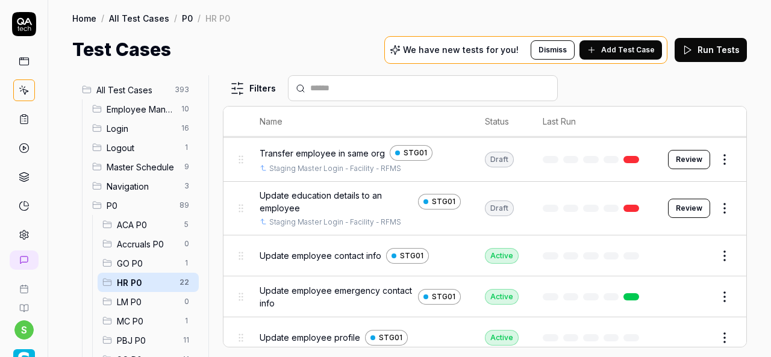
click at [686, 247] on button "Edit" at bounding box center [696, 256] width 29 height 19
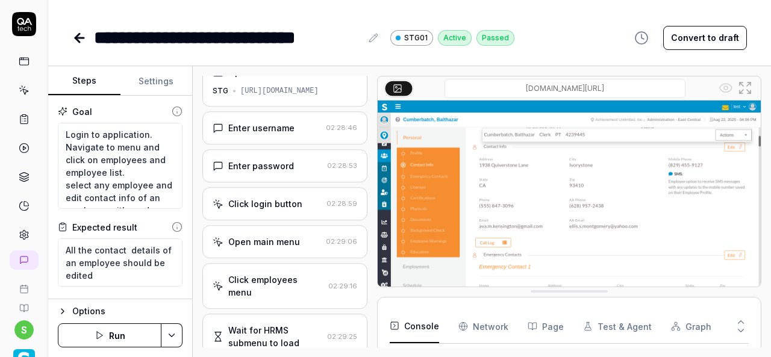
scroll to position [265, 0]
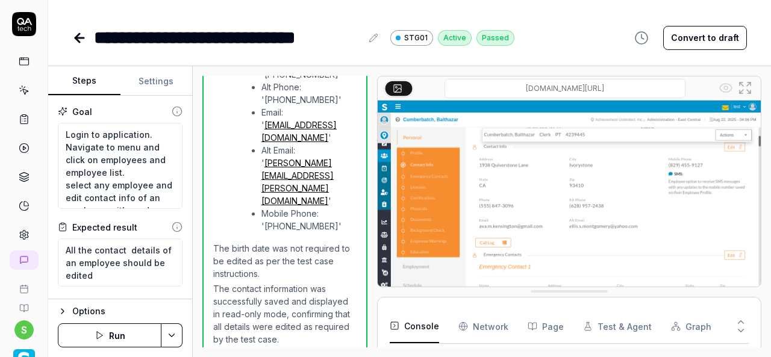
click at [152, 81] on button "Settings" at bounding box center [157, 81] width 72 height 29
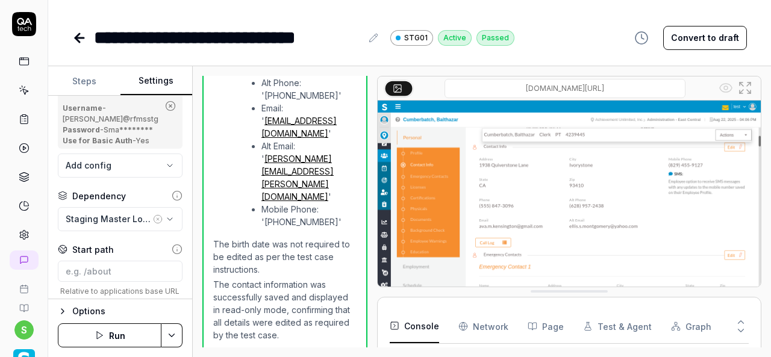
scroll to position [121, 0]
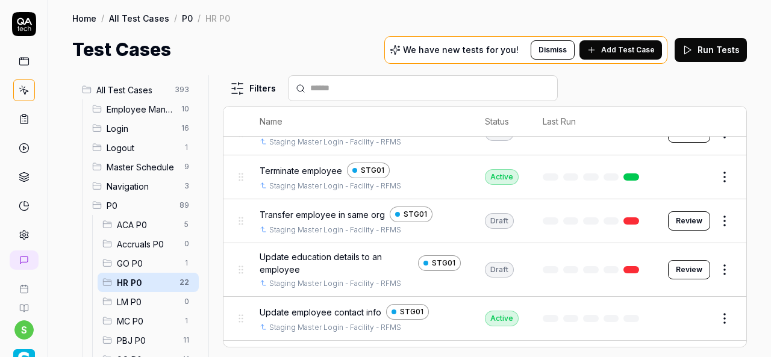
scroll to position [806, 0]
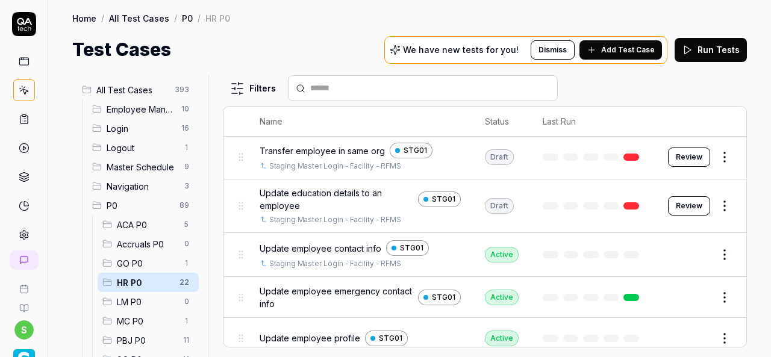
click at [685, 291] on button "Edit" at bounding box center [696, 297] width 29 height 19
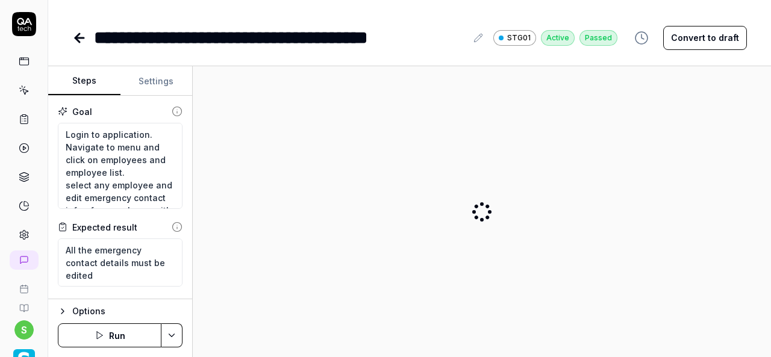
type textarea "*"
click at [154, 82] on button "Settings" at bounding box center [157, 81] width 72 height 29
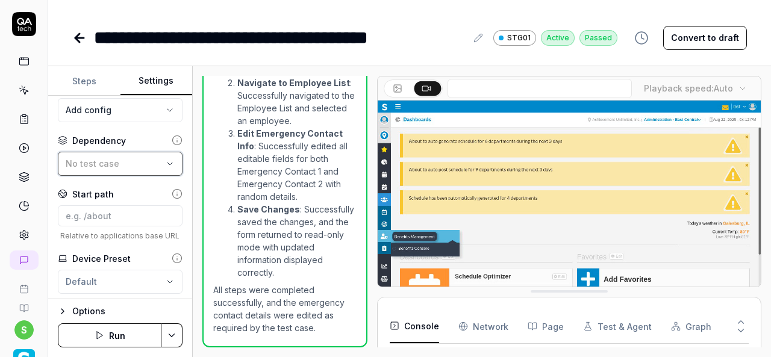
scroll to position [1222, 0]
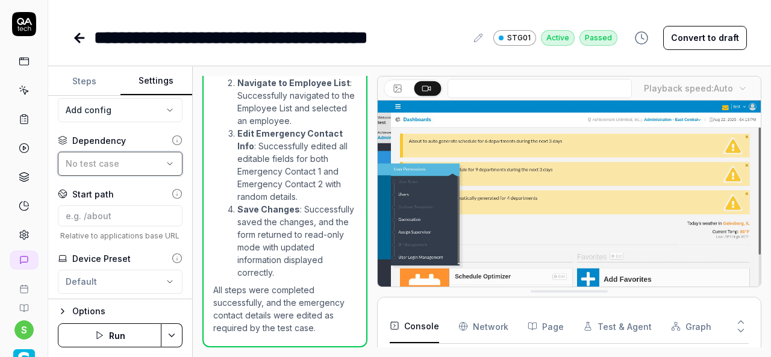
click at [116, 170] on div "No test case" at bounding box center [114, 163] width 97 height 13
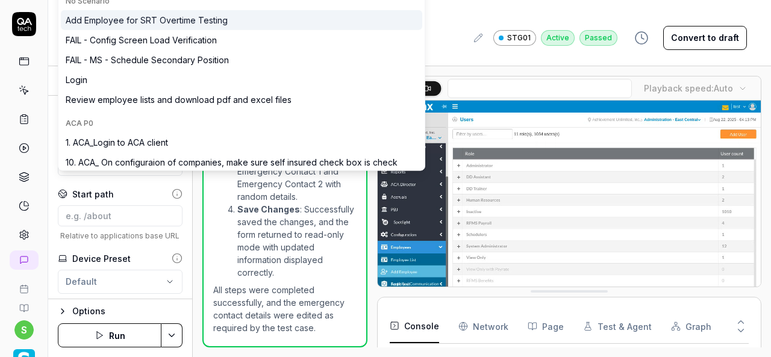
scroll to position [264, 0]
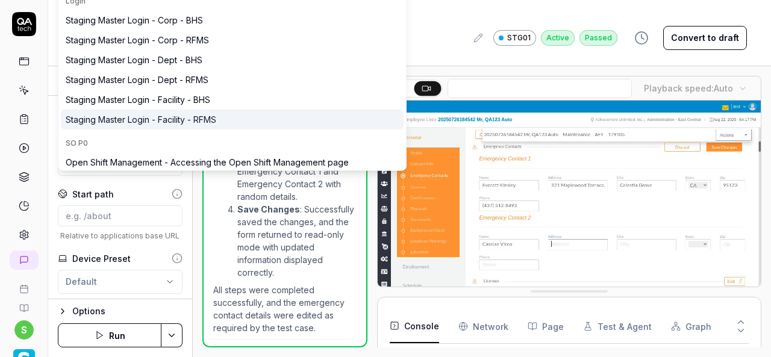
type input "staging"
click at [199, 114] on div "Staging Master Login - Facility - RFMS" at bounding box center [141, 119] width 151 height 13
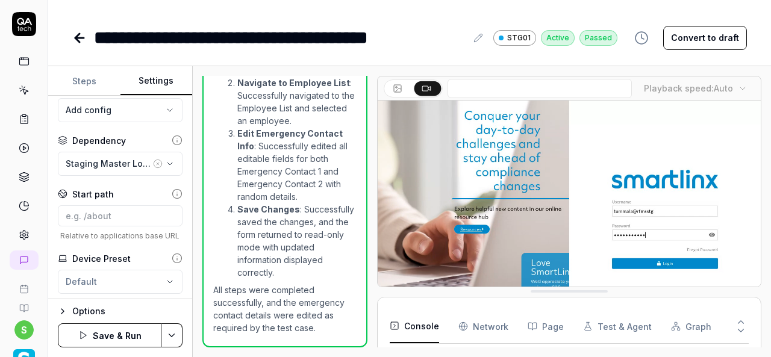
click at [168, 338] on html "**********" at bounding box center [385, 178] width 771 height 357
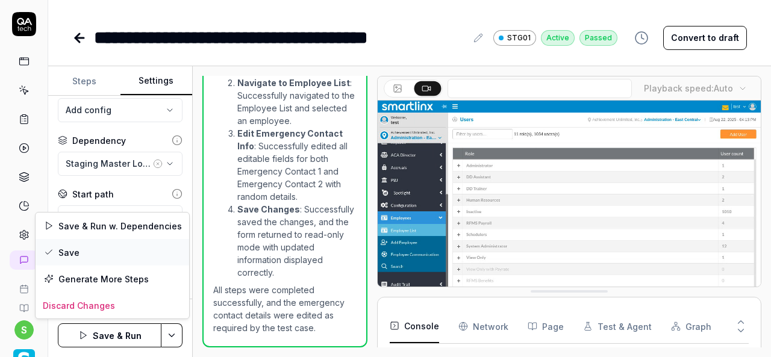
click at [96, 255] on div "Save" at bounding box center [113, 252] width 154 height 27
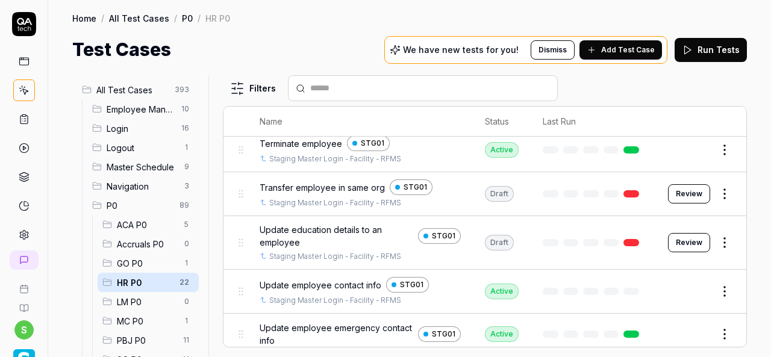
scroll to position [806, 0]
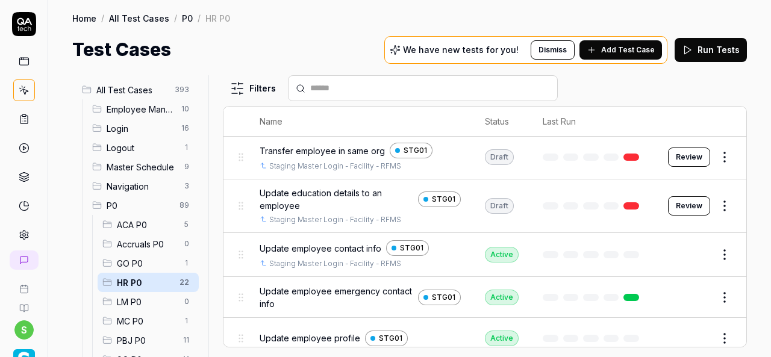
click at [682, 330] on button "Edit" at bounding box center [696, 338] width 29 height 19
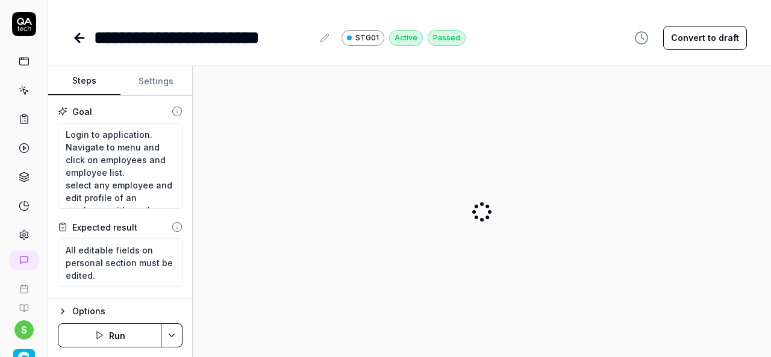
type textarea "*"
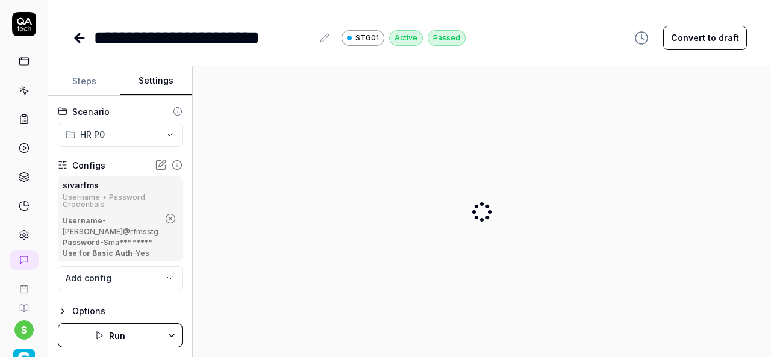
click at [159, 80] on button "Settings" at bounding box center [157, 81] width 72 height 29
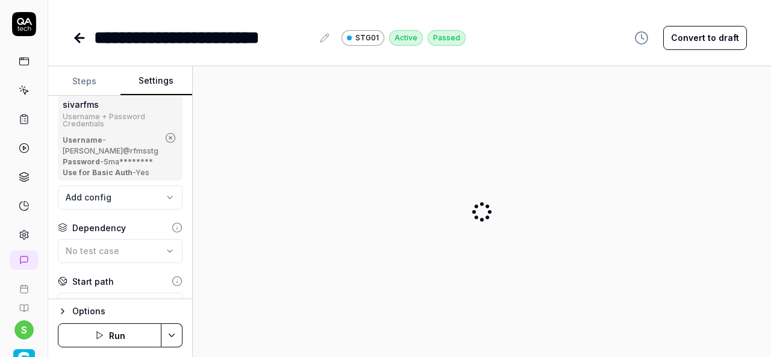
scroll to position [181, 0]
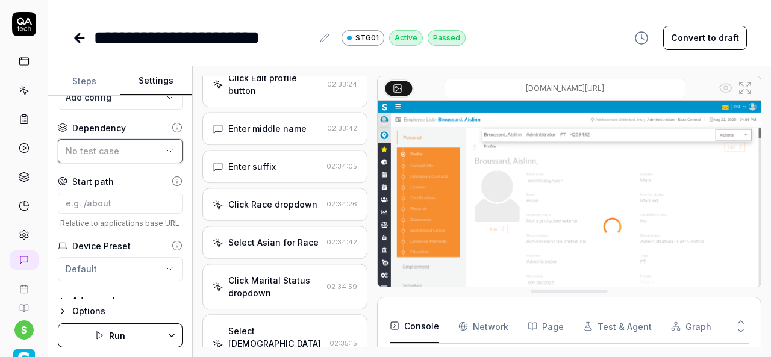
click at [99, 163] on button "No test case" at bounding box center [120, 151] width 125 height 24
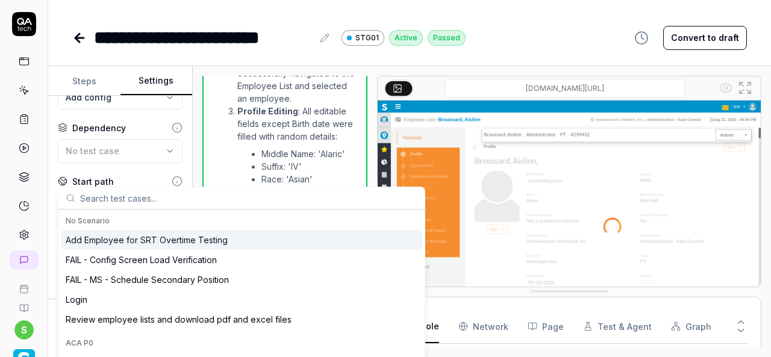
scroll to position [265, 0]
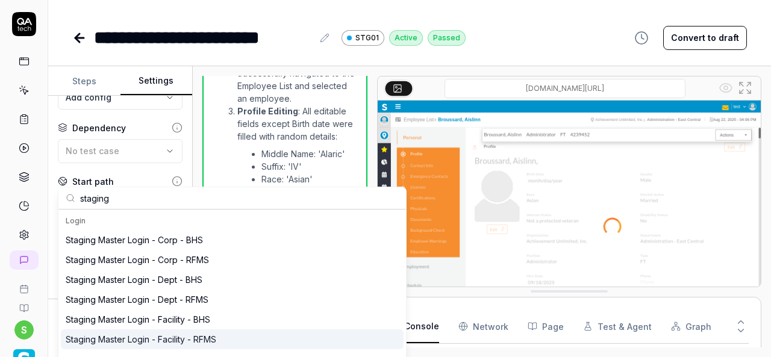
type input "staging"
click at [242, 337] on div "Staging Master Login - Facility - RFMS" at bounding box center [232, 340] width 343 height 20
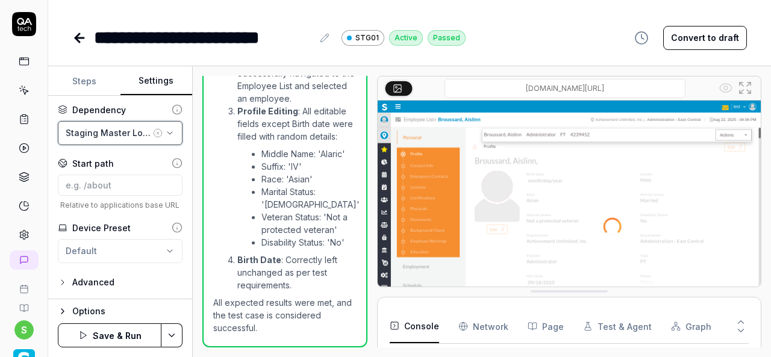
scroll to position [228, 0]
click at [177, 331] on html "**********" at bounding box center [385, 178] width 771 height 357
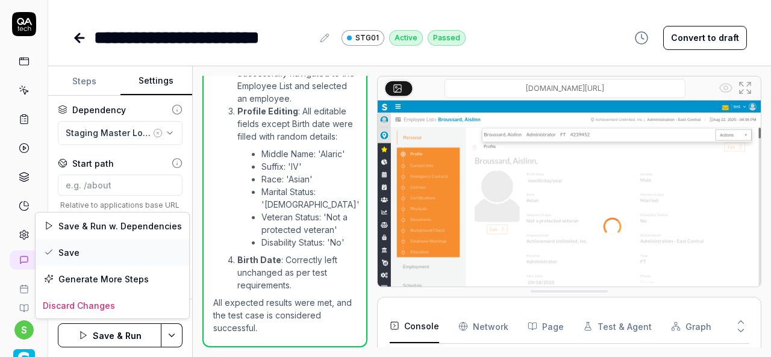
click at [110, 248] on div "Save" at bounding box center [113, 252] width 154 height 27
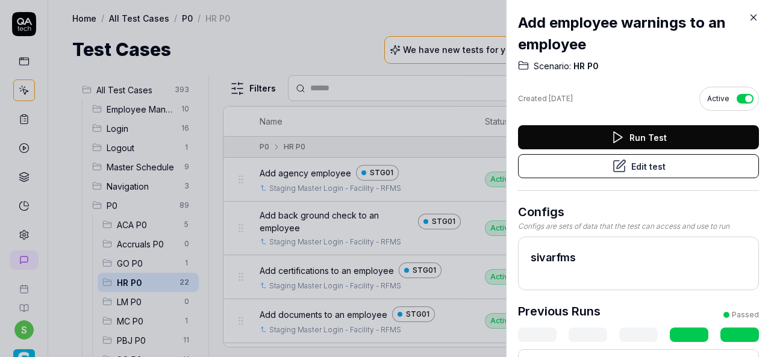
click at [753, 19] on icon at bounding box center [754, 17] width 11 height 11
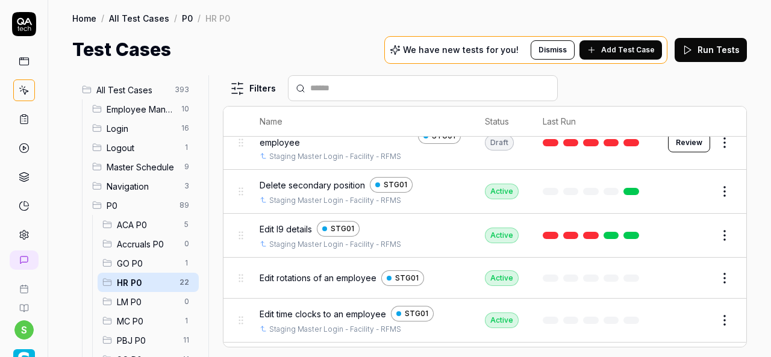
scroll to position [482, 0]
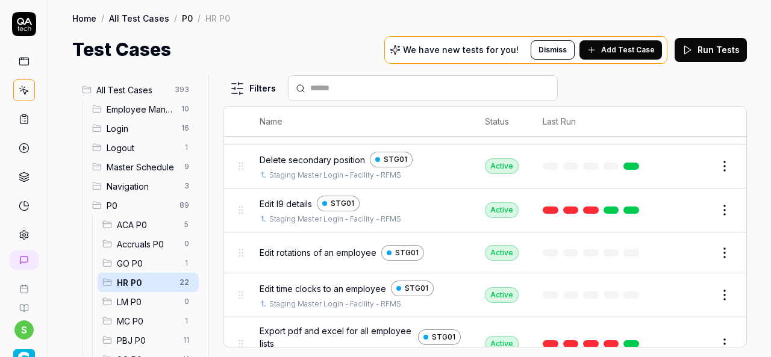
click at [682, 244] on button "Edit" at bounding box center [696, 253] width 29 height 19
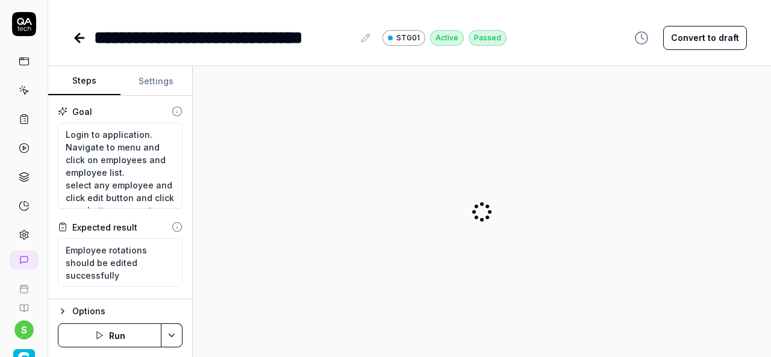
type textarea "*"
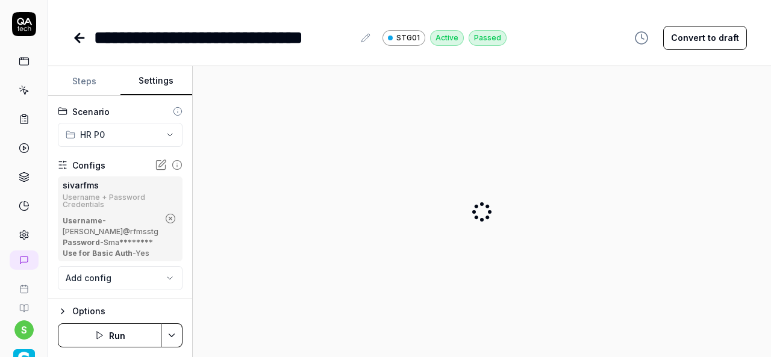
click at [144, 81] on button "Settings" at bounding box center [157, 81] width 72 height 29
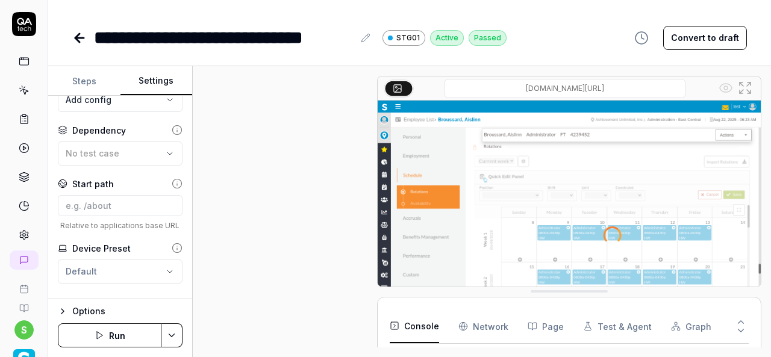
scroll to position [181, 0]
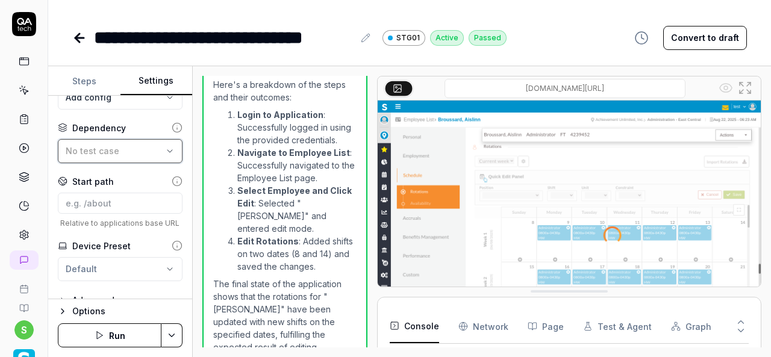
click at [96, 156] on span "No test case" at bounding box center [93, 151] width 54 height 10
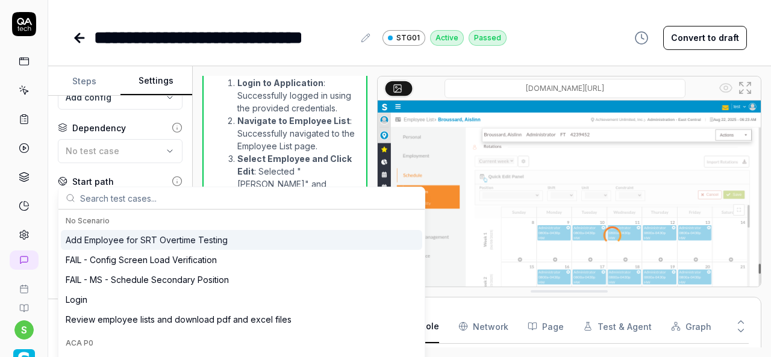
scroll to position [368, 0]
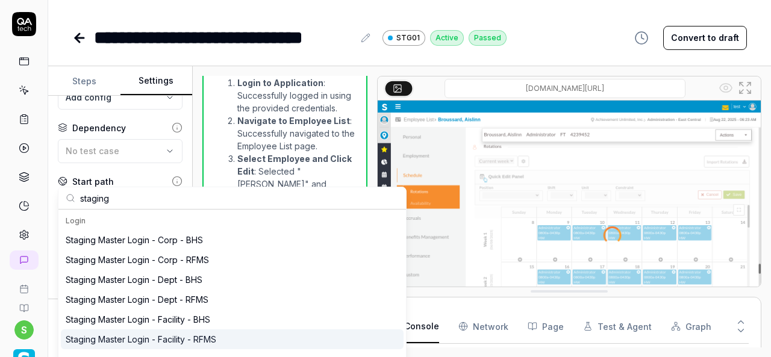
type input "staging"
click at [204, 333] on div "Staging Master Login - Facility - RFMS" at bounding box center [141, 339] width 151 height 13
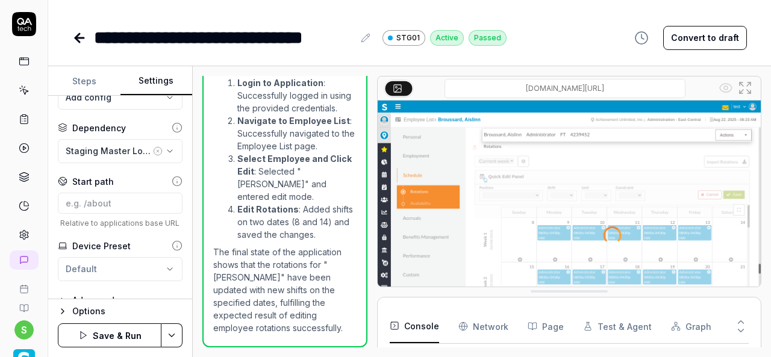
click at [175, 335] on html "**********" at bounding box center [385, 178] width 771 height 357
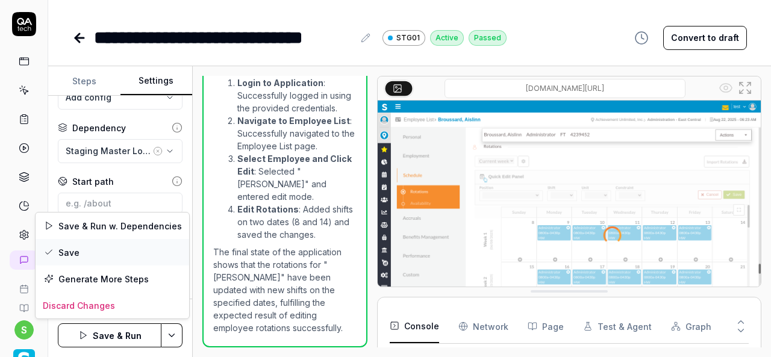
click at [101, 250] on div "Save" at bounding box center [113, 252] width 154 height 27
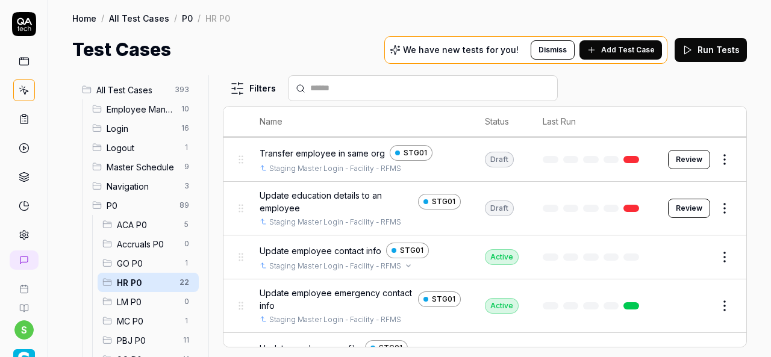
scroll to position [824, 0]
